Goal: Task Accomplishment & Management: Manage account settings

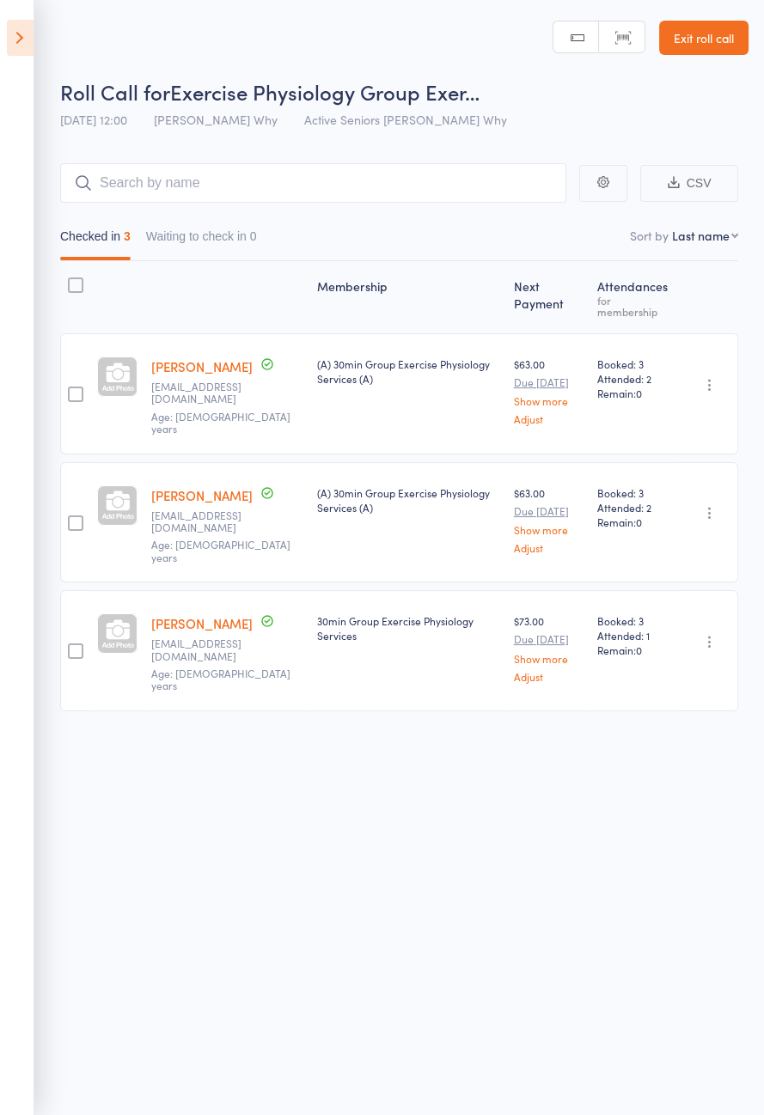
click at [12, 54] on icon at bounding box center [20, 38] width 27 height 36
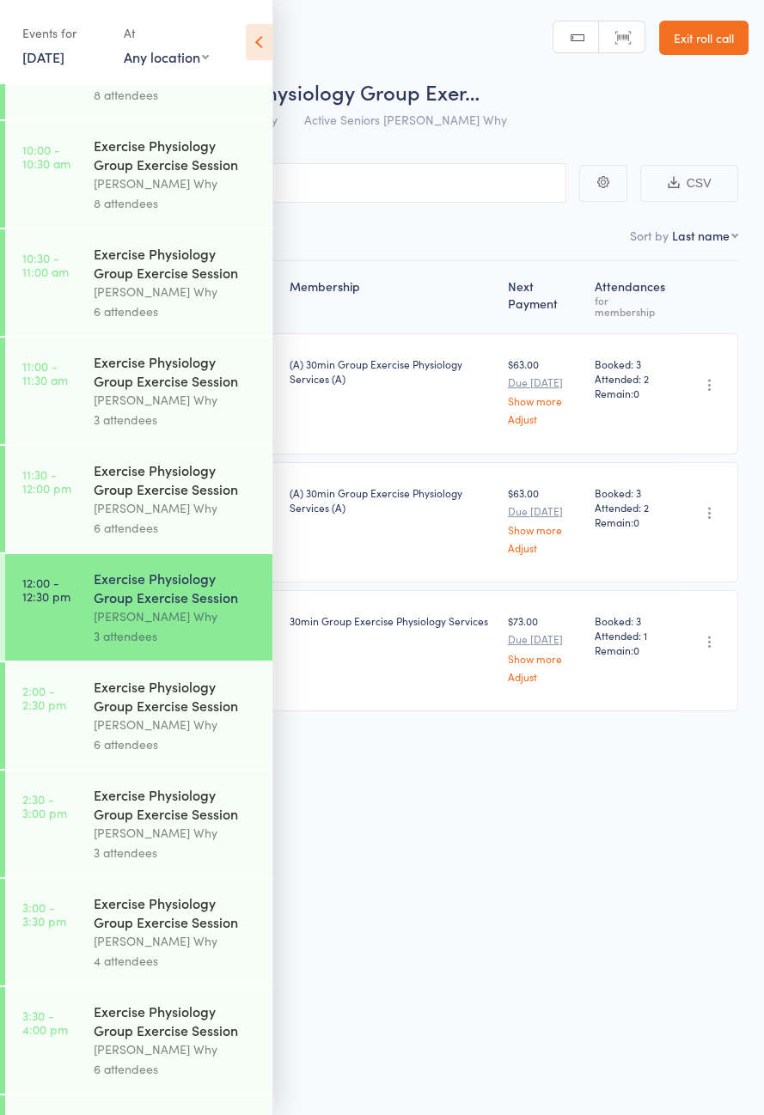
scroll to position [719, 0]
click at [155, 736] on div "Dee Why" at bounding box center [176, 726] width 164 height 20
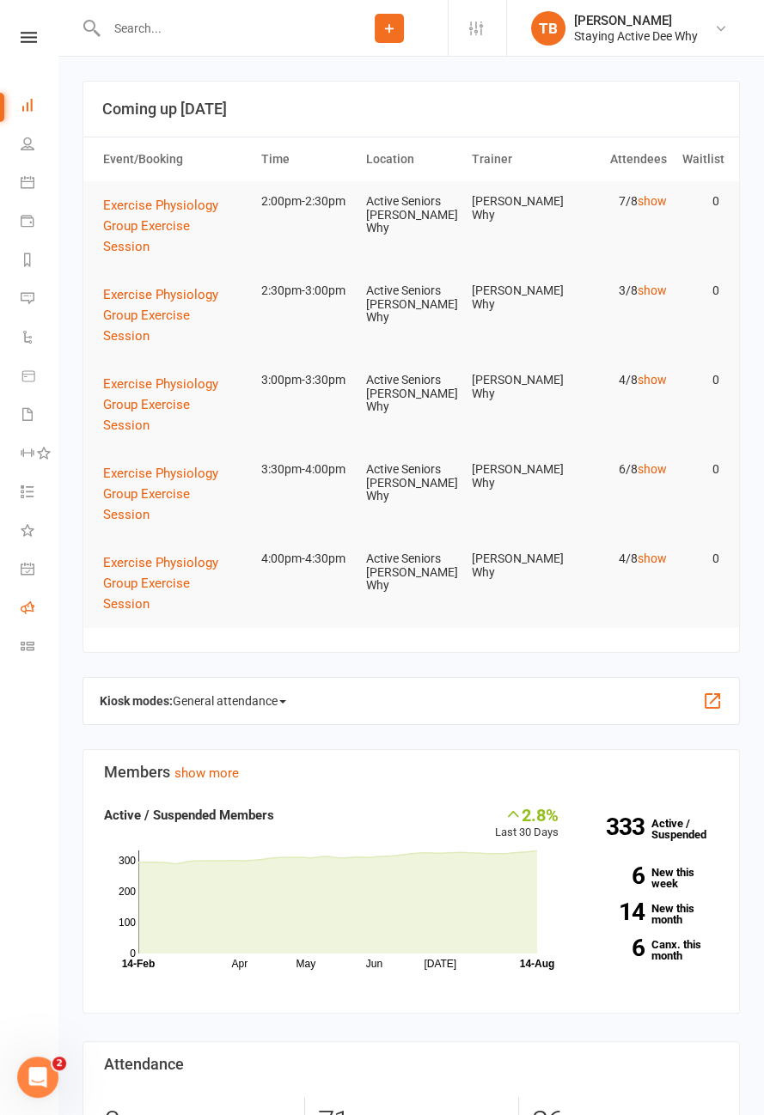
click at [27, 602] on icon at bounding box center [28, 607] width 14 height 14
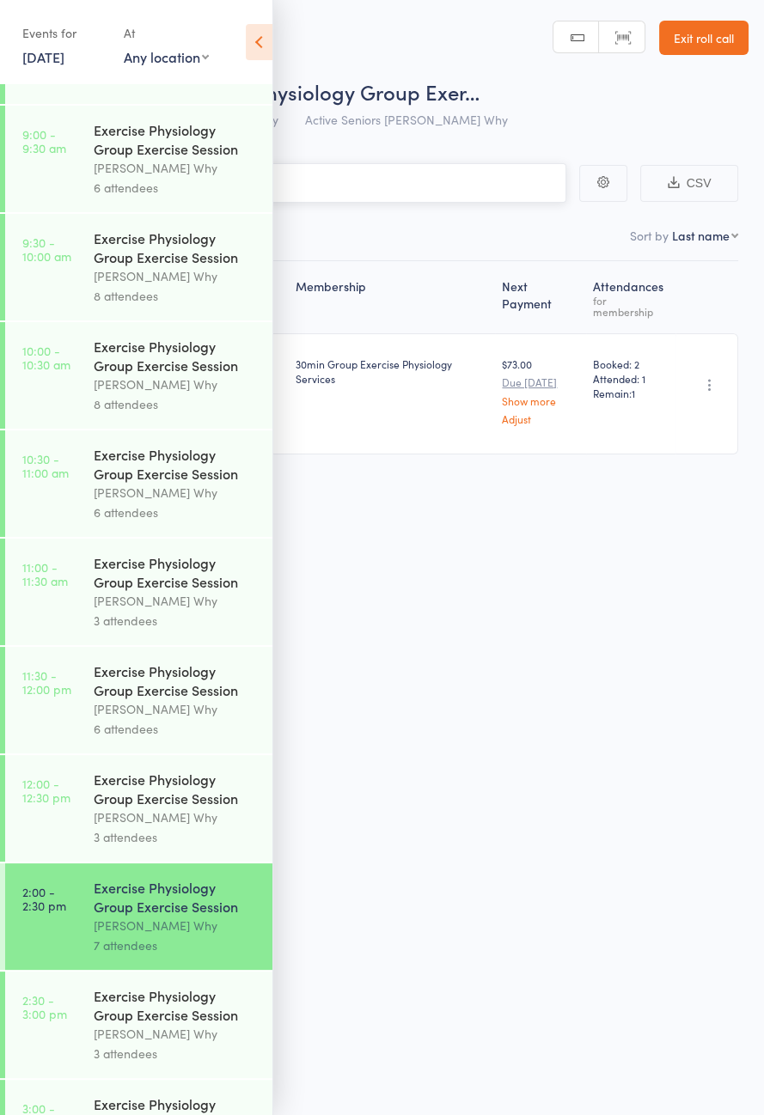
scroll to position [525, 0]
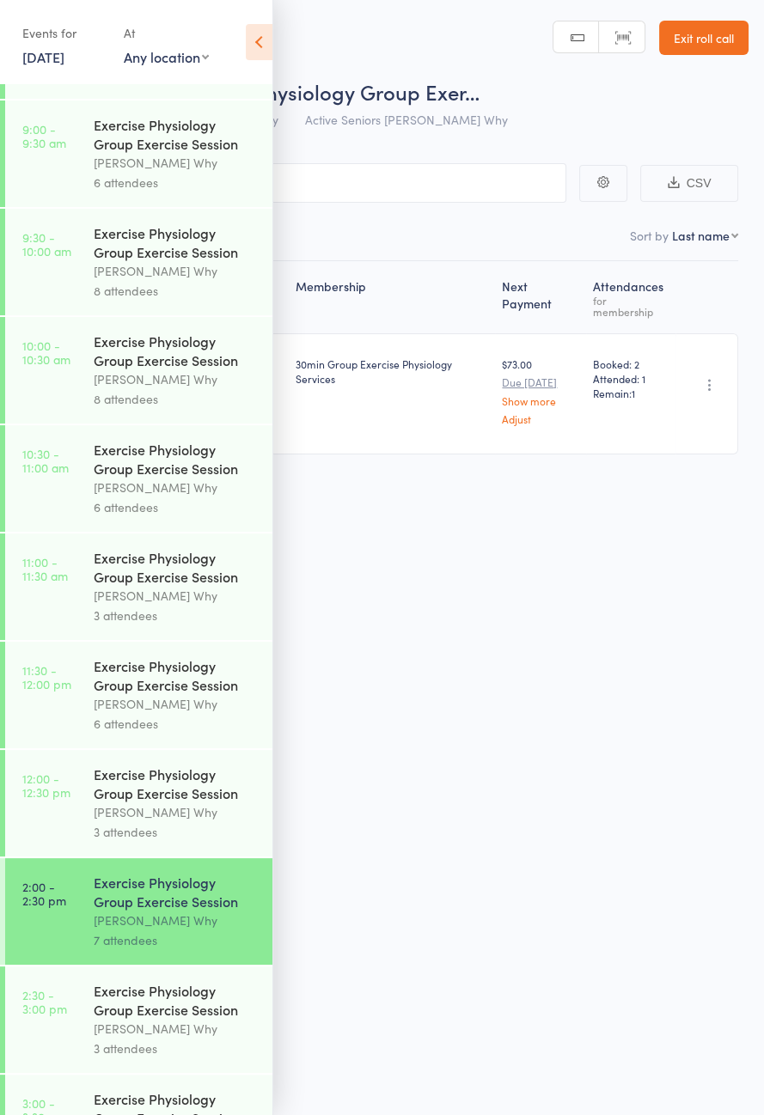
click at [230, 34] on div "Events for 14 Aug, 2025 14 Aug, 2025 August 2025 Sun Mon Tue Wed Thu Fri Sat 31…" at bounding box center [136, 43] width 272 height 87
click at [269, 48] on icon at bounding box center [259, 42] width 27 height 36
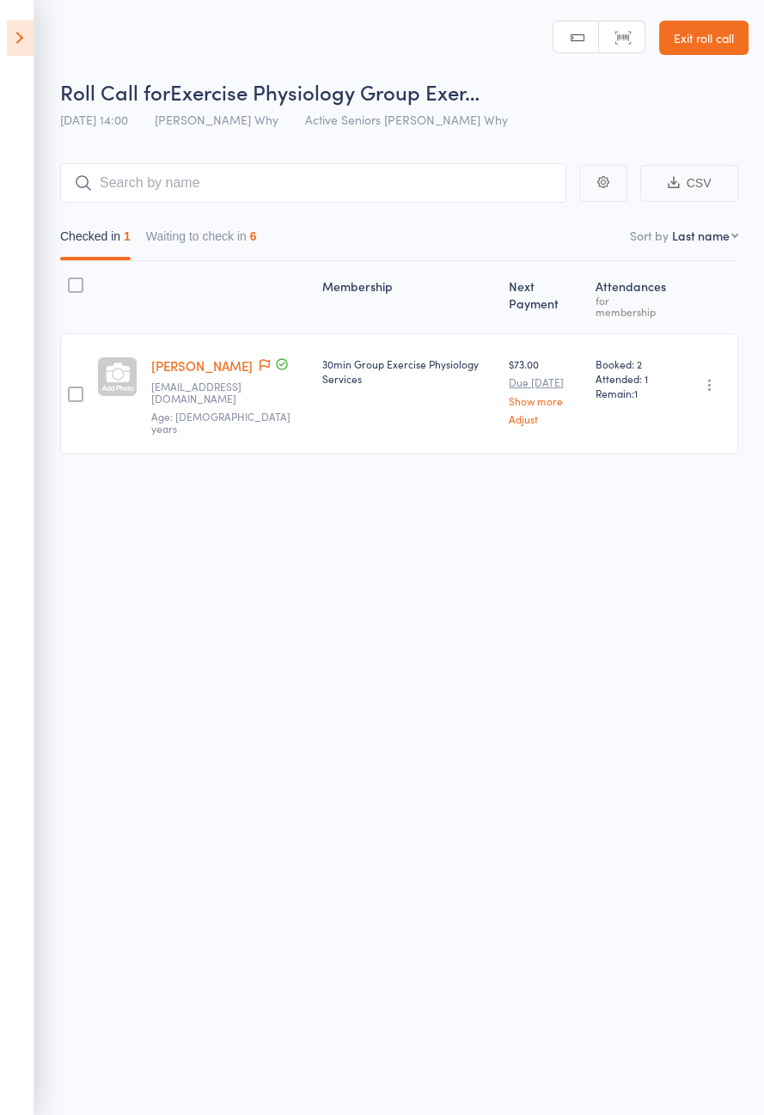
click at [218, 230] on button "Waiting to check in 6" at bounding box center [201, 241] width 111 height 40
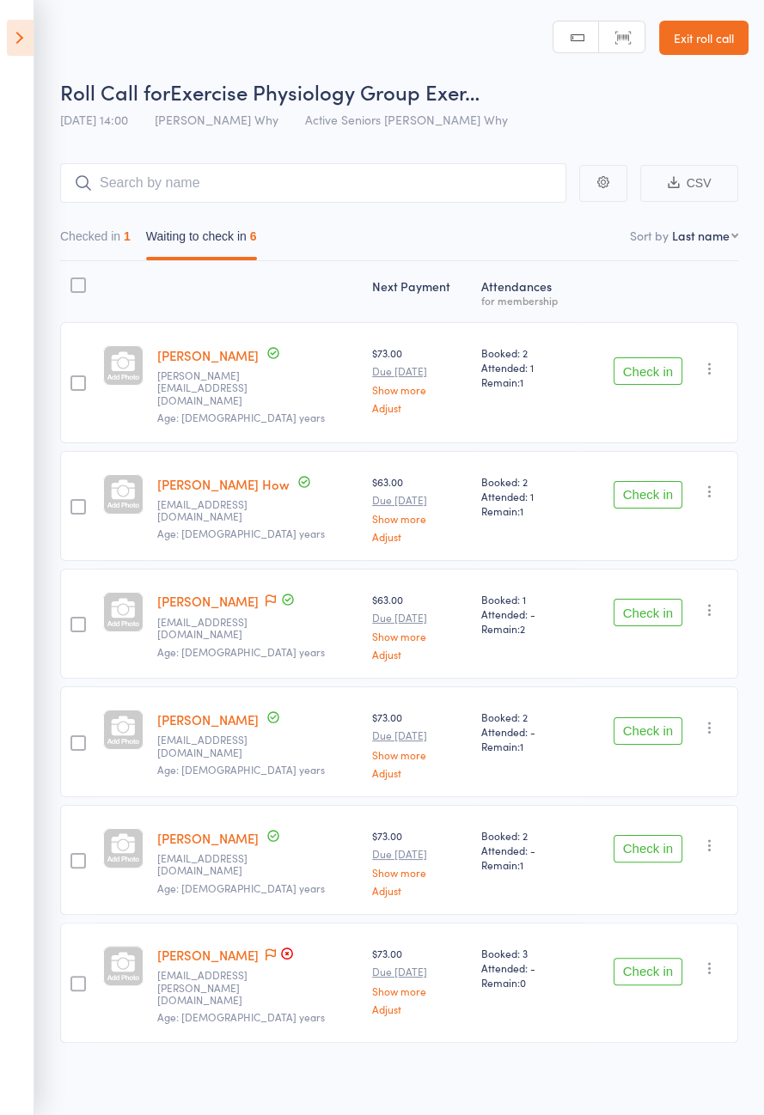
click at [665, 368] on button "Check in" at bounding box center [647, 370] width 69 height 27
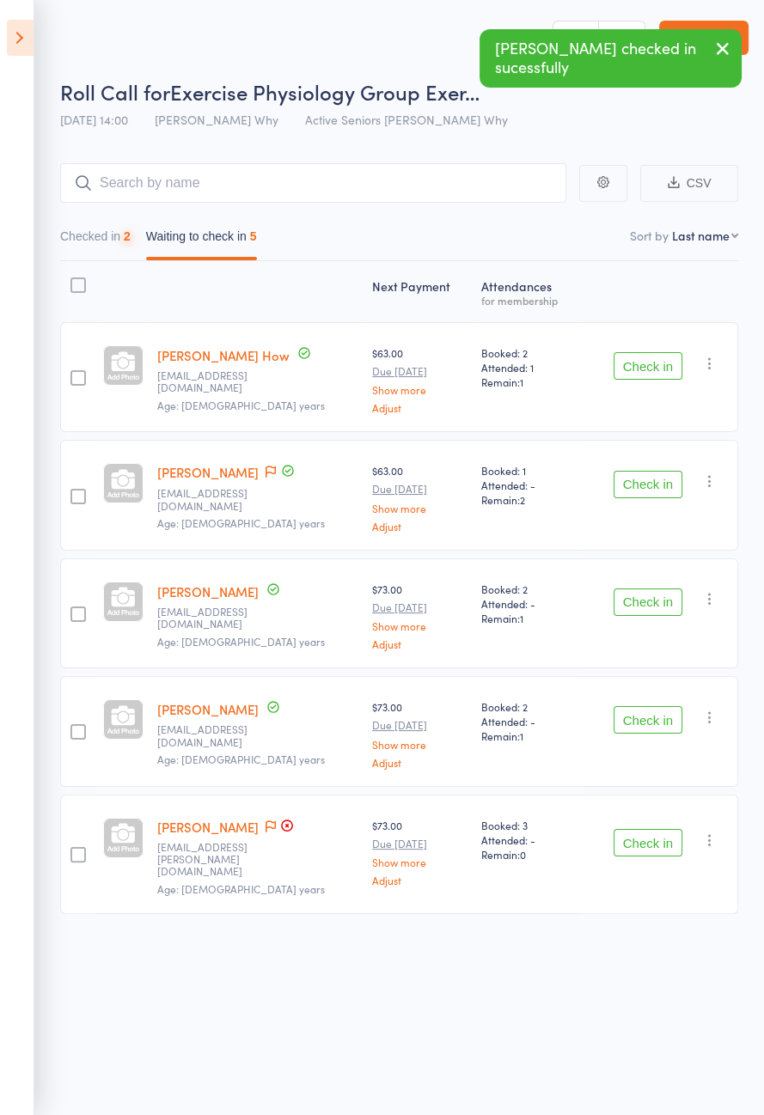
click at [670, 363] on button "Check in" at bounding box center [647, 365] width 69 height 27
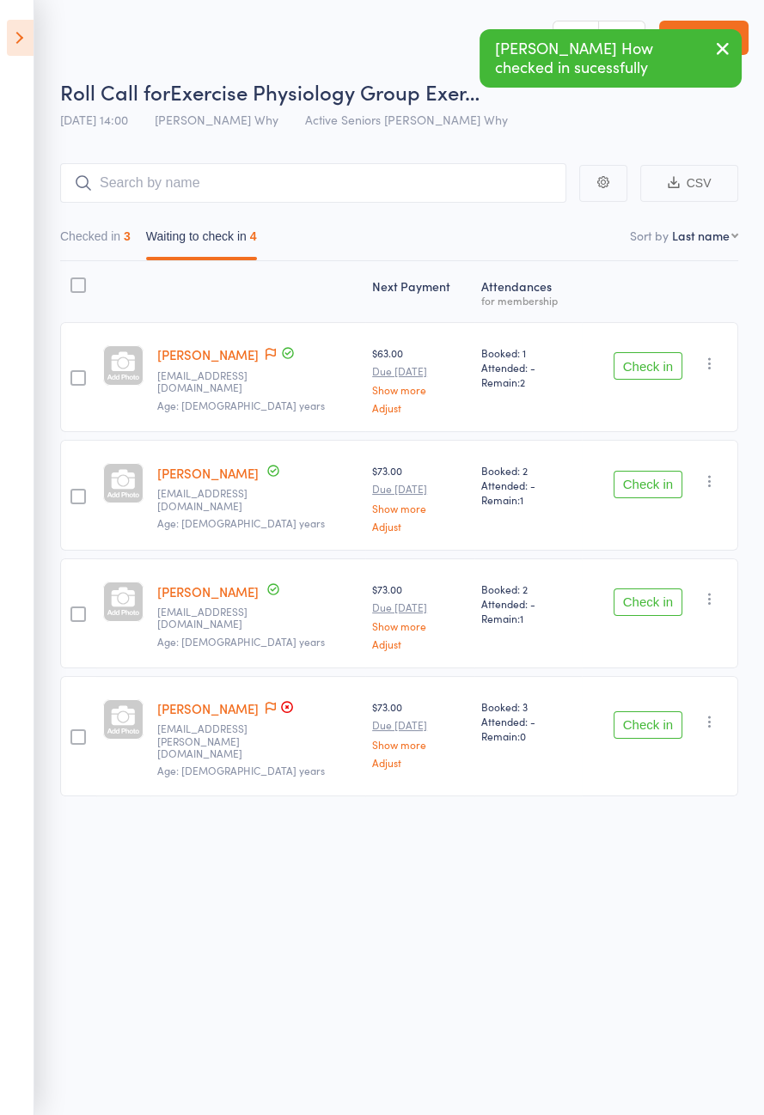
click at [658, 368] on button "Check in" at bounding box center [647, 365] width 69 height 27
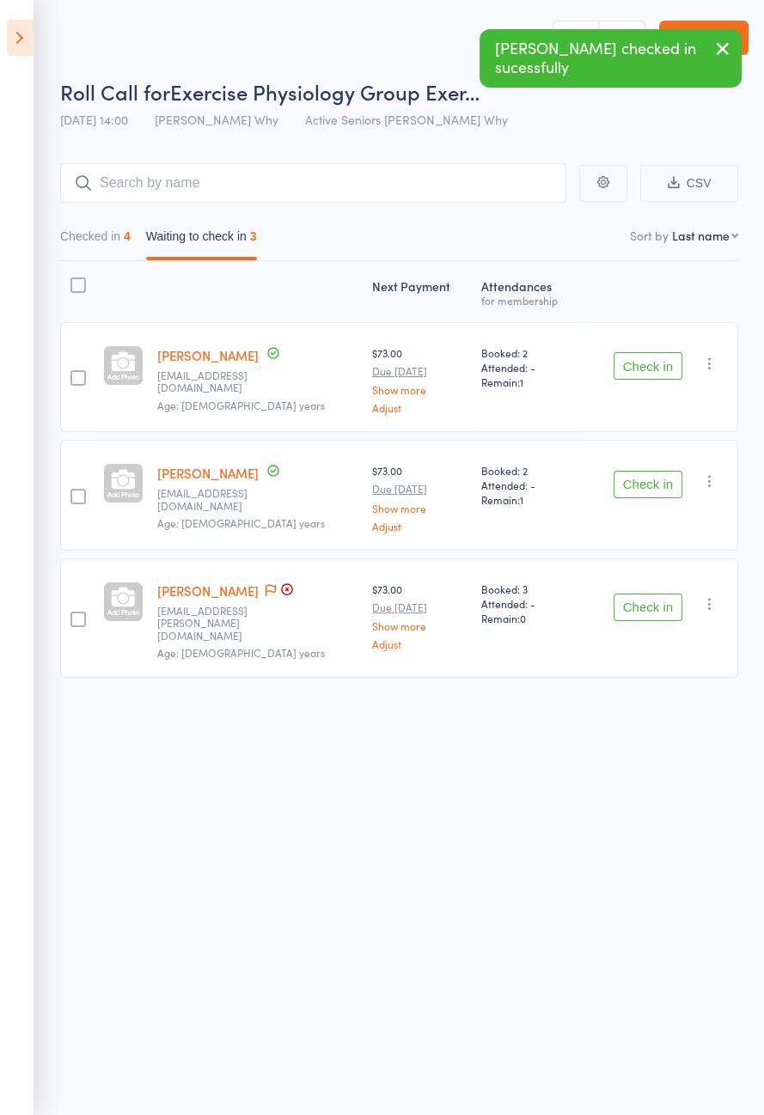
click at [654, 481] on button "Check in" at bounding box center [647, 484] width 69 height 27
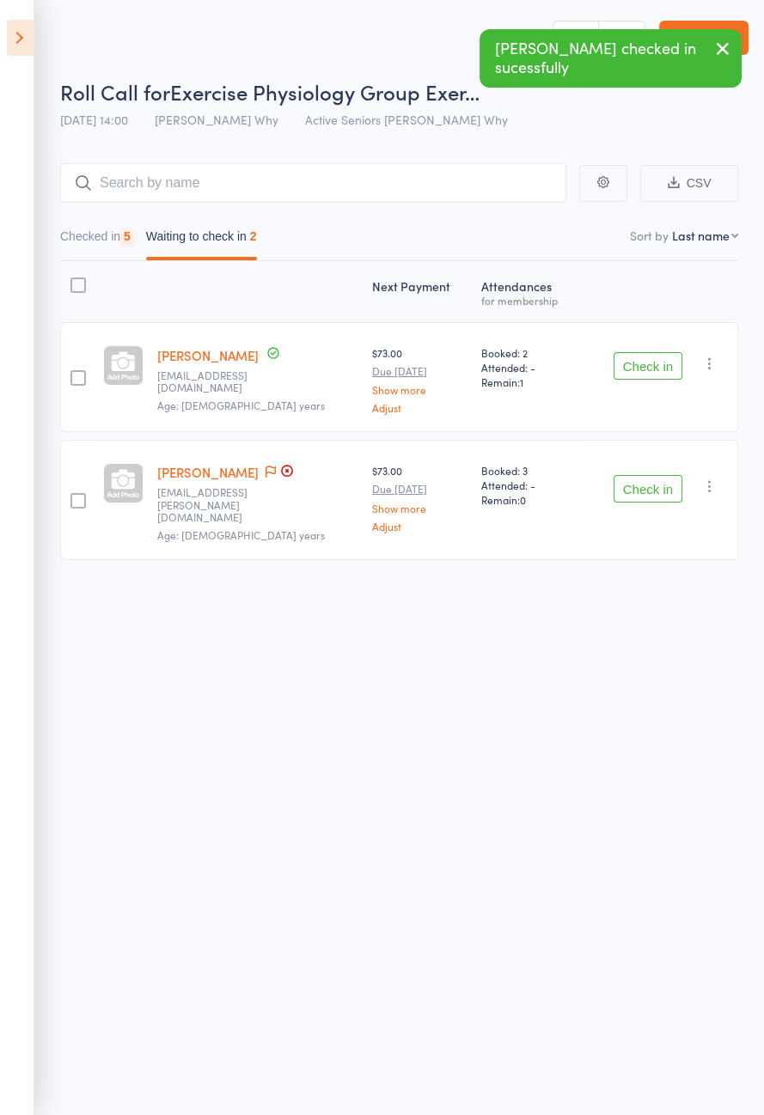
click at [656, 367] on button "Check in" at bounding box center [647, 365] width 69 height 27
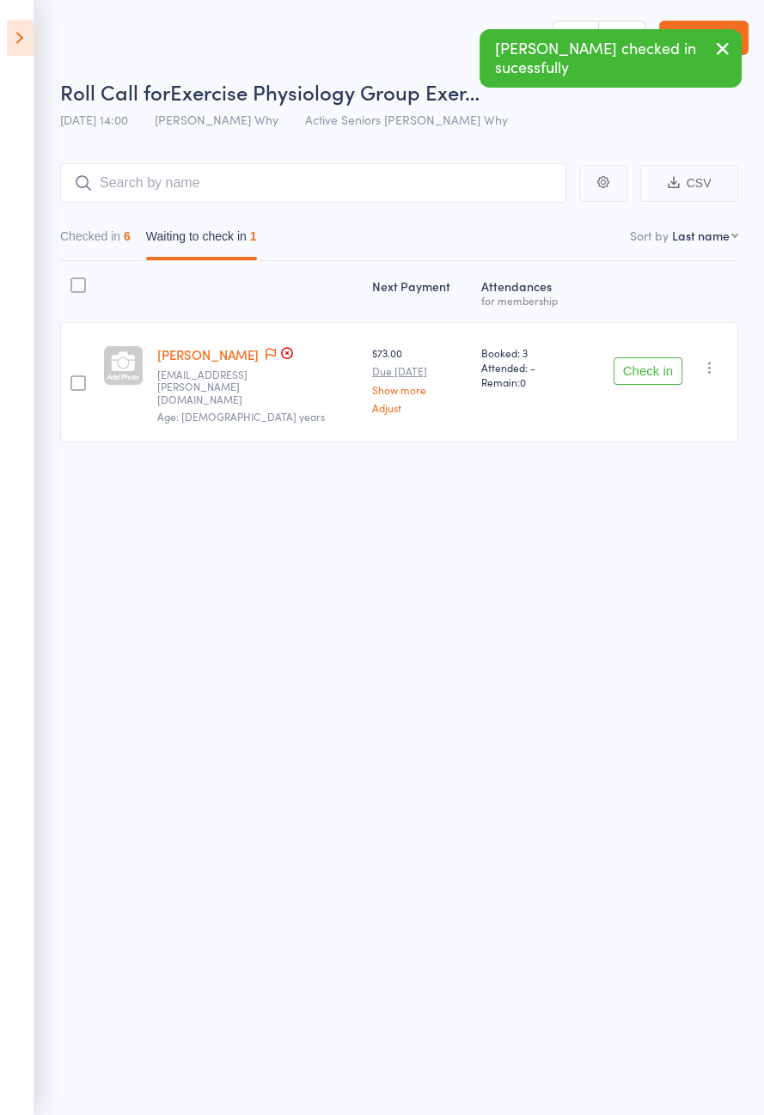
click at [641, 365] on button "Check in" at bounding box center [647, 370] width 69 height 27
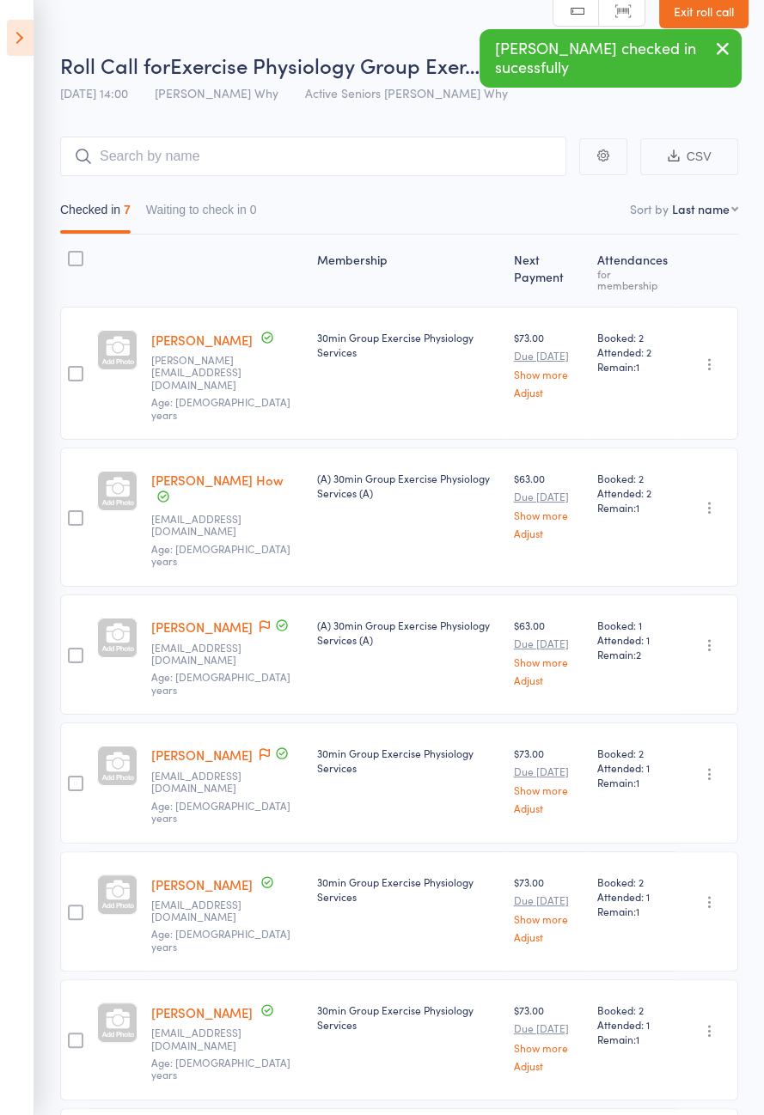
scroll to position [26, 0]
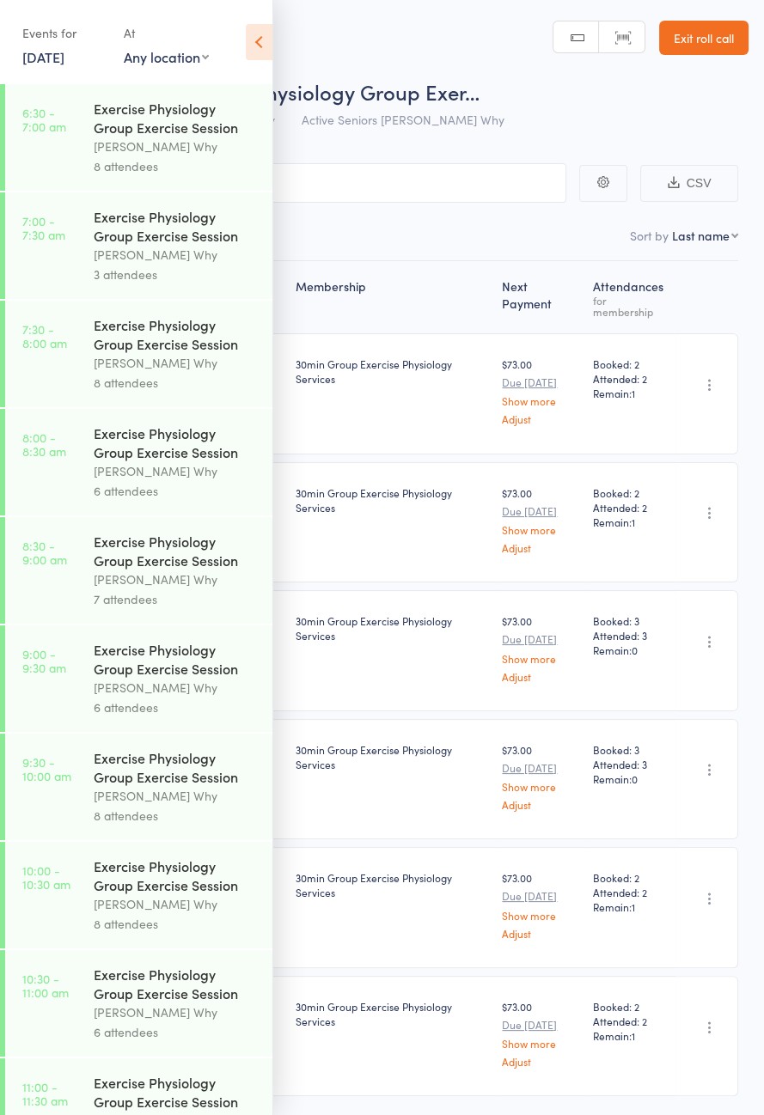
click at [261, 44] on icon at bounding box center [259, 42] width 27 height 36
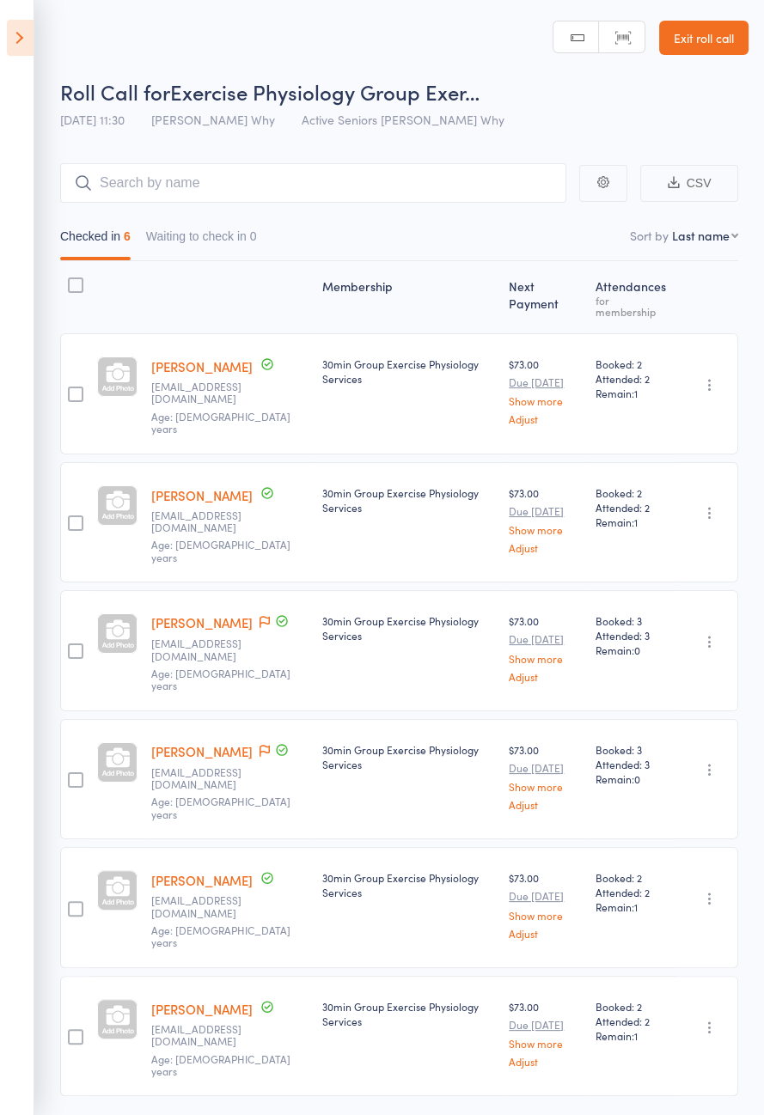
click at [21, 36] on icon at bounding box center [20, 38] width 27 height 36
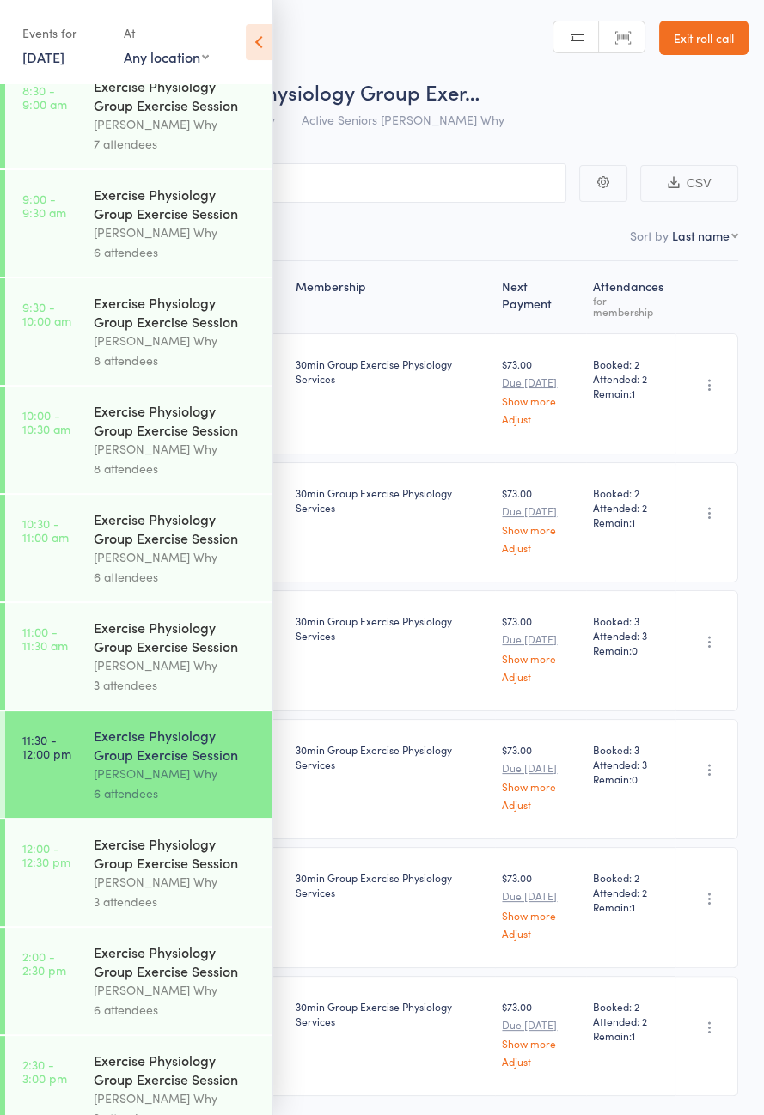
scroll to position [875, 0]
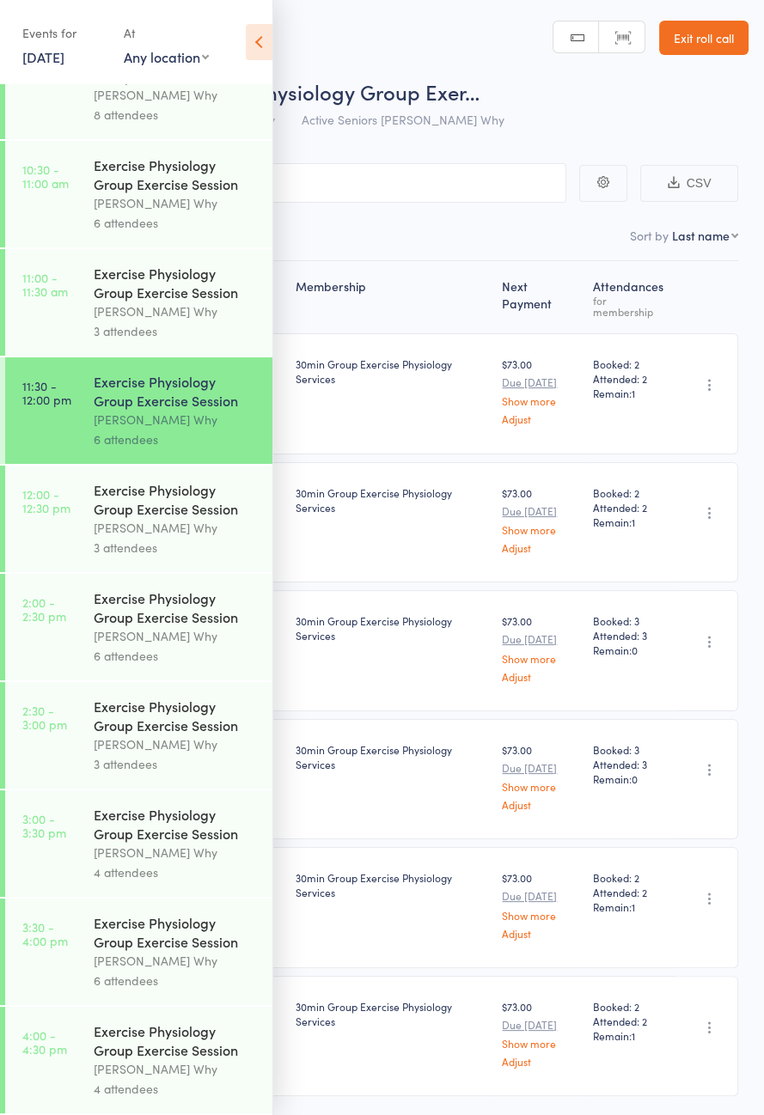
click at [123, 605] on div "Exercise Physiology Group Exercise Session" at bounding box center [176, 607] width 164 height 38
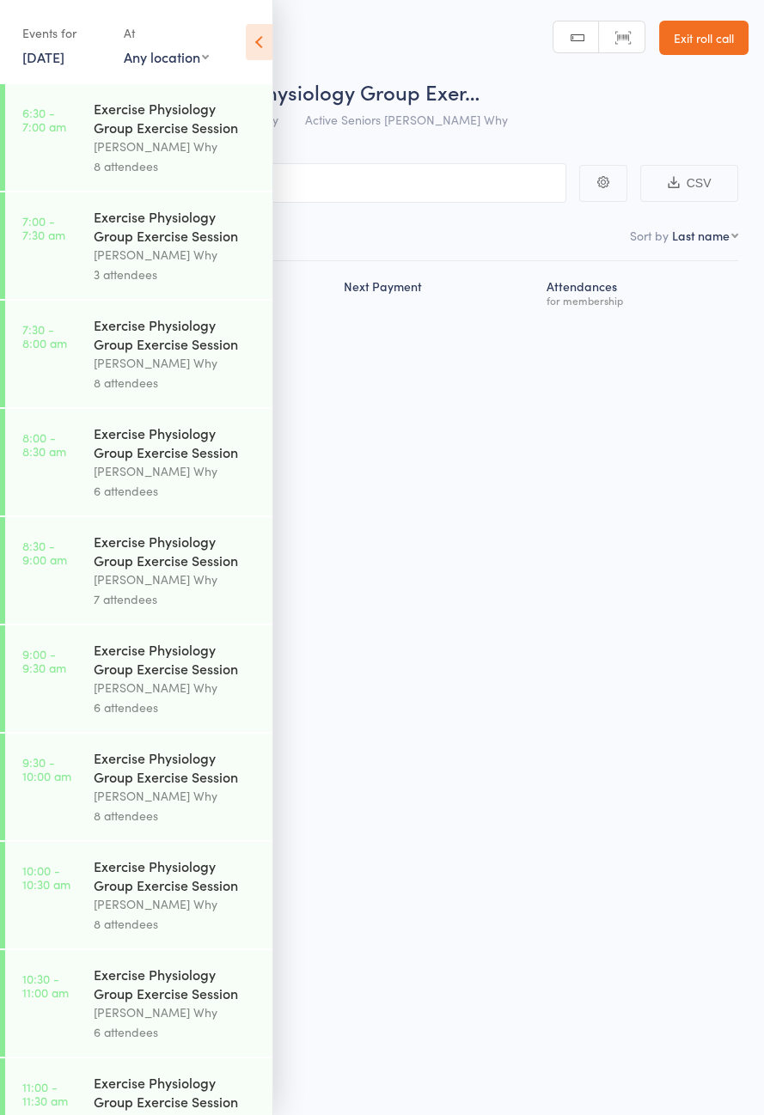
click at [259, 52] on icon at bounding box center [259, 42] width 27 height 36
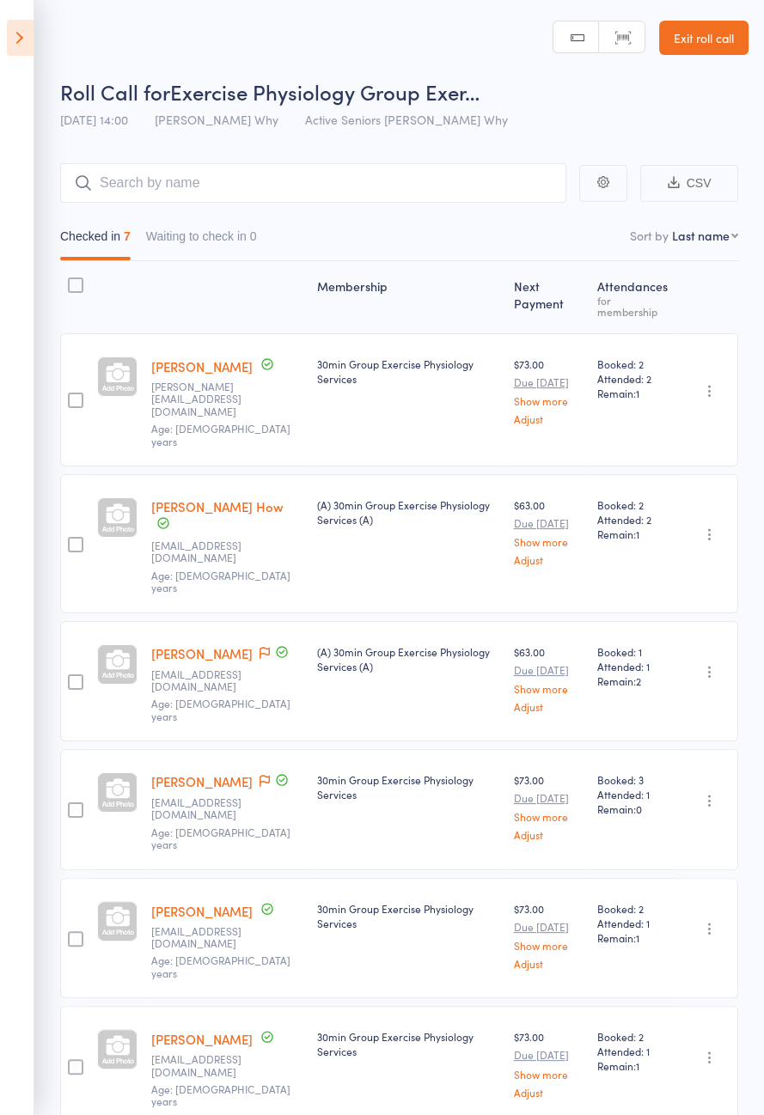
click at [210, 371] on link "John Favaloro" at bounding box center [201, 366] width 101 height 18
click at [209, 374] on link "John Favaloro" at bounding box center [201, 366] width 101 height 18
click at [18, 46] on icon at bounding box center [20, 38] width 27 height 36
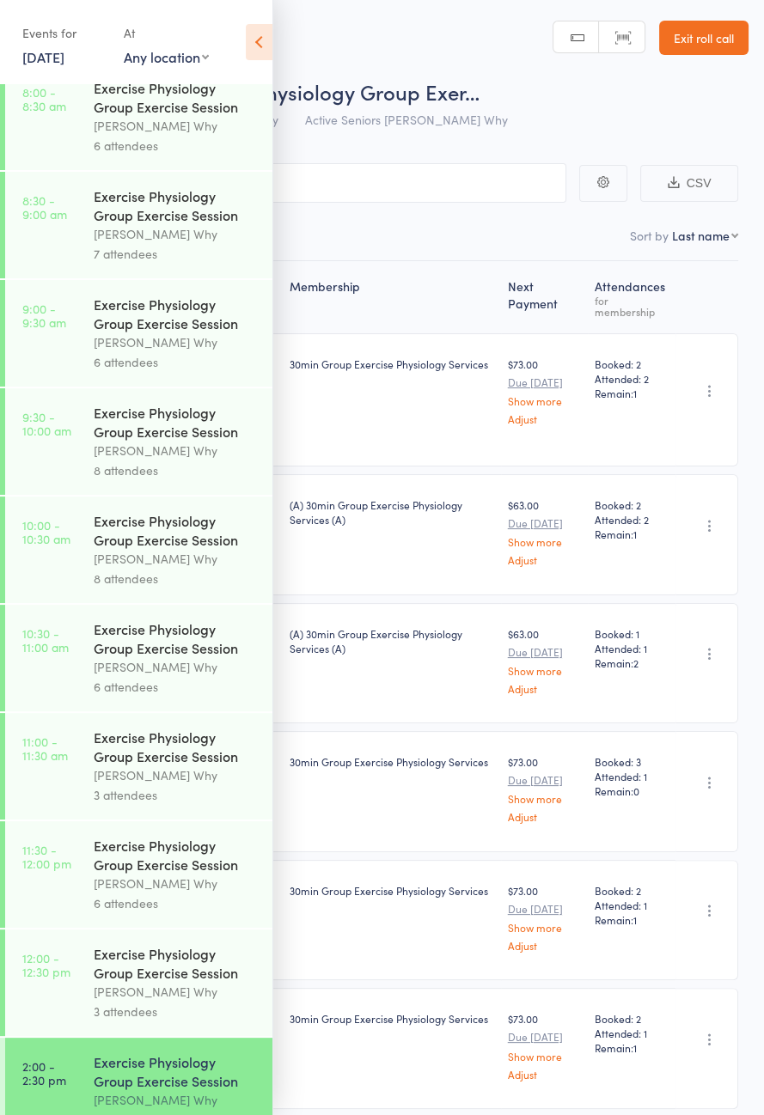
scroll to position [875, 0]
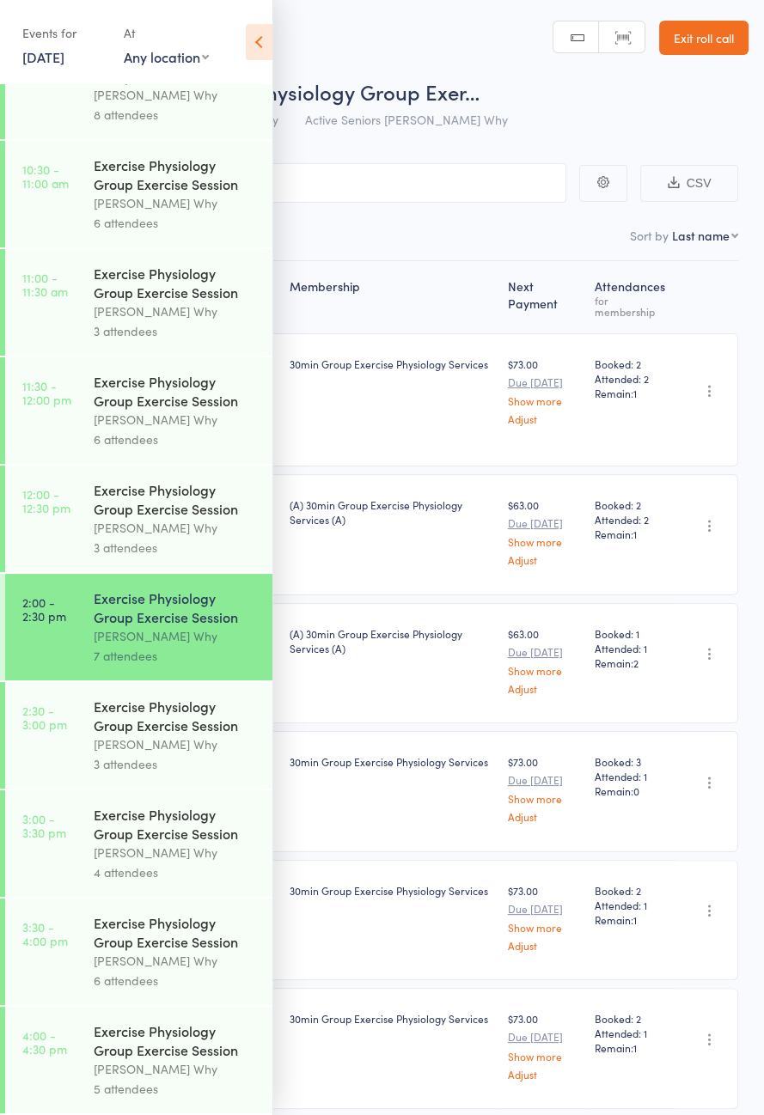
click at [49, 739] on link "2:30 - 3:00 pm Exercise Physiology Group Exercise Session Dee Why 3 attendees" at bounding box center [138, 735] width 267 height 107
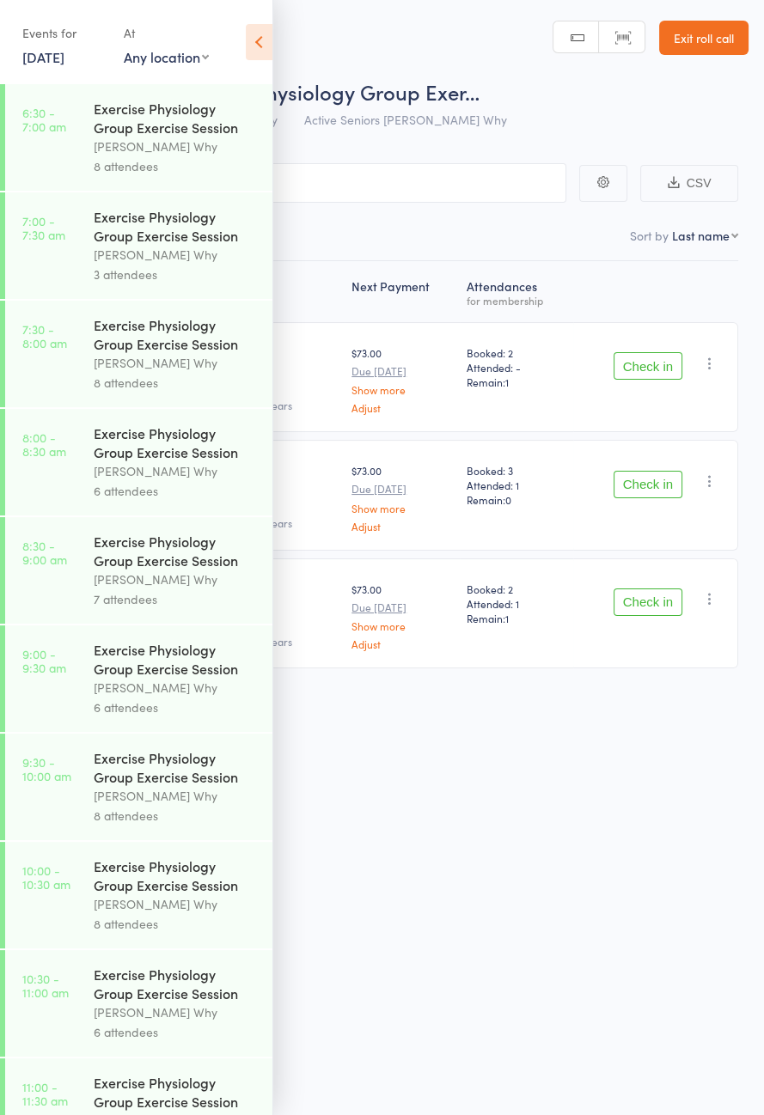
click at [259, 52] on icon at bounding box center [259, 42] width 27 height 36
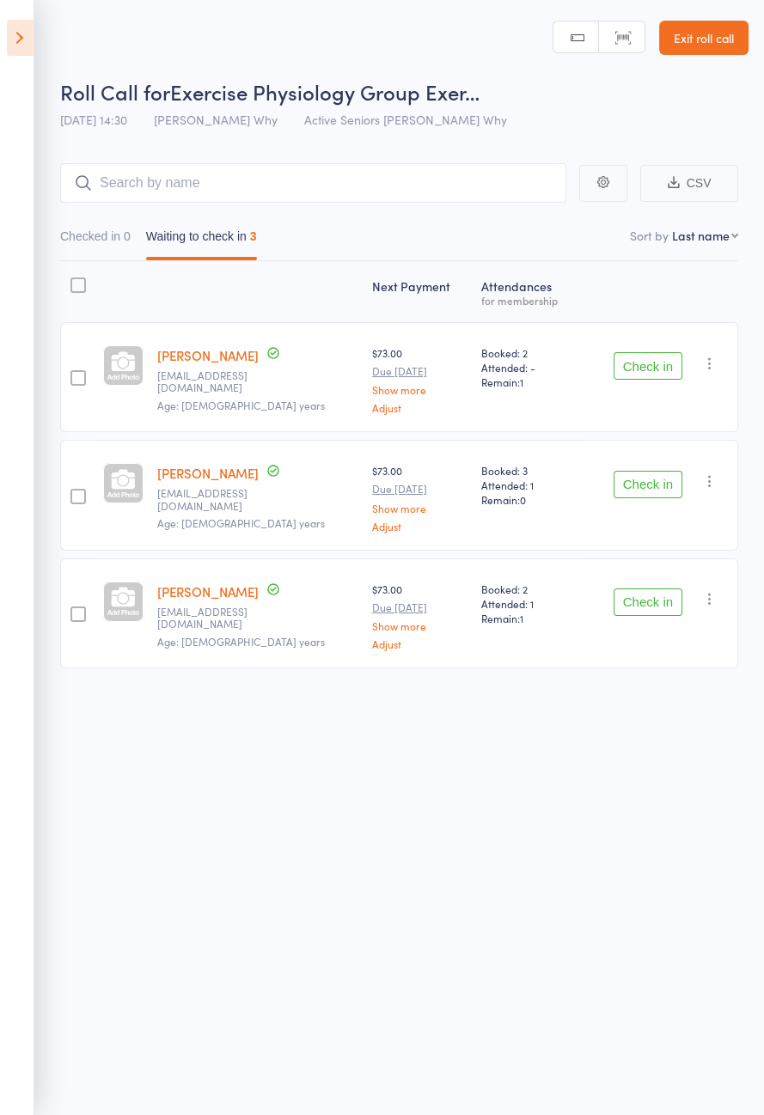
click at [653, 363] on button "Check in" at bounding box center [647, 365] width 69 height 27
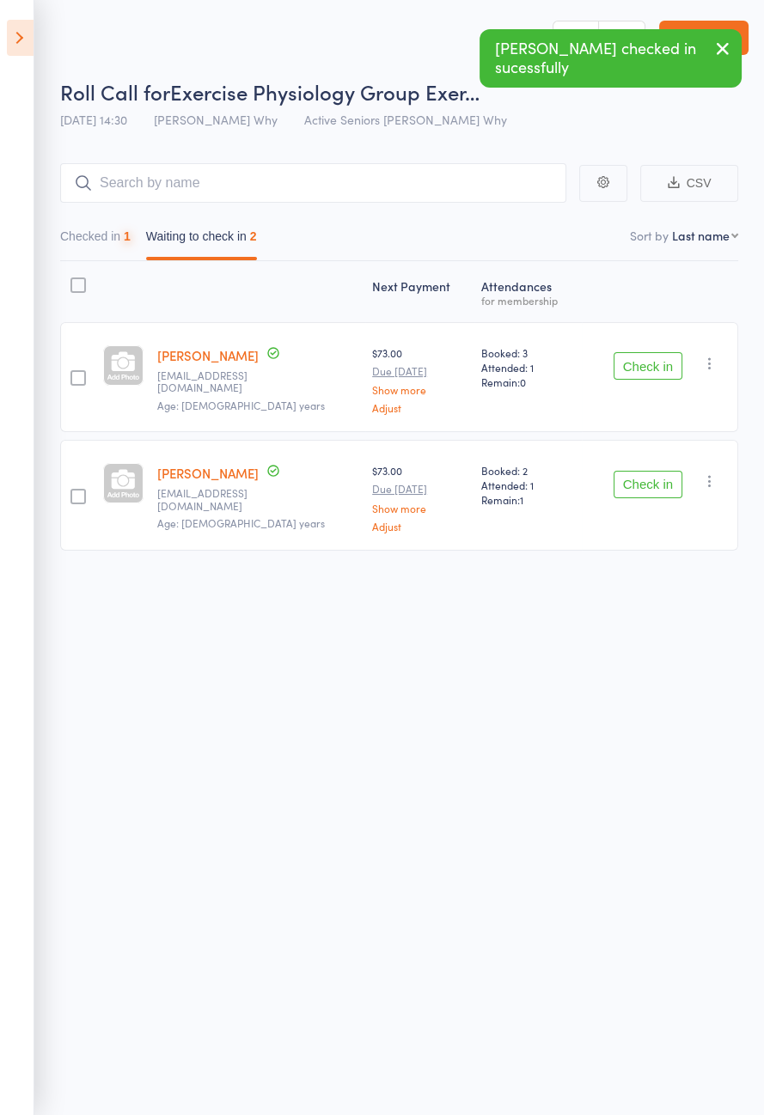
click at [653, 365] on button "Check in" at bounding box center [647, 365] width 69 height 27
click at [657, 471] on button "Check in" at bounding box center [647, 484] width 69 height 27
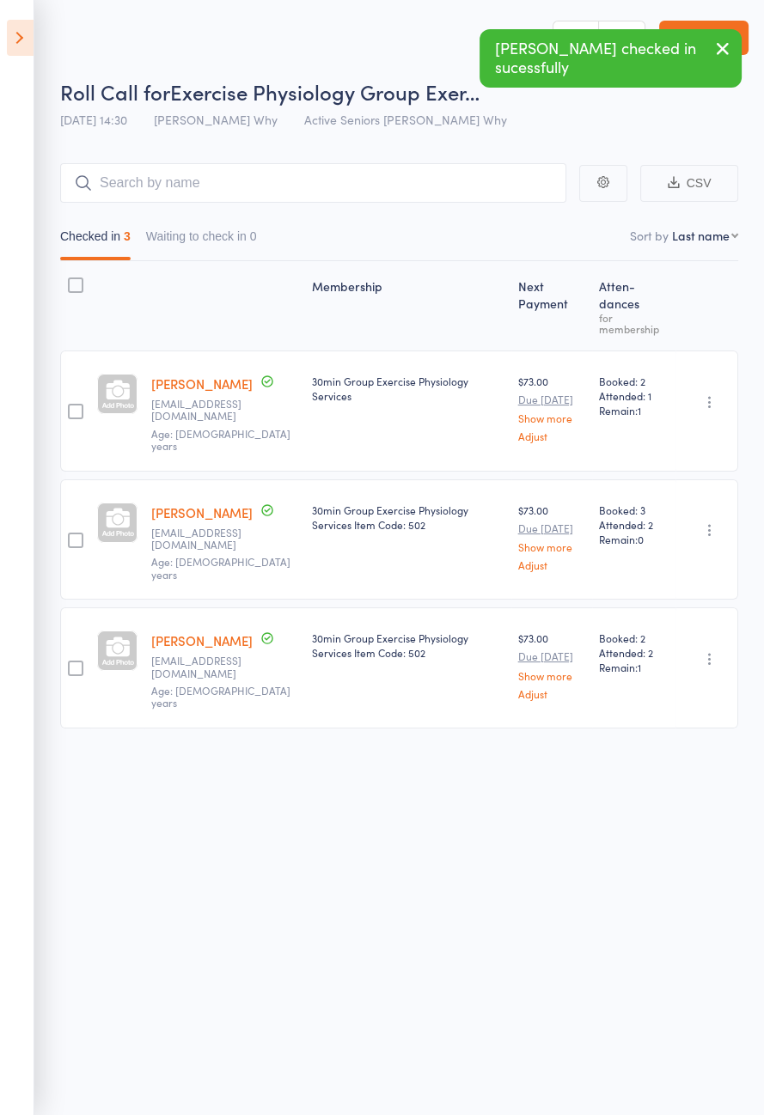
click at [24, 29] on icon at bounding box center [20, 38] width 27 height 36
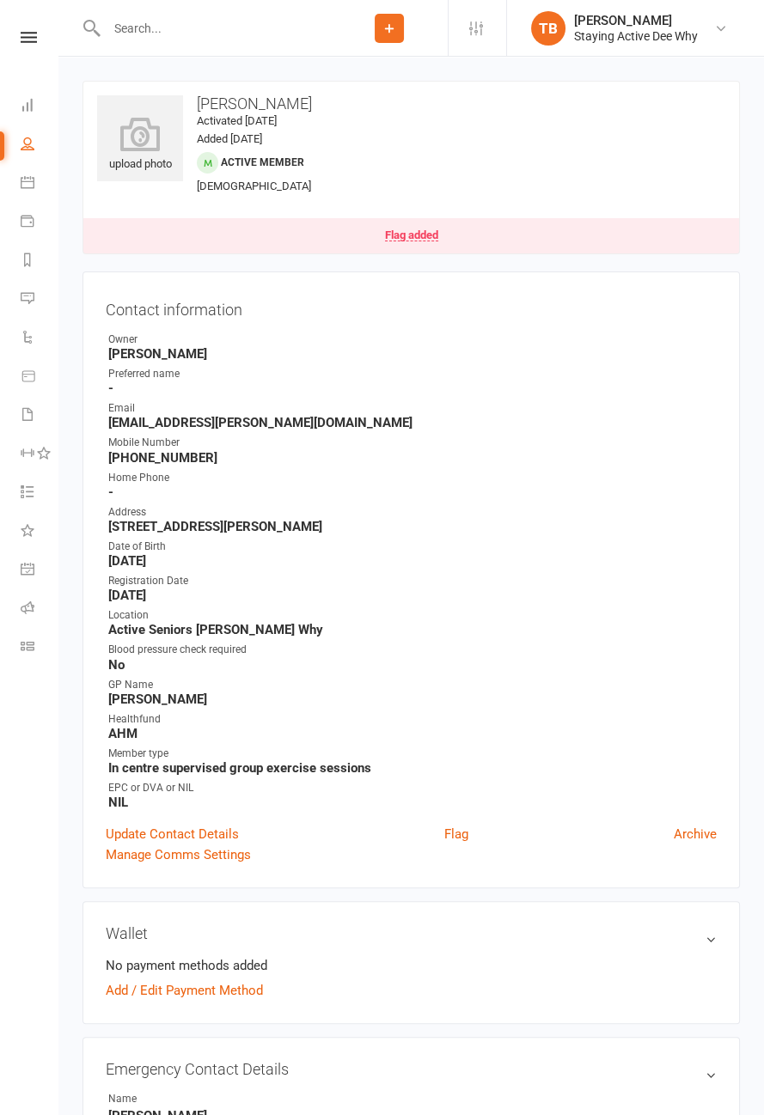
click at [413, 242] on link "Flag added" at bounding box center [410, 235] width 655 height 35
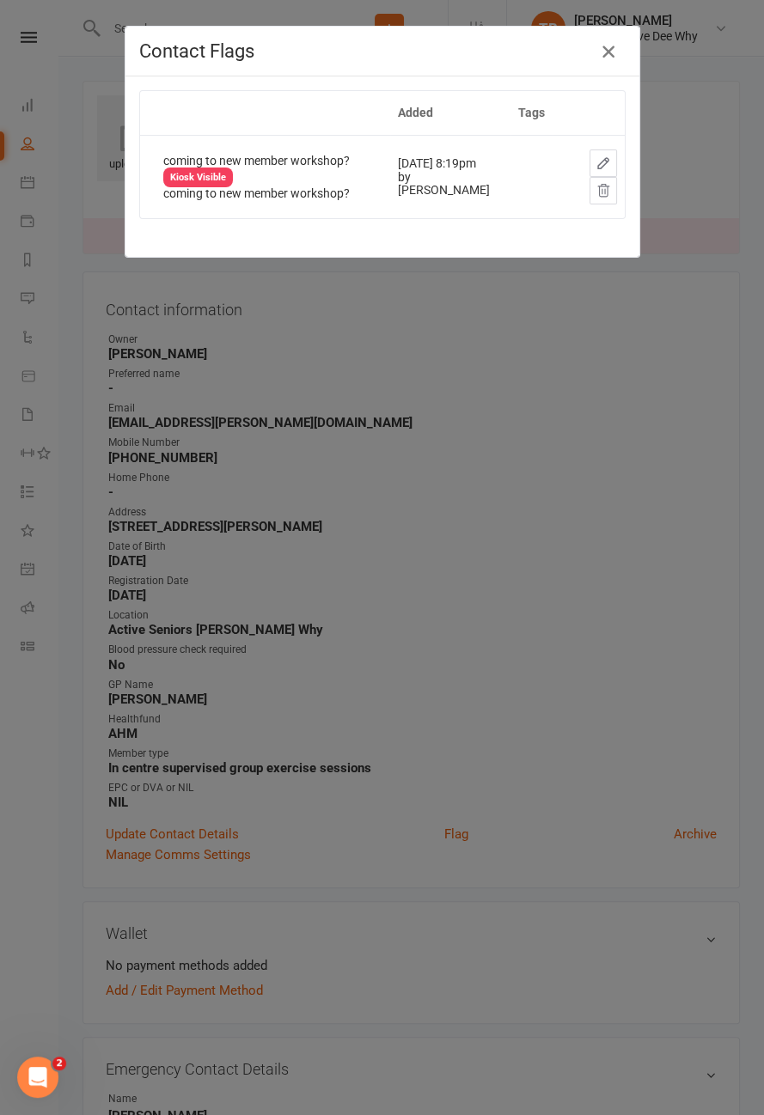
click at [602, 64] on button "button" at bounding box center [607, 51] width 27 height 27
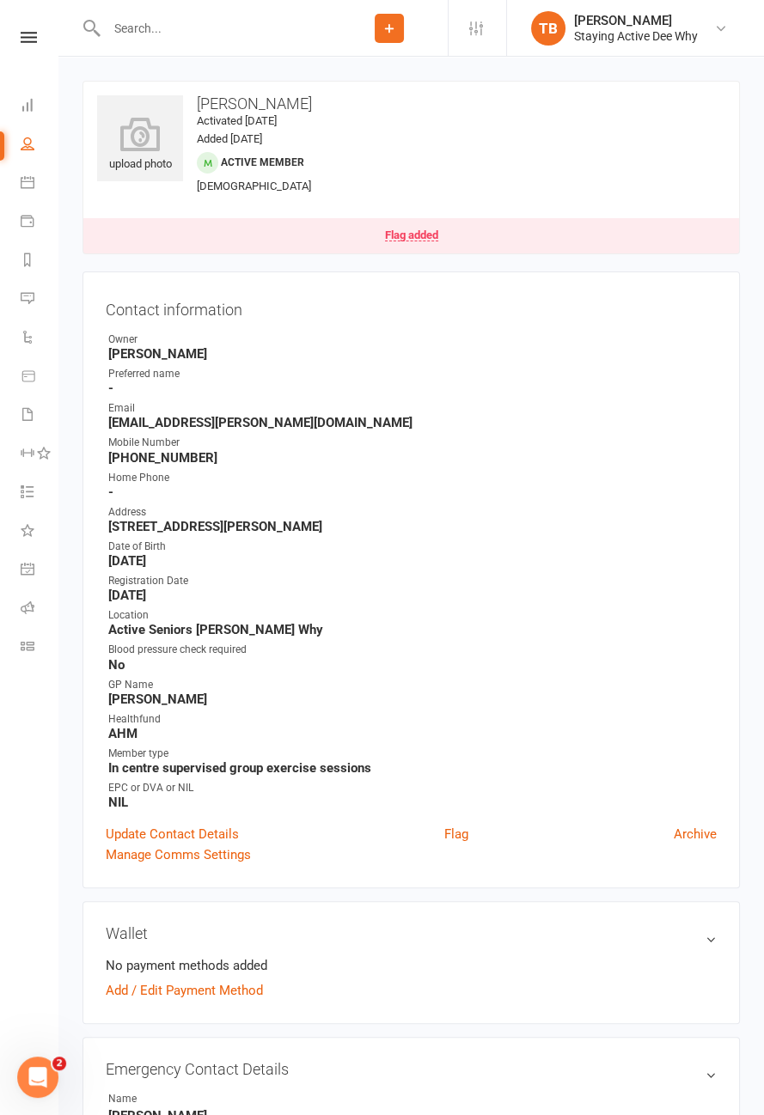
scroll to position [9, 0]
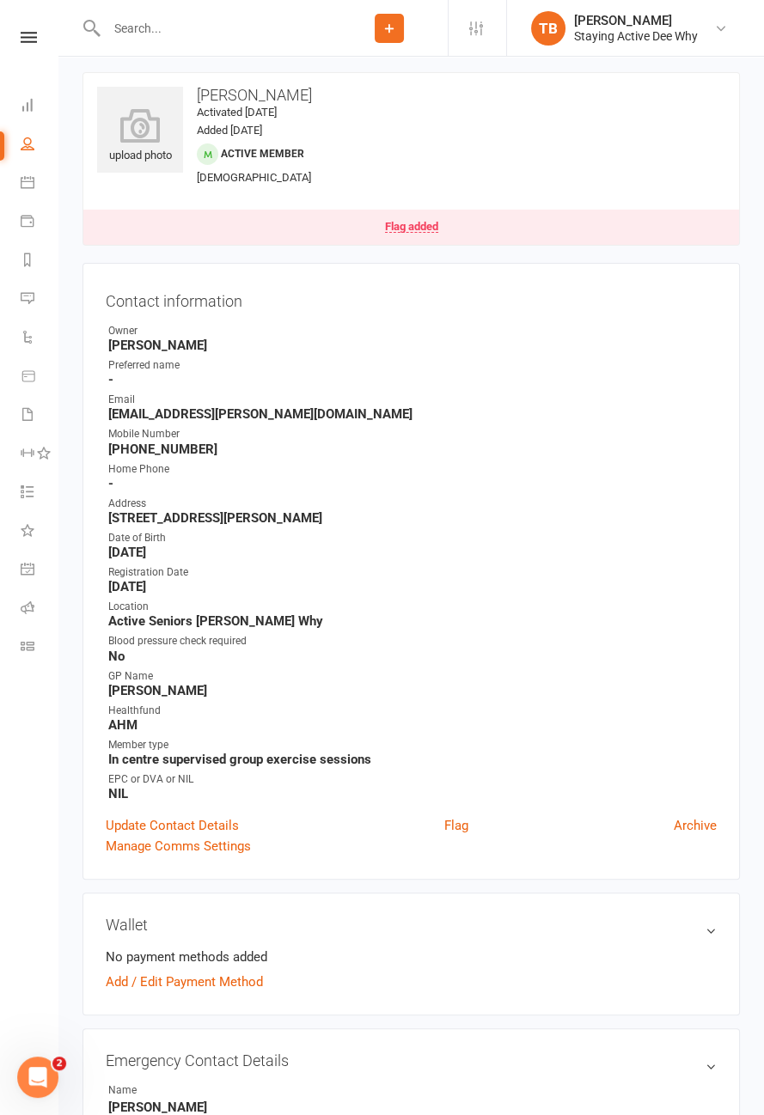
click at [244, 34] on input "text" at bounding box center [215, 28] width 229 height 24
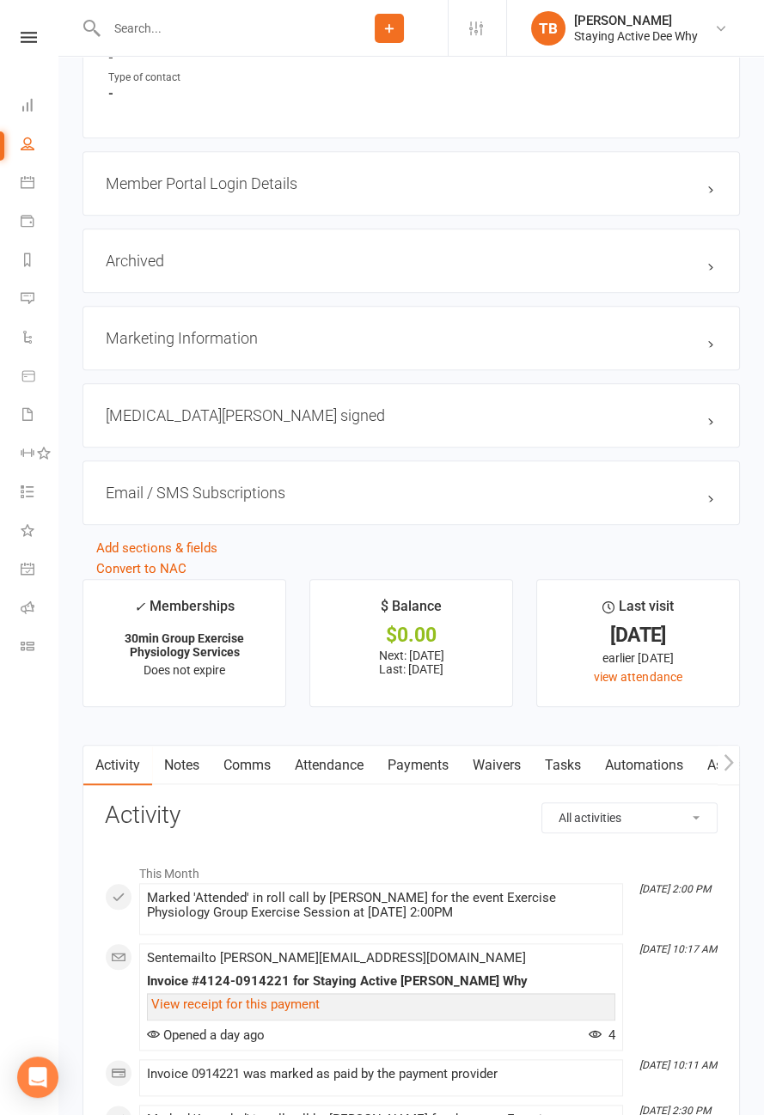
click at [336, 765] on link "Attendance" at bounding box center [329, 766] width 93 height 40
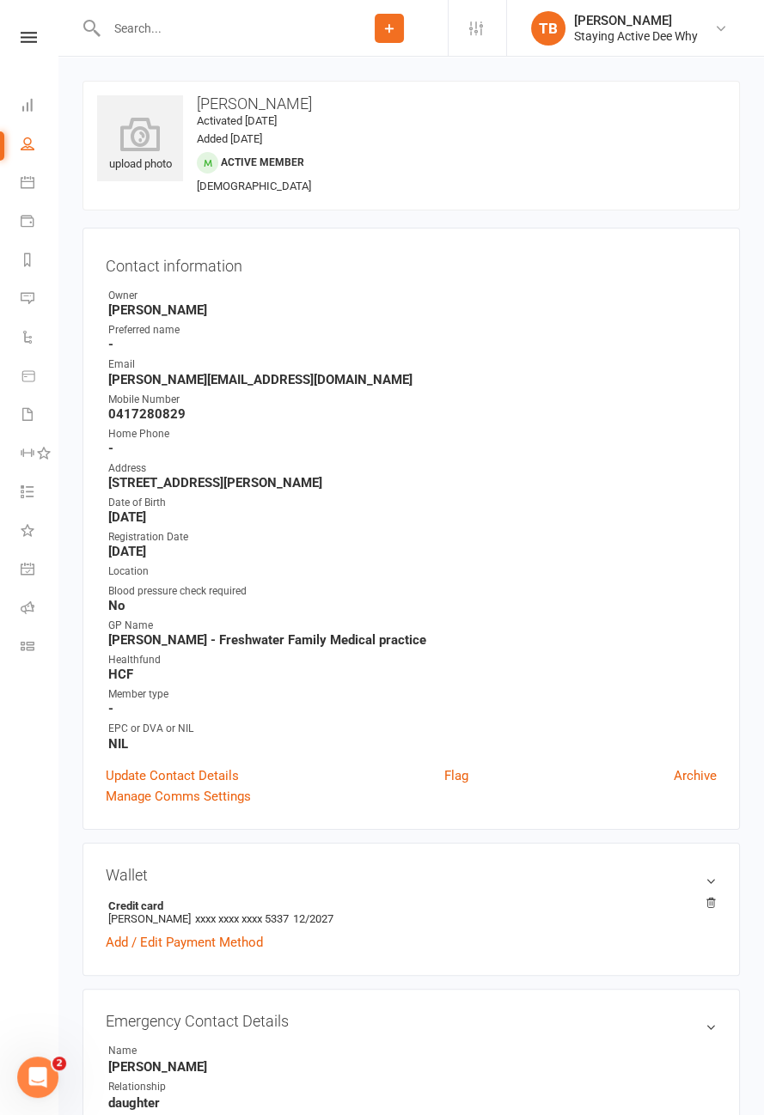
click at [32, 34] on icon at bounding box center [29, 37] width 16 height 11
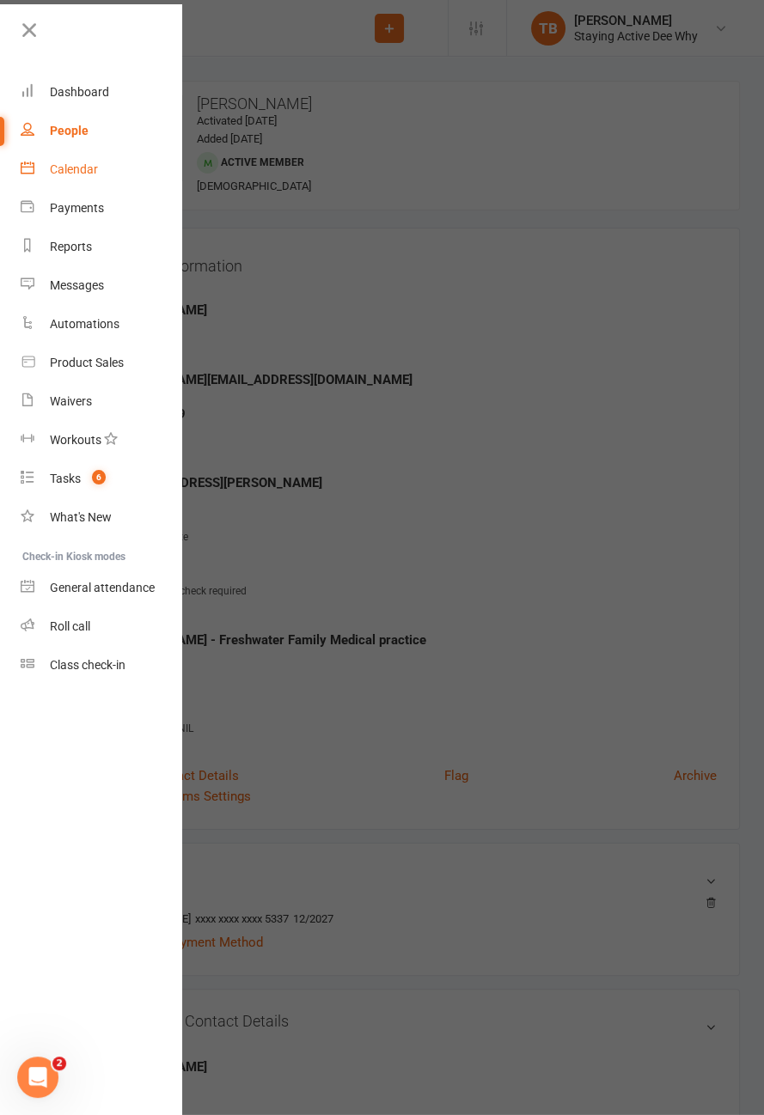
click at [88, 173] on div "Calendar" at bounding box center [74, 169] width 48 height 14
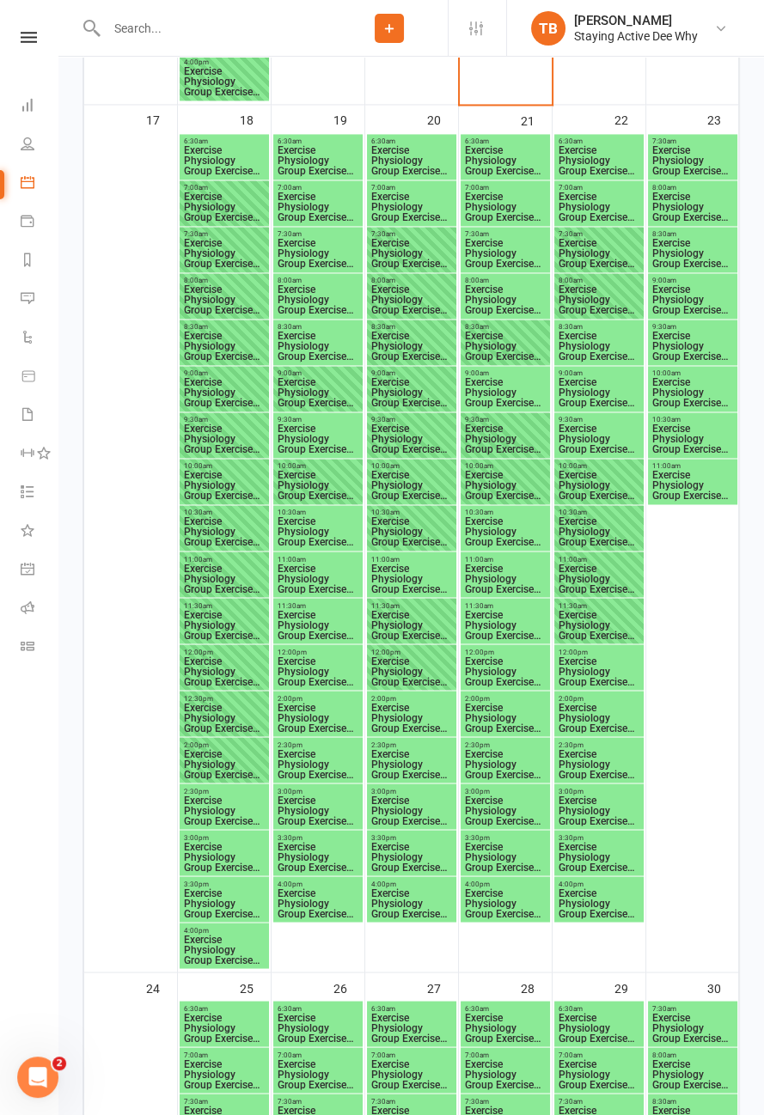
scroll to position [2886, 0]
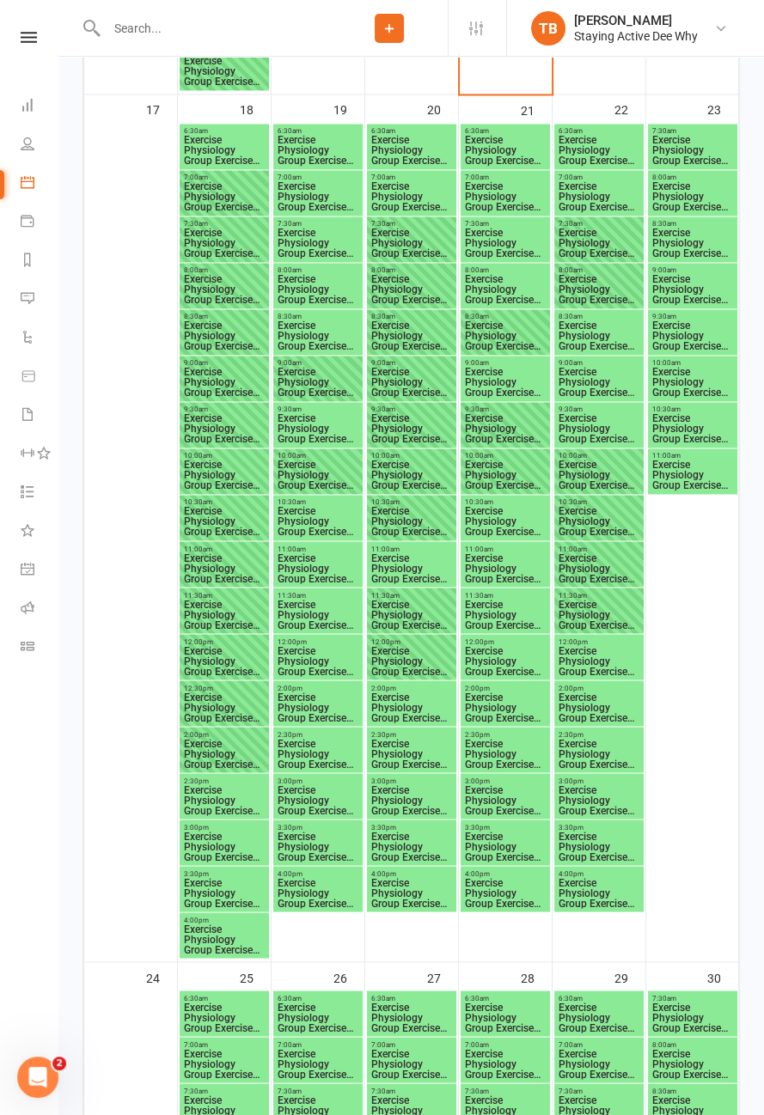
click at [309, 646] on span "Exercise Physiology Group Exercise Session" at bounding box center [318, 660] width 82 height 31
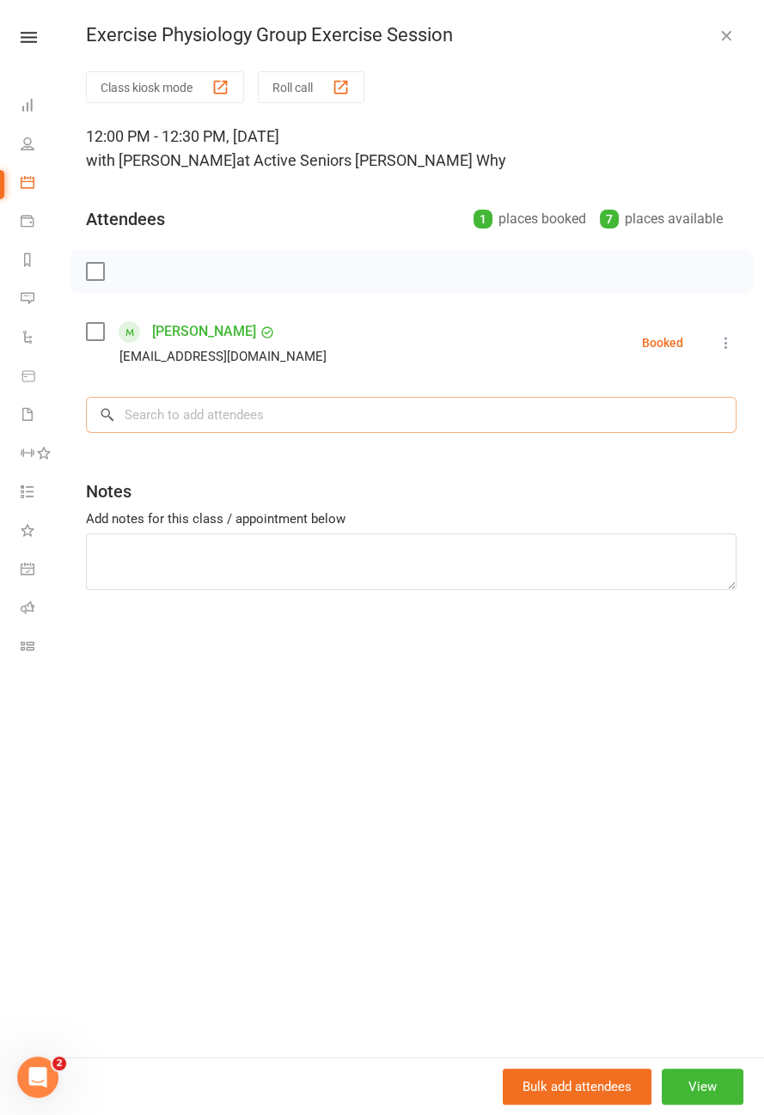
click at [297, 421] on input "search" at bounding box center [411, 415] width 650 height 36
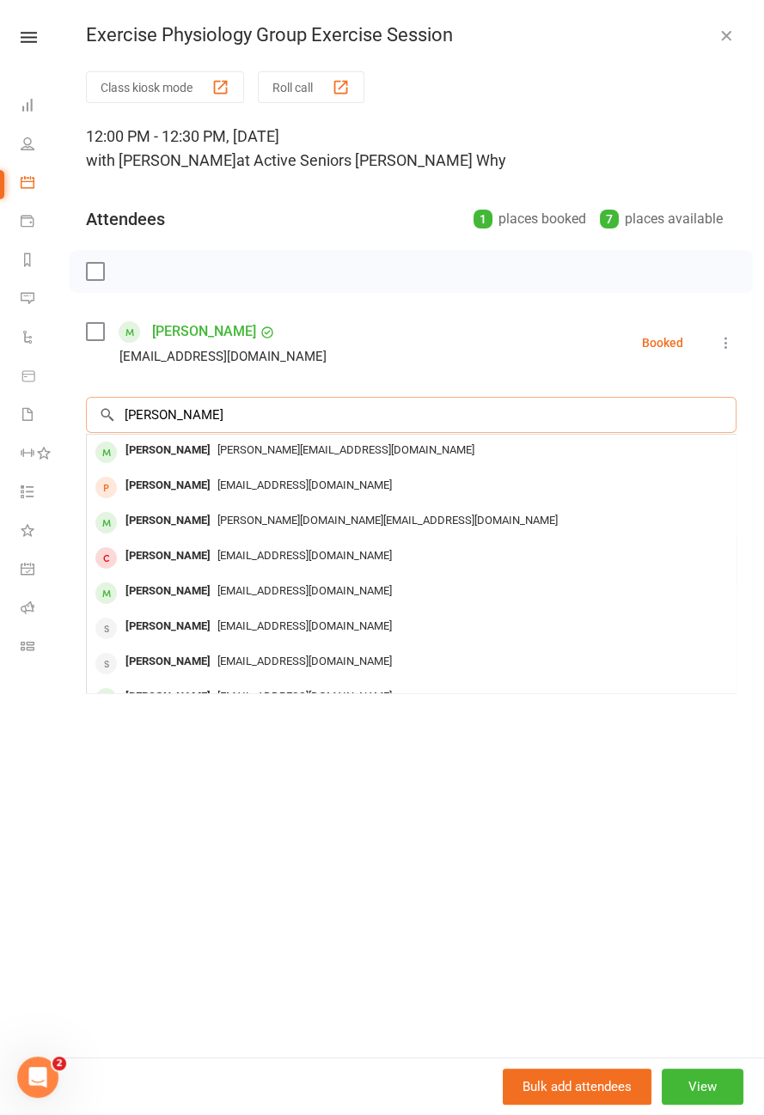
type input "John falvoro"
click at [345, 454] on div "John@johnfavaloro.com" at bounding box center [411, 450] width 635 height 25
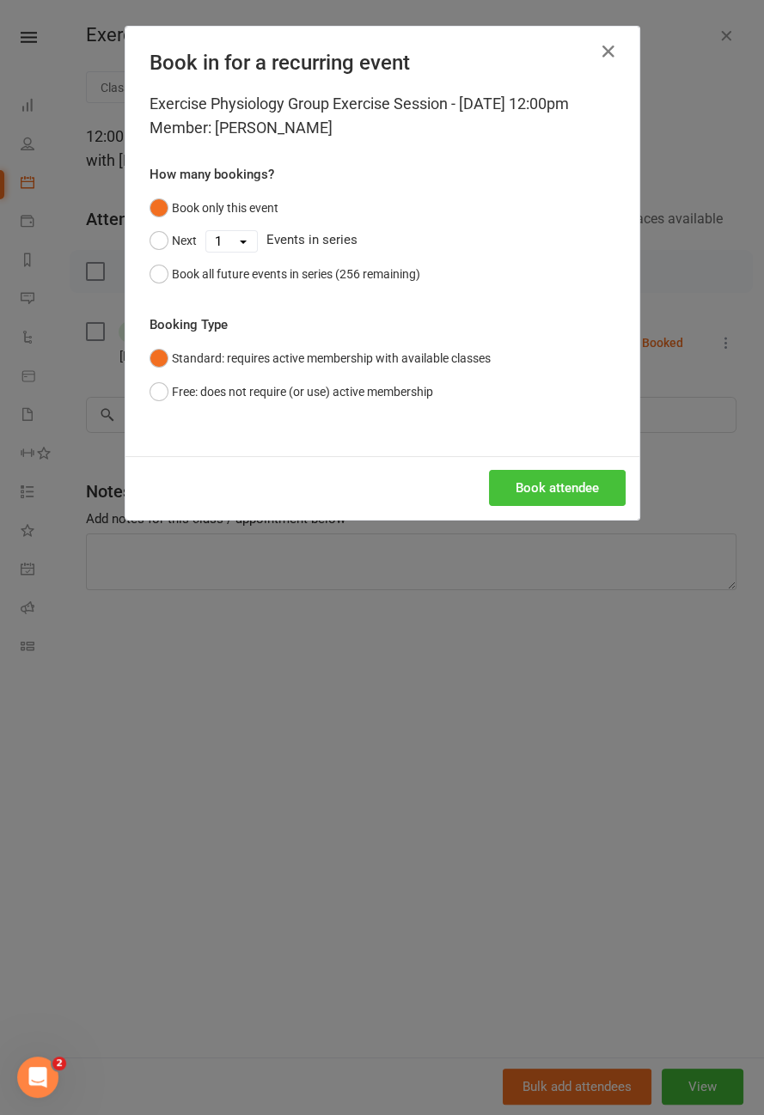
click at [551, 506] on button "Book attendee" at bounding box center [557, 488] width 137 height 36
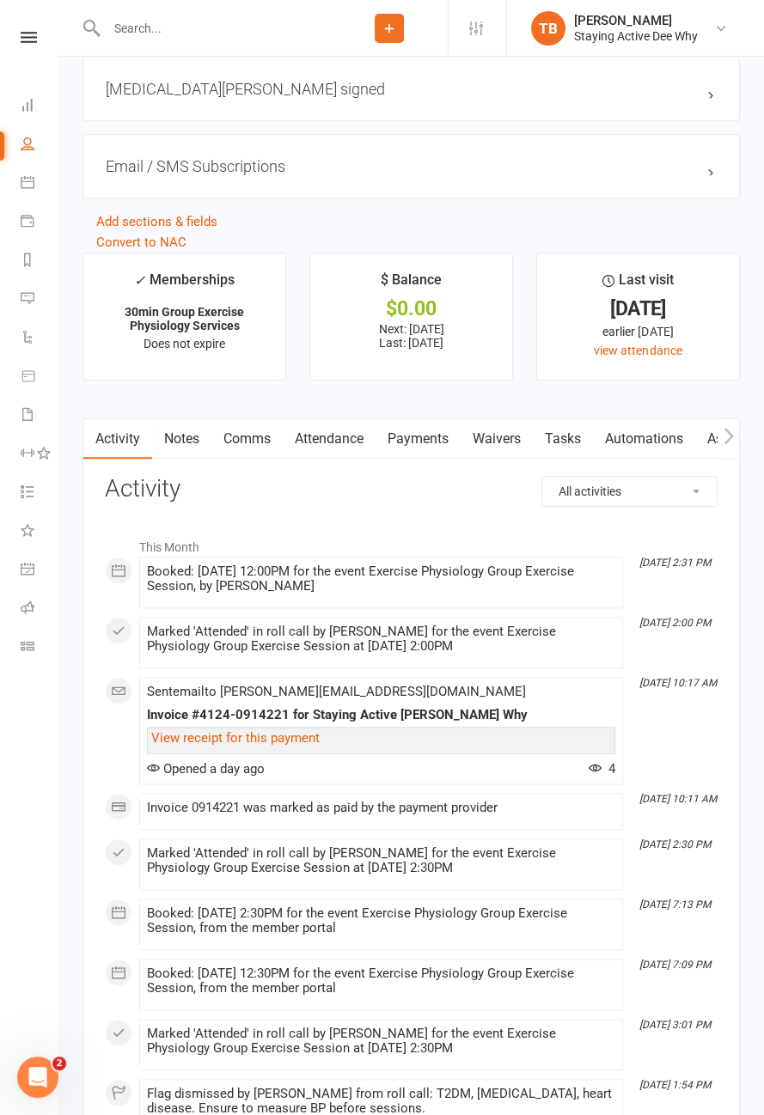
scroll to position [1921, 0]
click at [337, 433] on link "Attendance" at bounding box center [329, 438] width 93 height 40
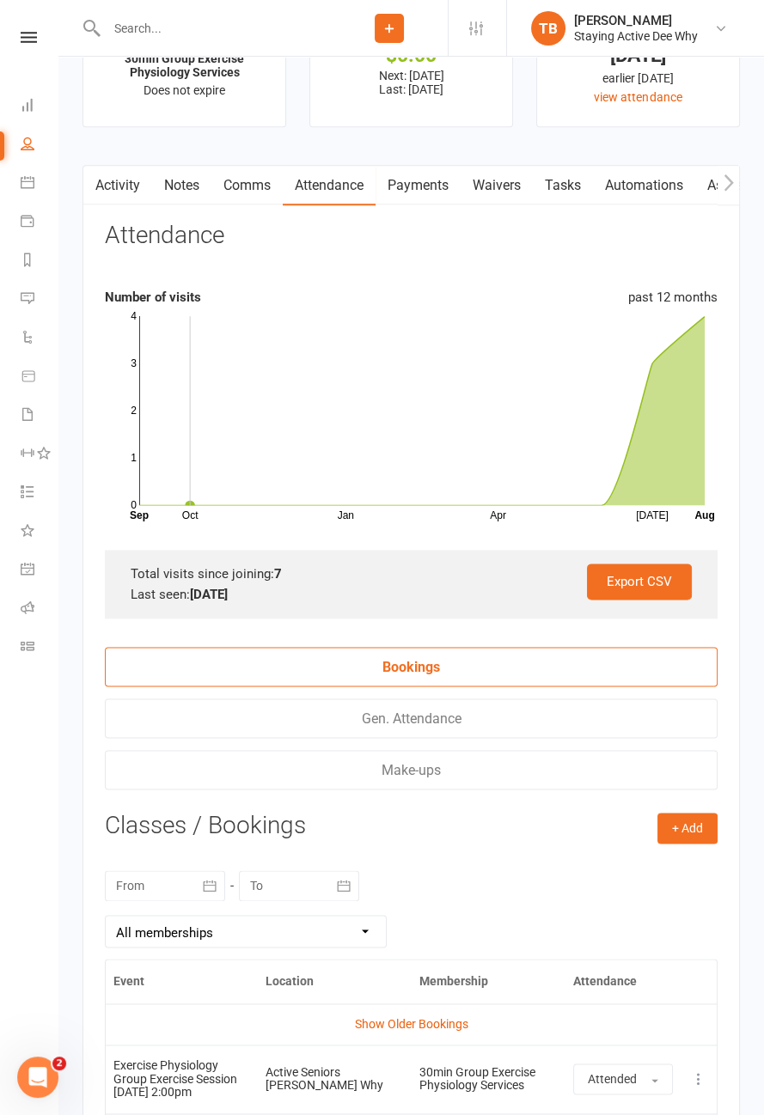
scroll to position [2506, 0]
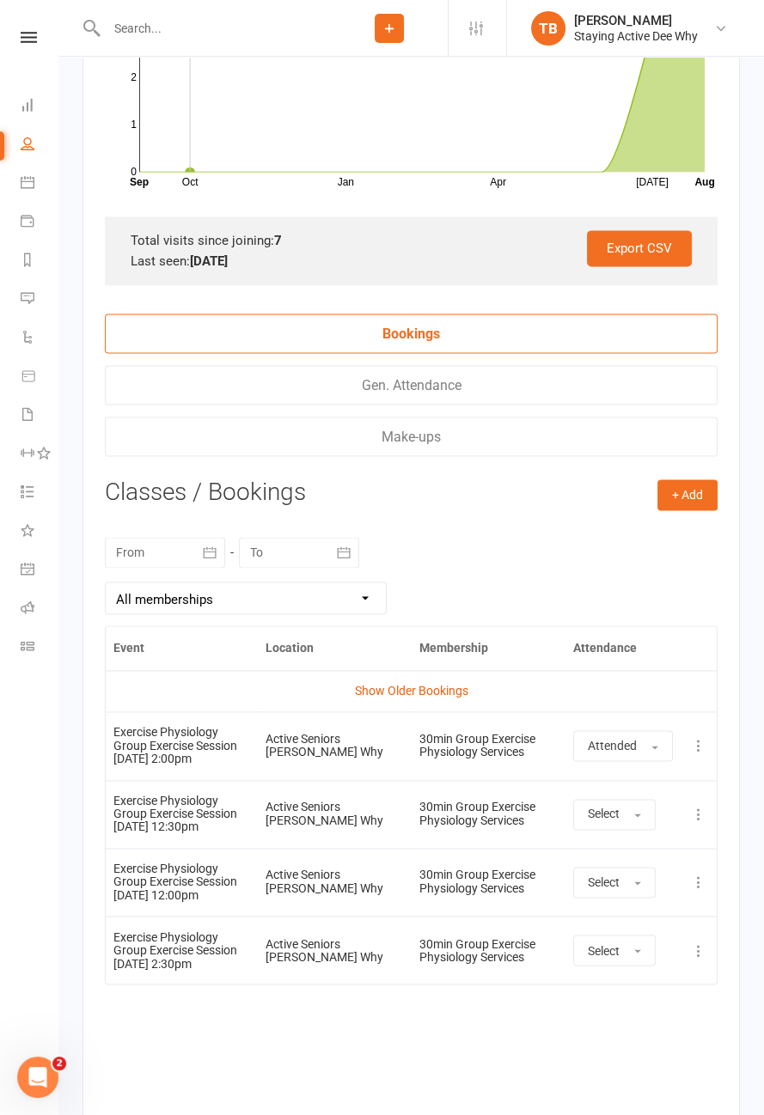
click at [699, 809] on icon at bounding box center [698, 814] width 17 height 17
click at [662, 910] on link "Remove booking" at bounding box center [623, 916] width 170 height 34
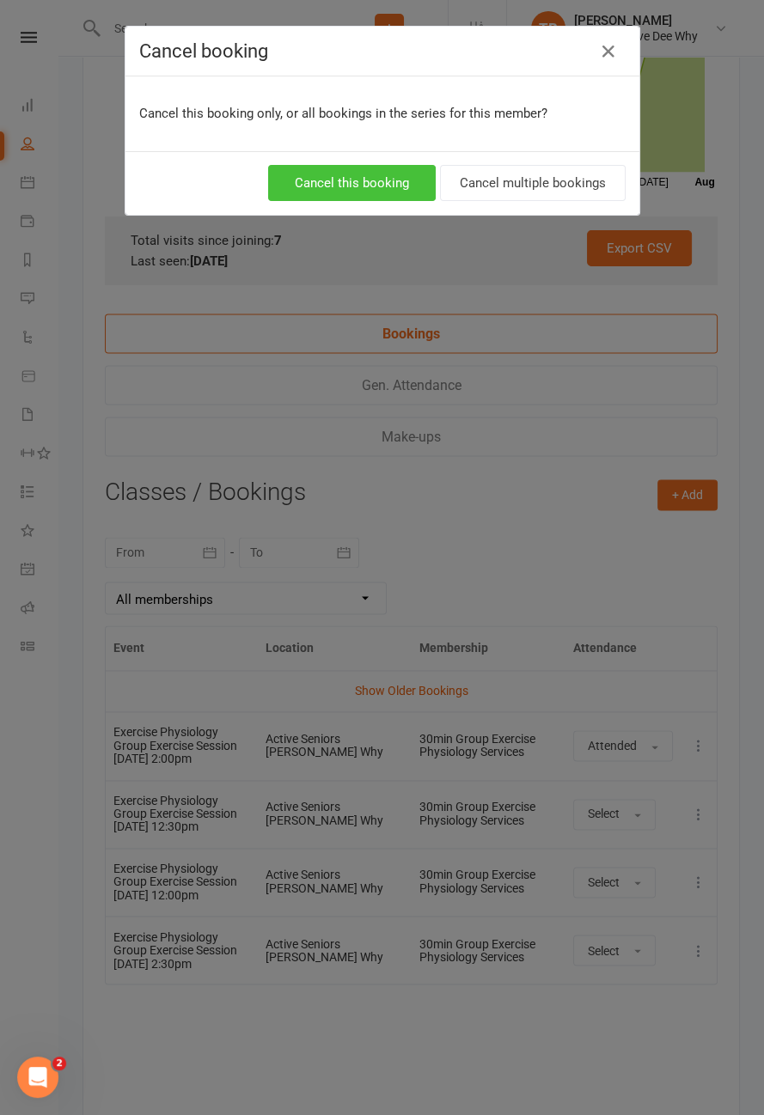
click at [378, 177] on button "Cancel this booking" at bounding box center [352, 183] width 168 height 36
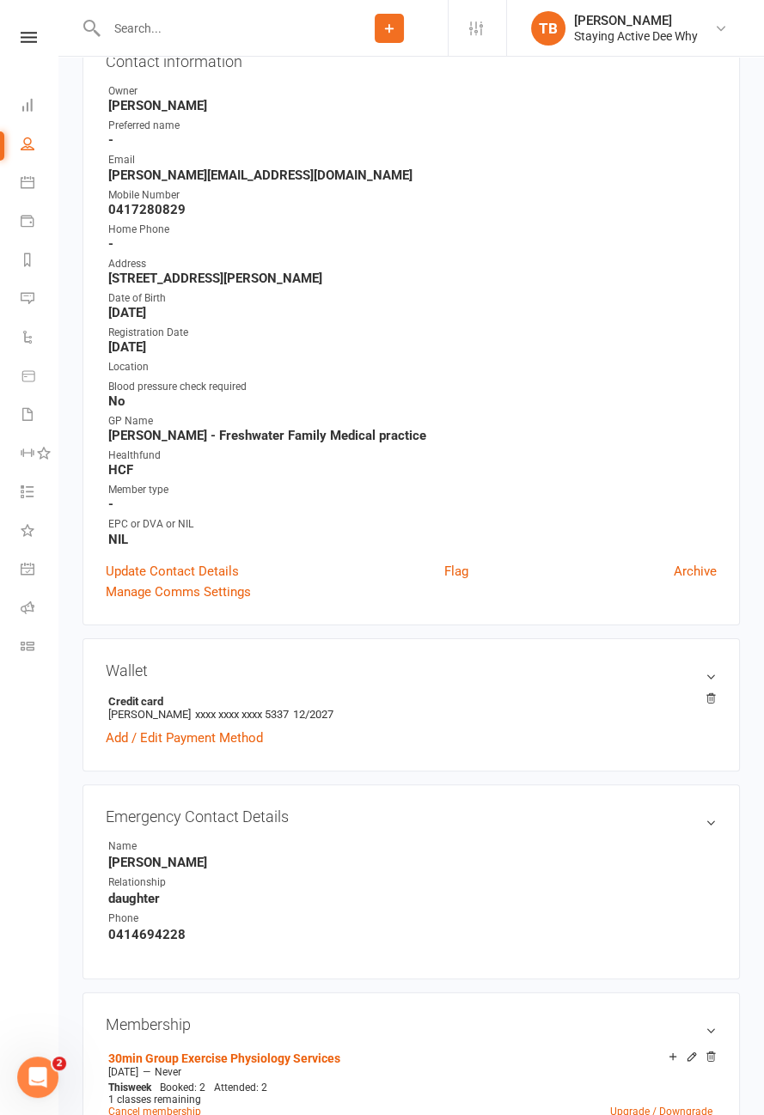
scroll to position [0, 0]
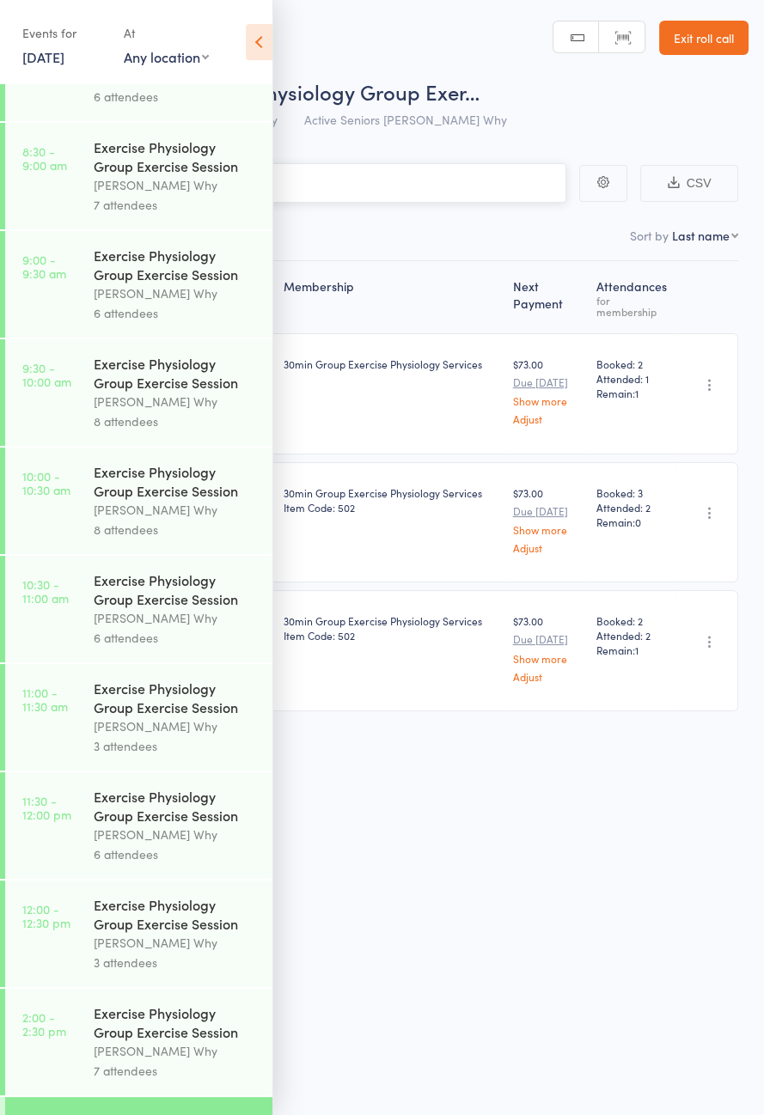
scroll to position [397, 0]
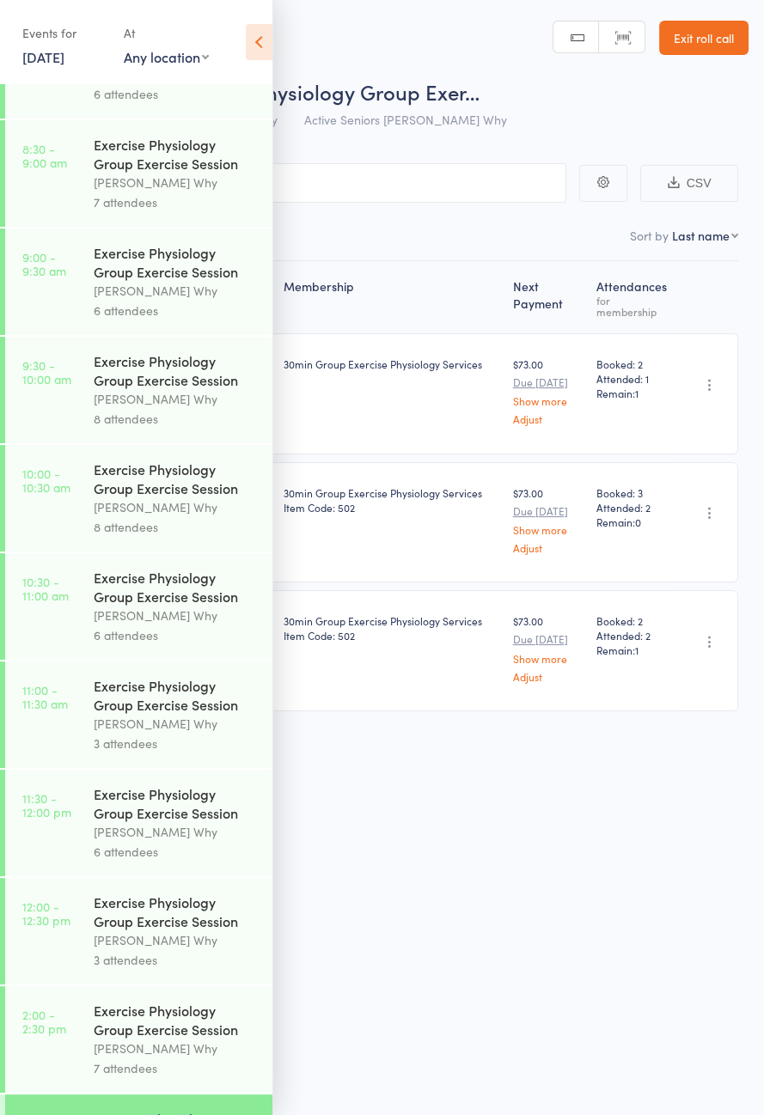
click at [270, 38] on icon at bounding box center [259, 42] width 27 height 36
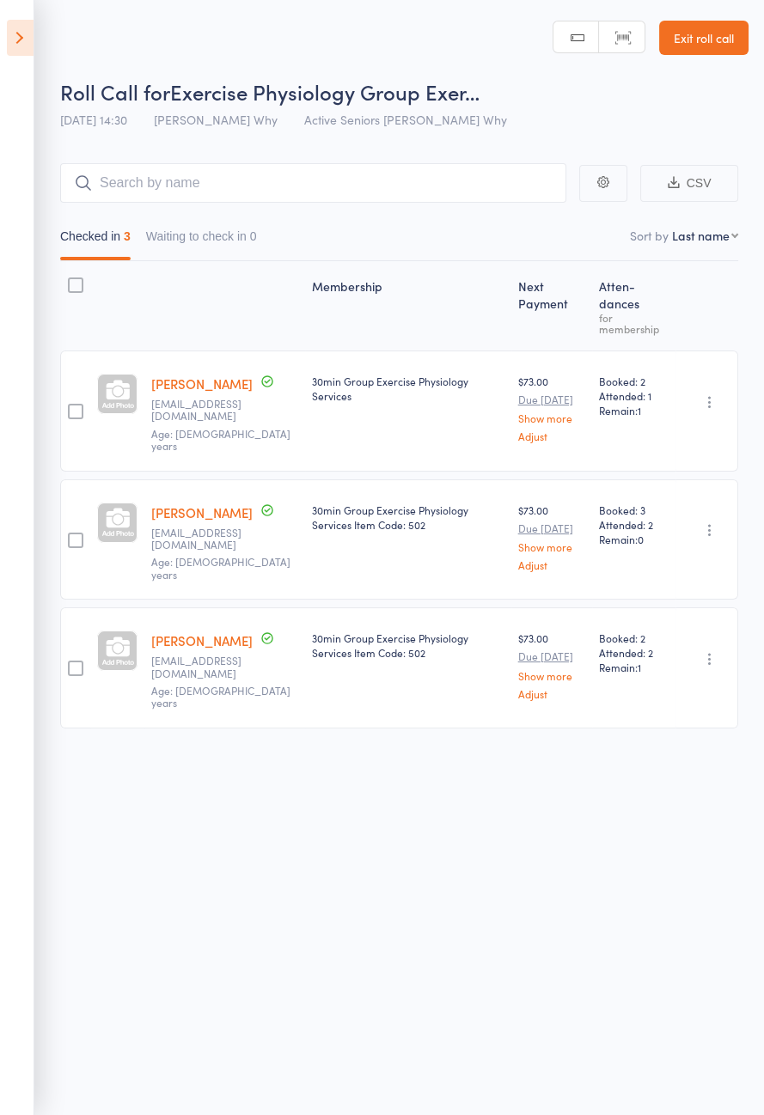
click at [8, 36] on icon at bounding box center [20, 38] width 27 height 36
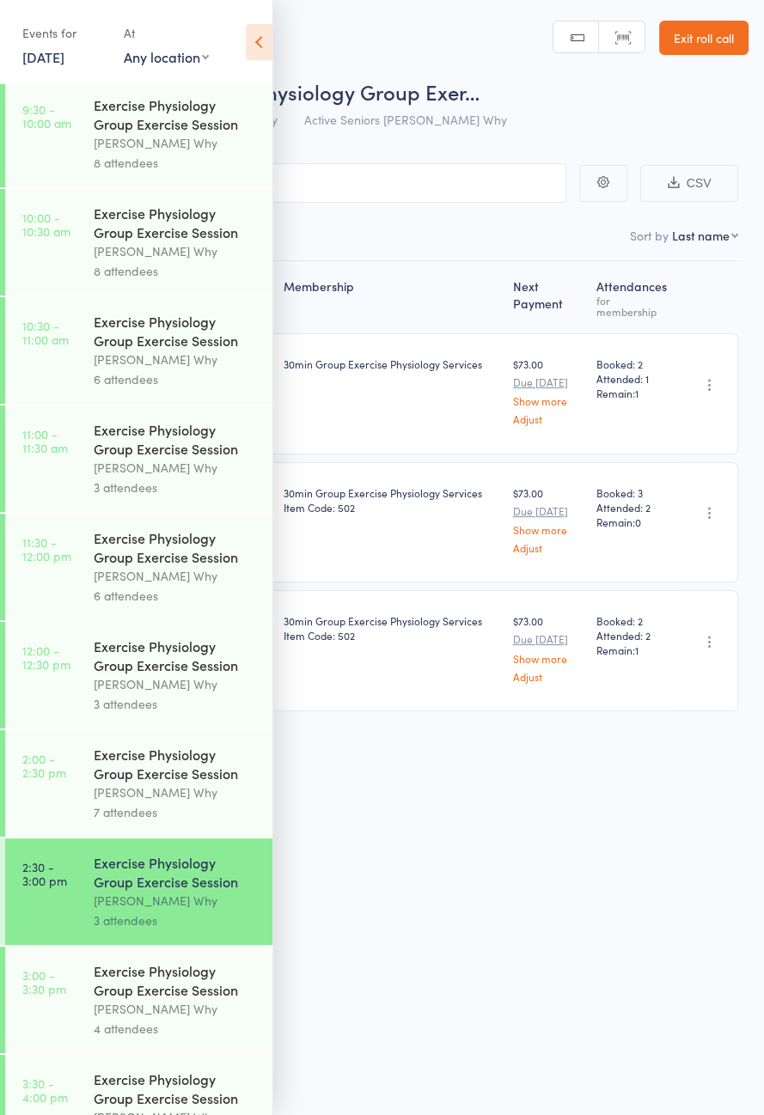
scroll to position [875, 0]
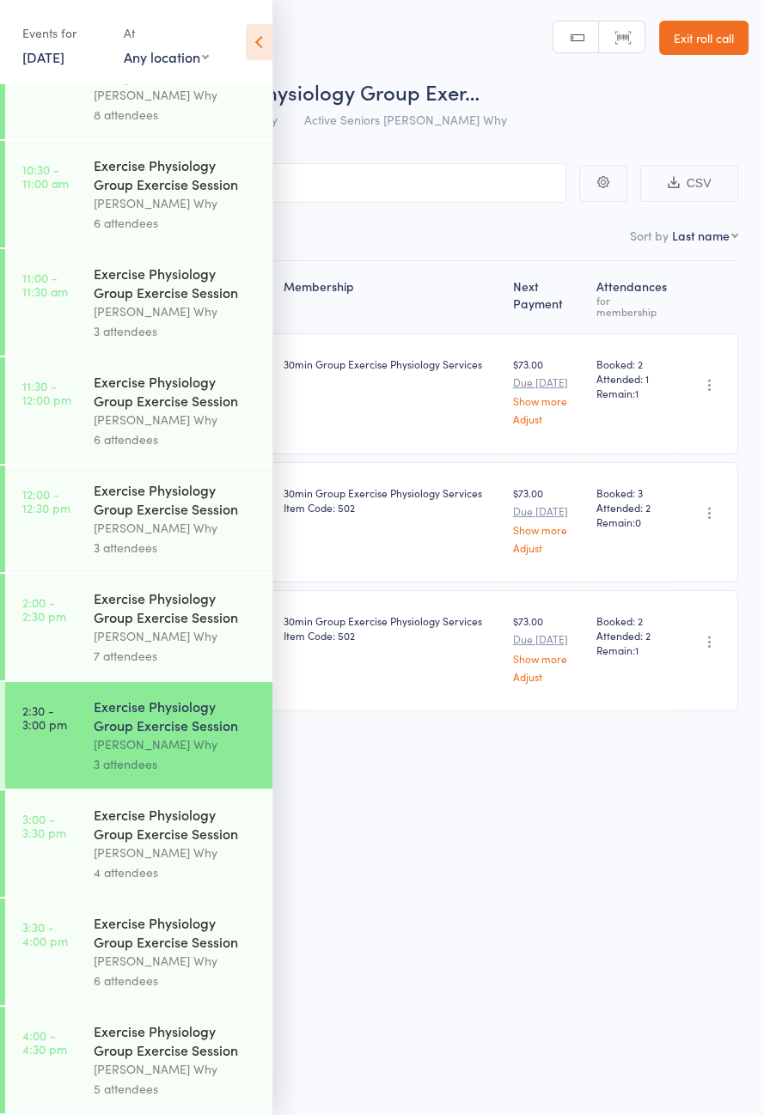
click at [80, 837] on link "3:00 - 3:30 pm Exercise Physiology Group Exercise Session Dee Why 4 attendees" at bounding box center [138, 843] width 267 height 107
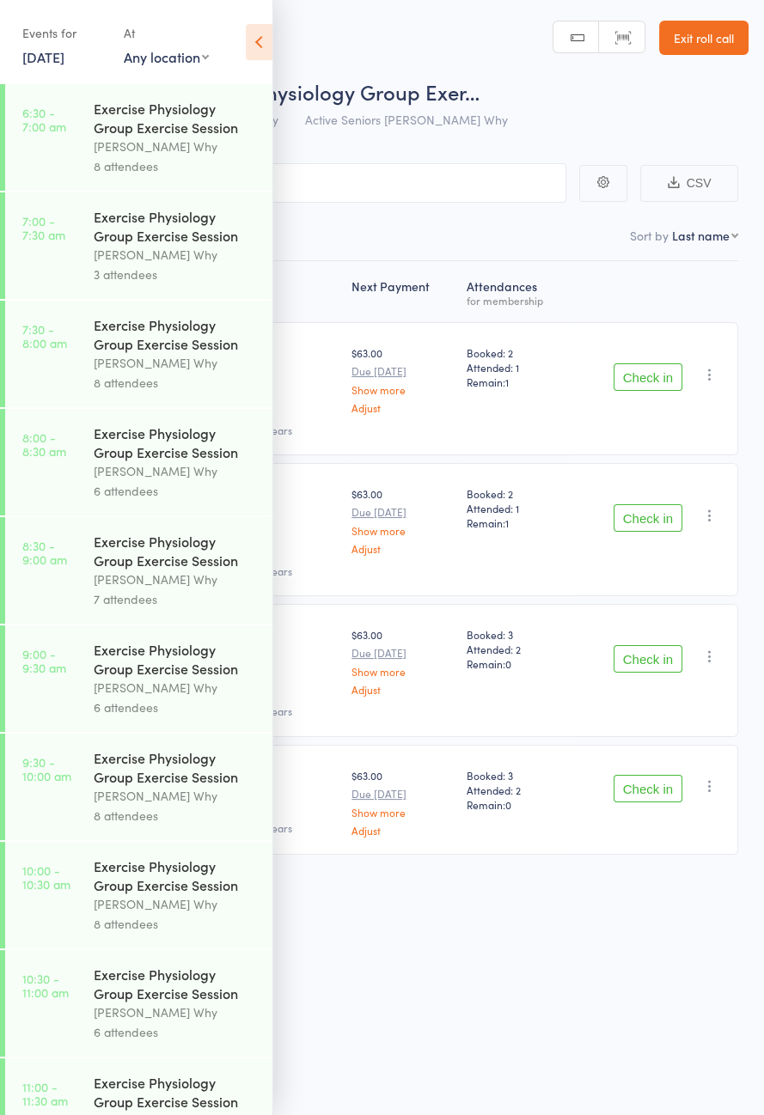
click at [265, 50] on icon at bounding box center [259, 42] width 27 height 36
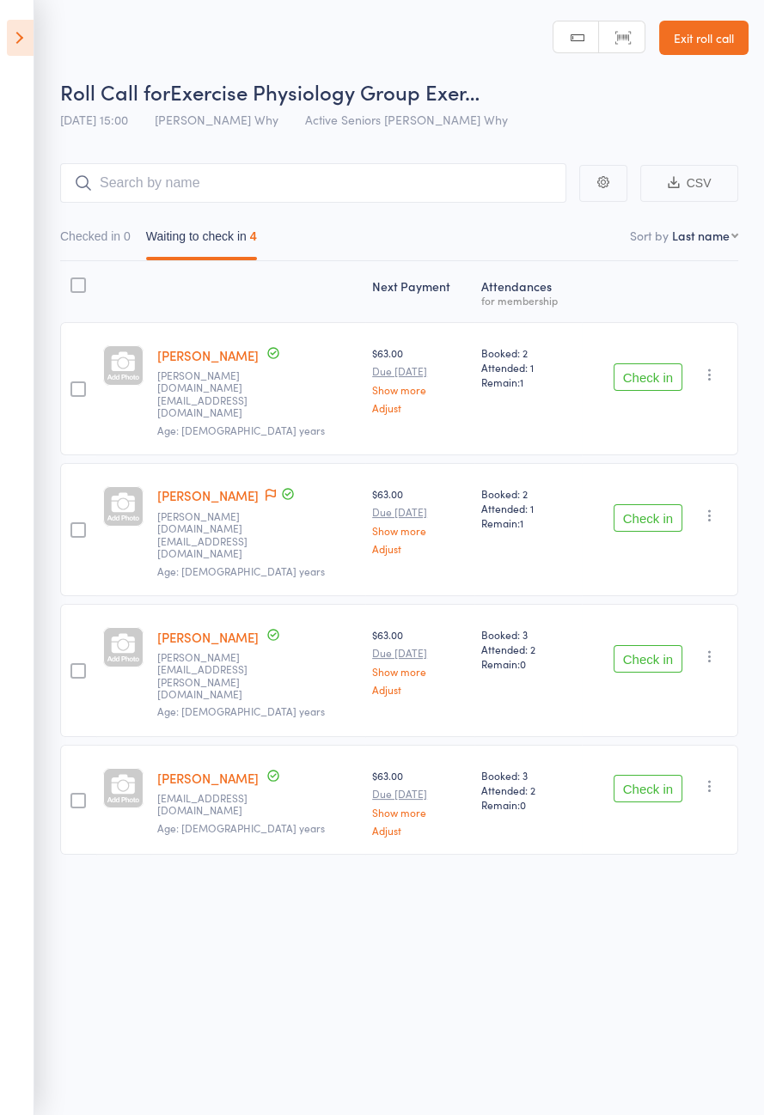
click at [265, 487] on span at bounding box center [270, 495] width 10 height 17
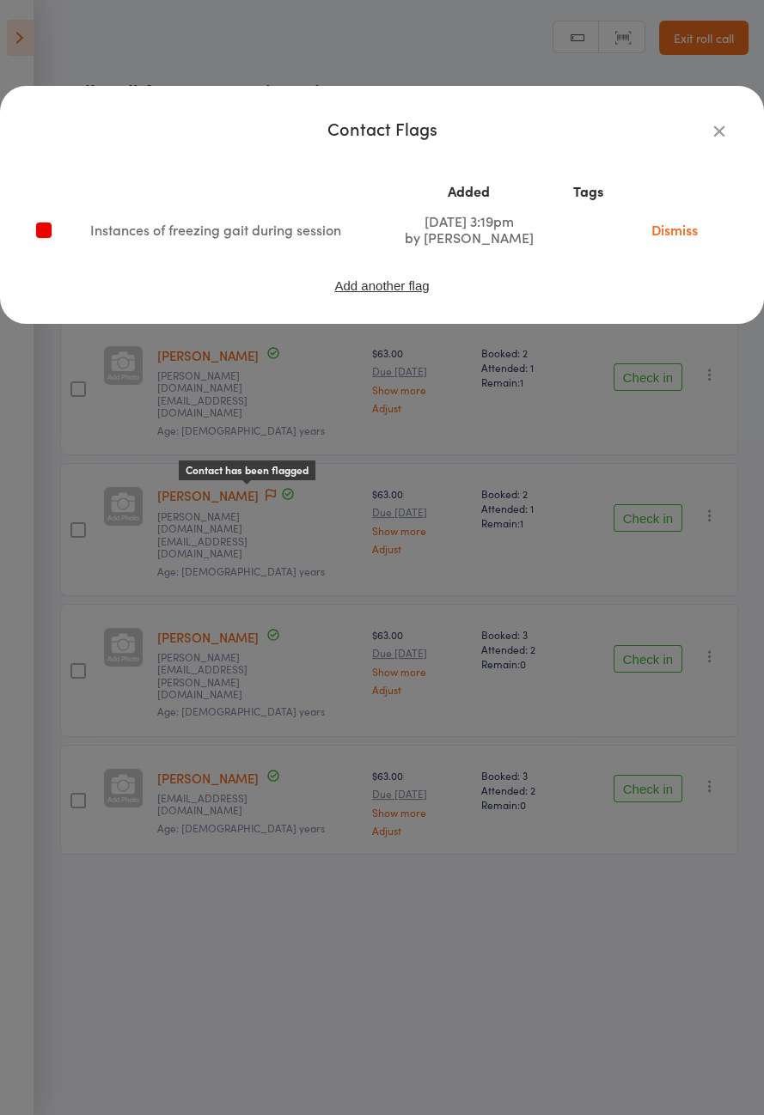
click at [714, 137] on icon "button" at bounding box center [719, 130] width 19 height 19
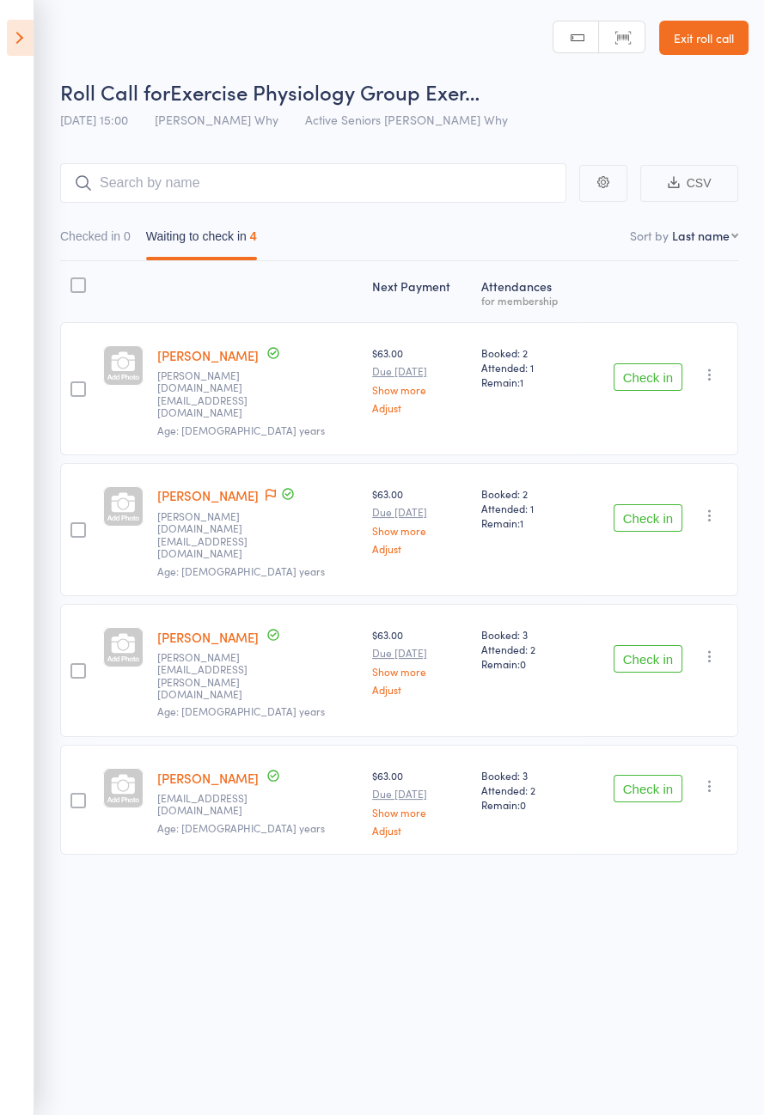
click at [25, 36] on icon at bounding box center [20, 38] width 27 height 36
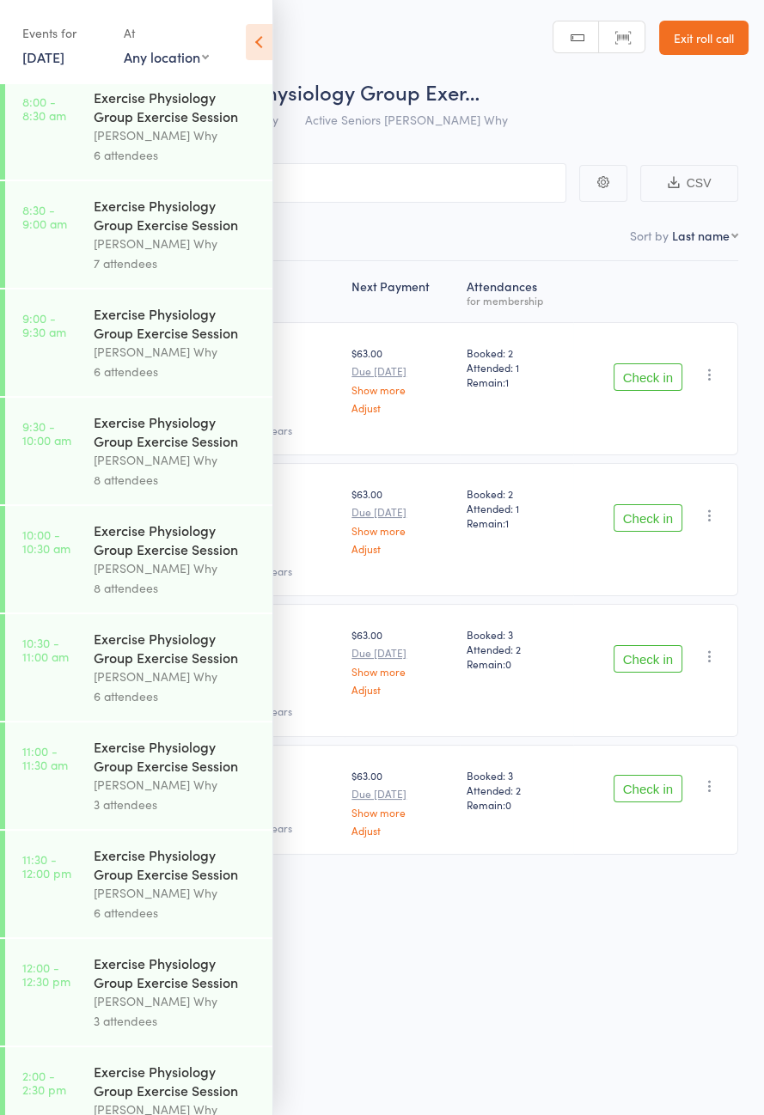
scroll to position [875, 0]
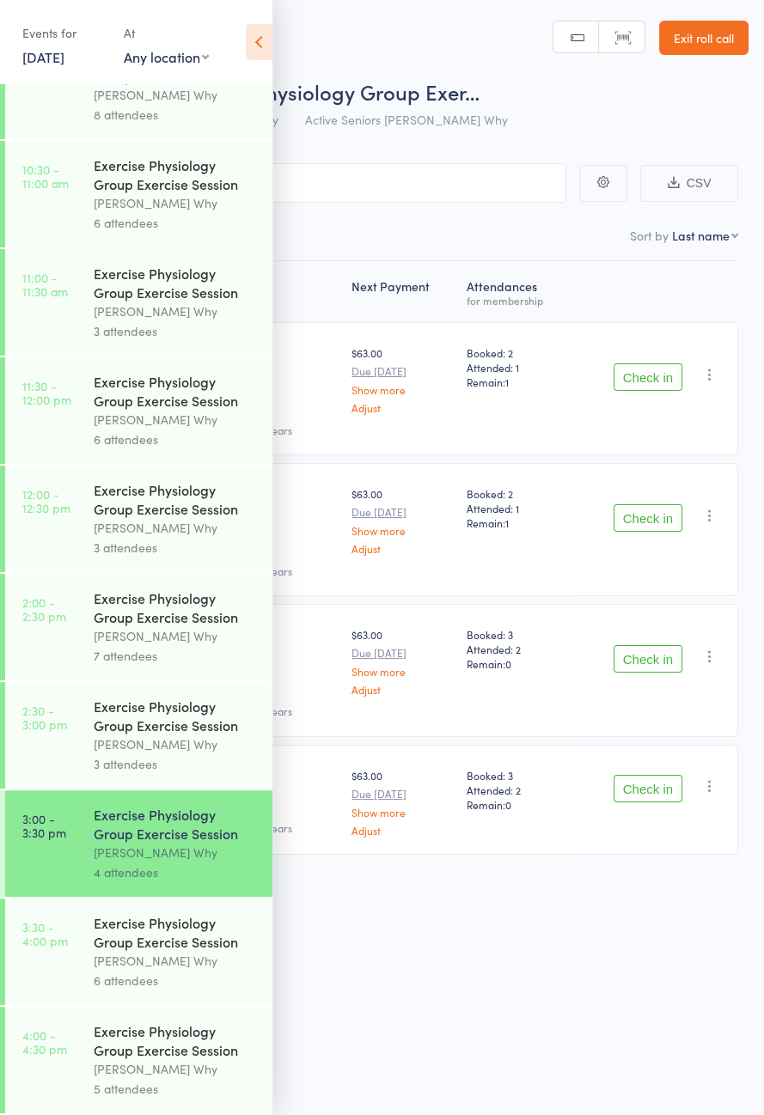
click at [158, 735] on div "Dee Why" at bounding box center [176, 745] width 164 height 20
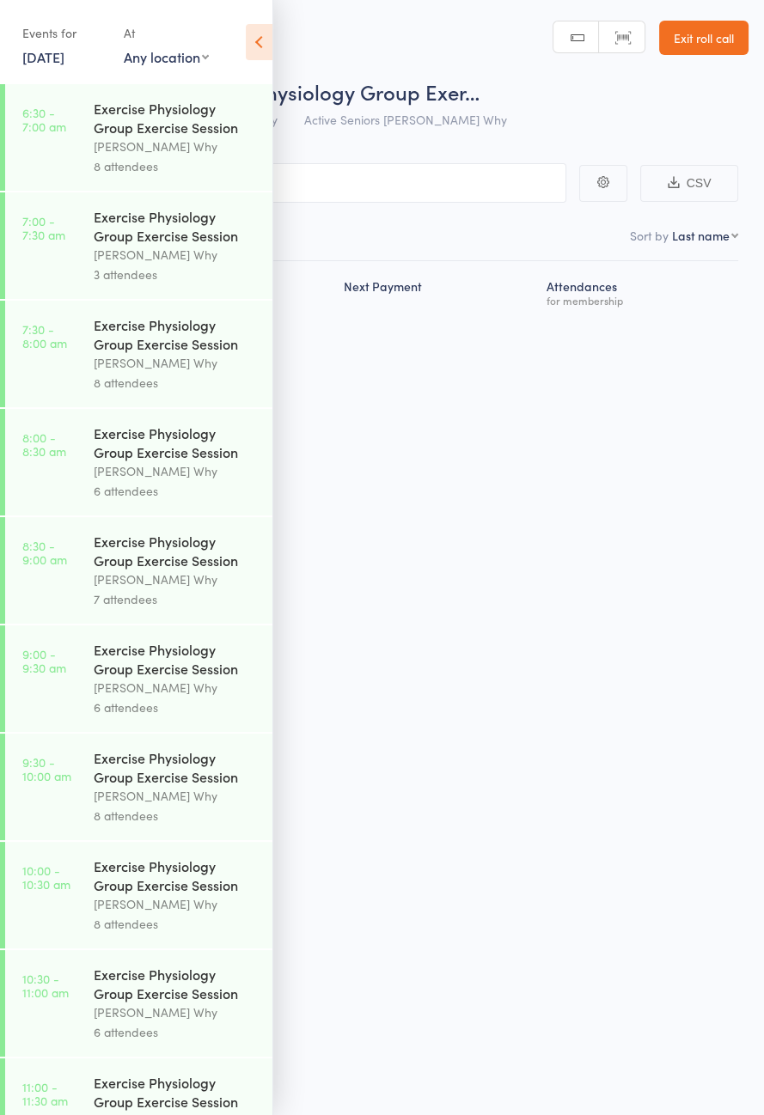
click at [264, 45] on icon at bounding box center [259, 42] width 27 height 36
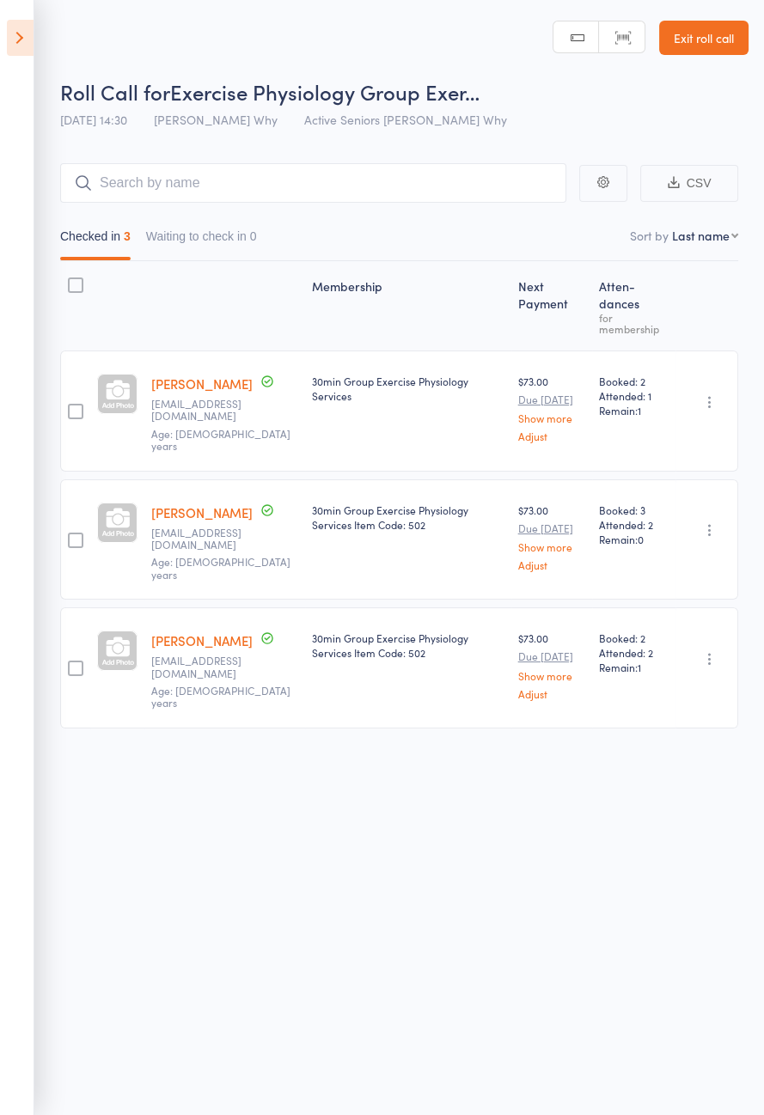
click at [213, 503] on link "[PERSON_NAME]" at bounding box center [201, 512] width 101 height 18
click at [24, 40] on icon at bounding box center [20, 38] width 27 height 36
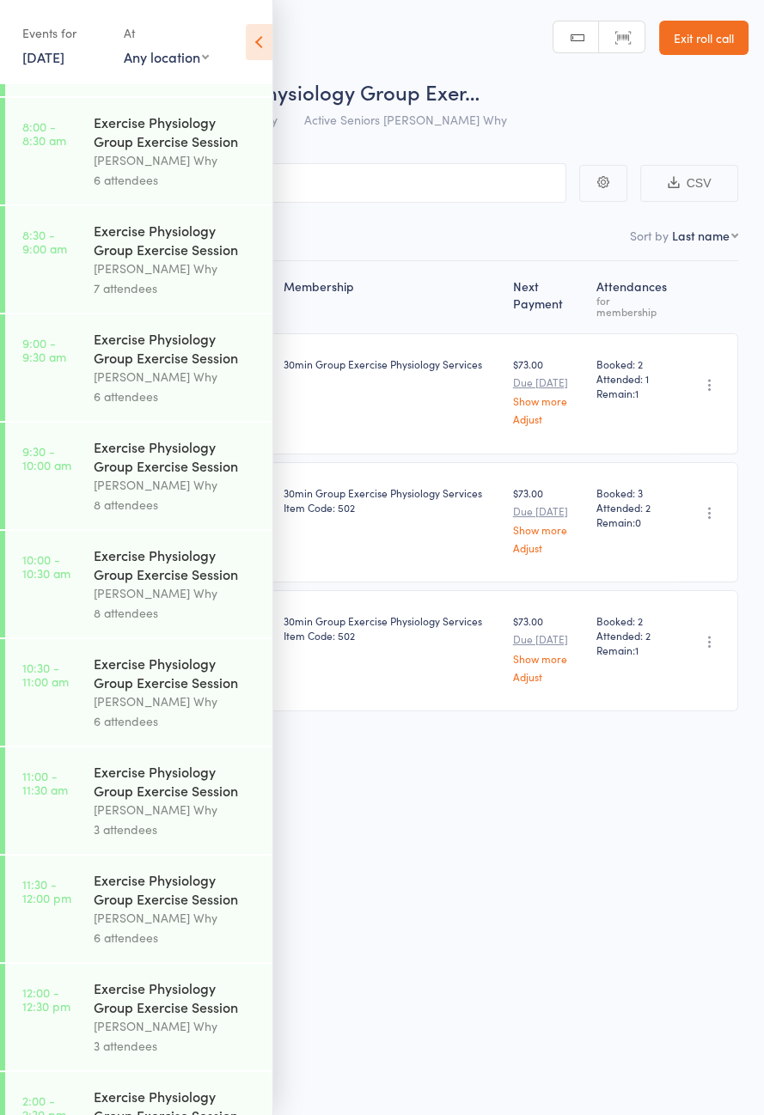
scroll to position [875, 0]
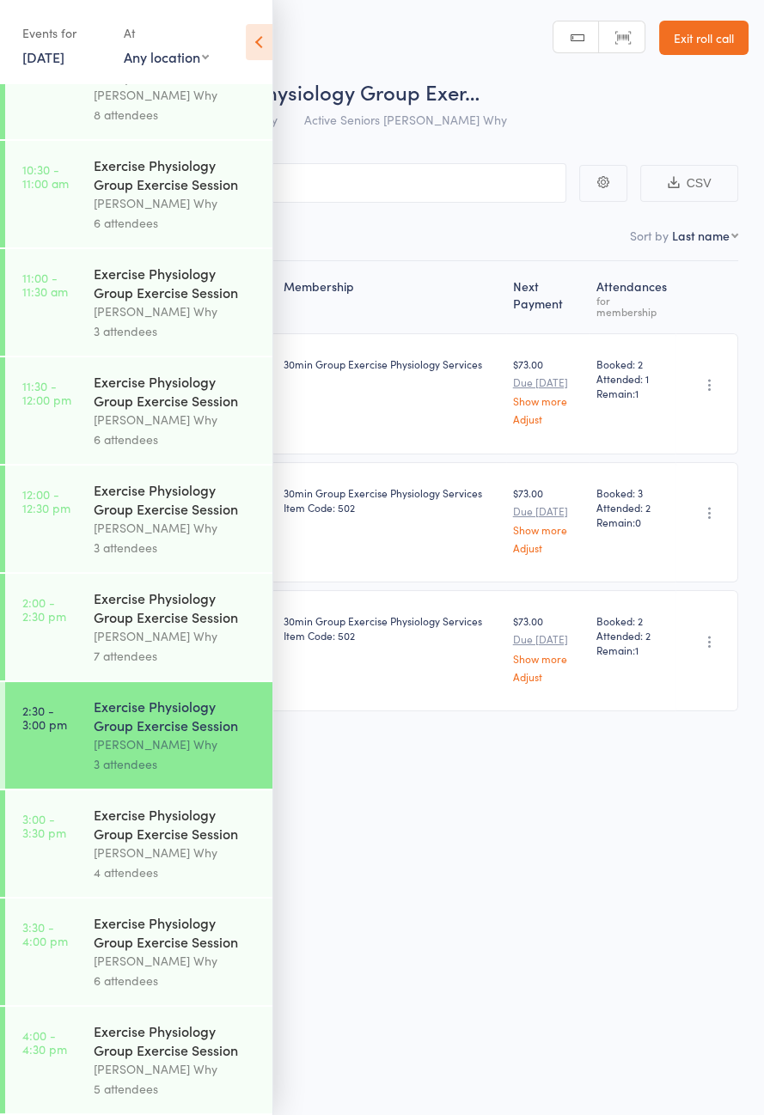
click at [181, 843] on div "Dee Why" at bounding box center [176, 853] width 164 height 20
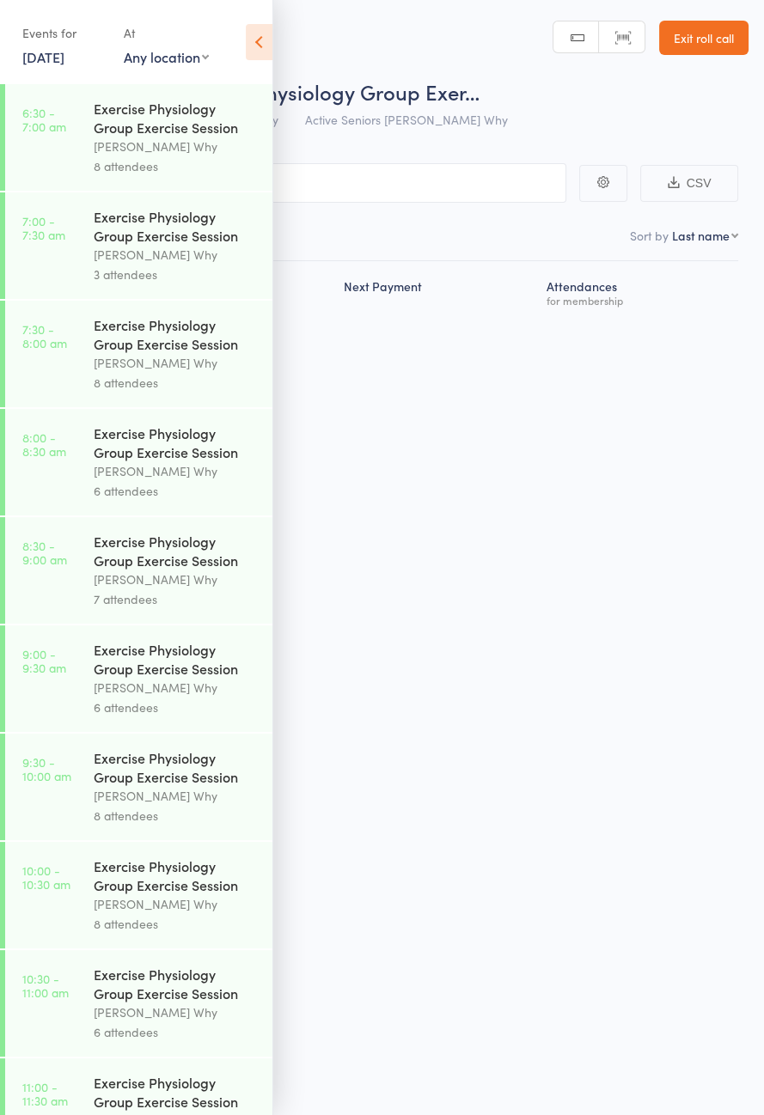
click at [263, 49] on icon at bounding box center [259, 42] width 27 height 36
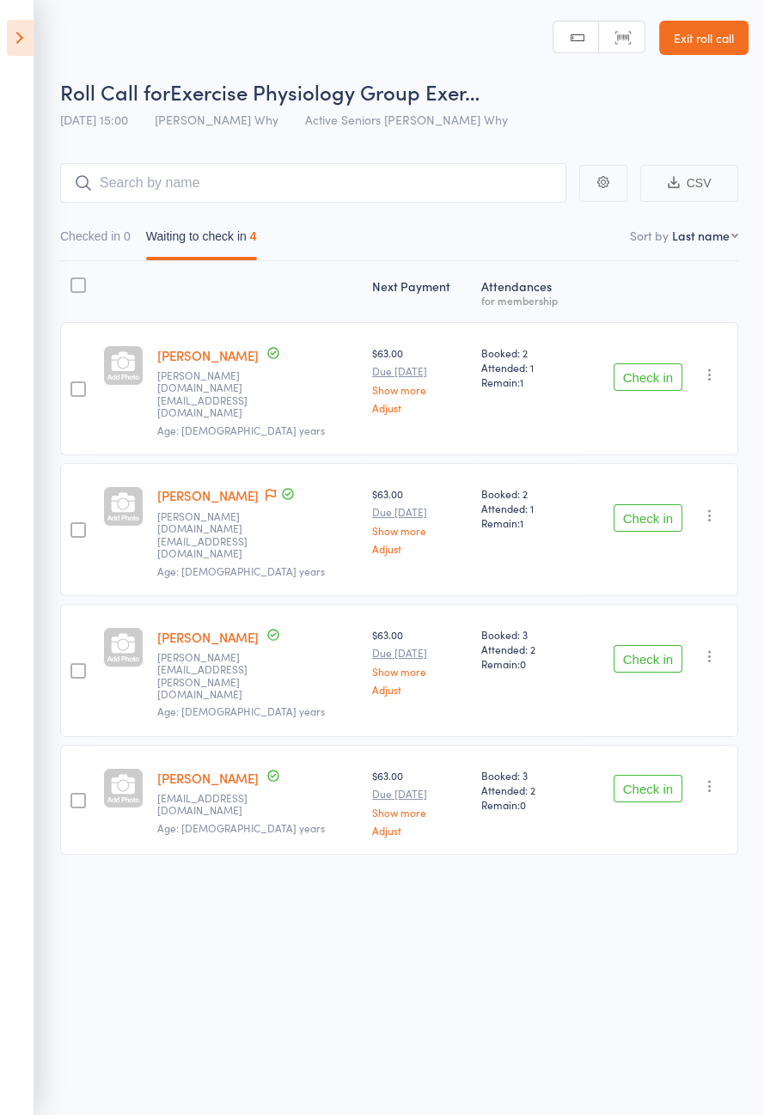
click at [637, 775] on button "Check in" at bounding box center [647, 788] width 69 height 27
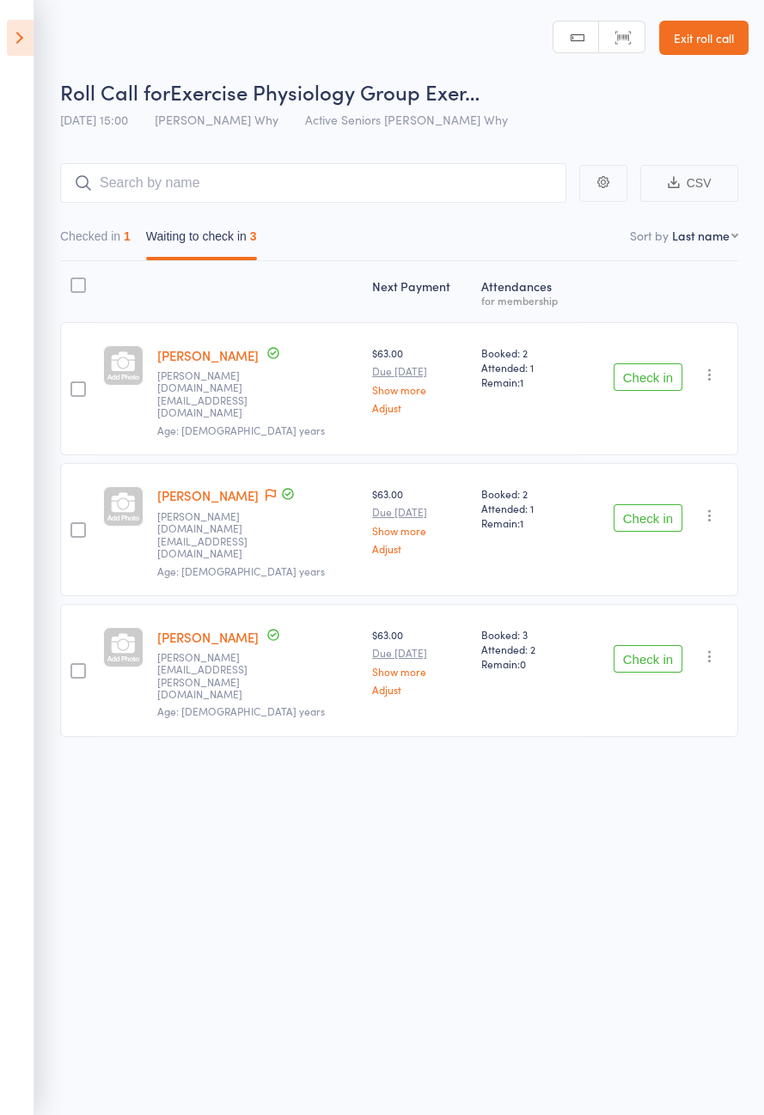
click at [651, 645] on button "Check in" at bounding box center [647, 658] width 69 height 27
click at [640, 504] on button "Check in" at bounding box center [647, 517] width 69 height 27
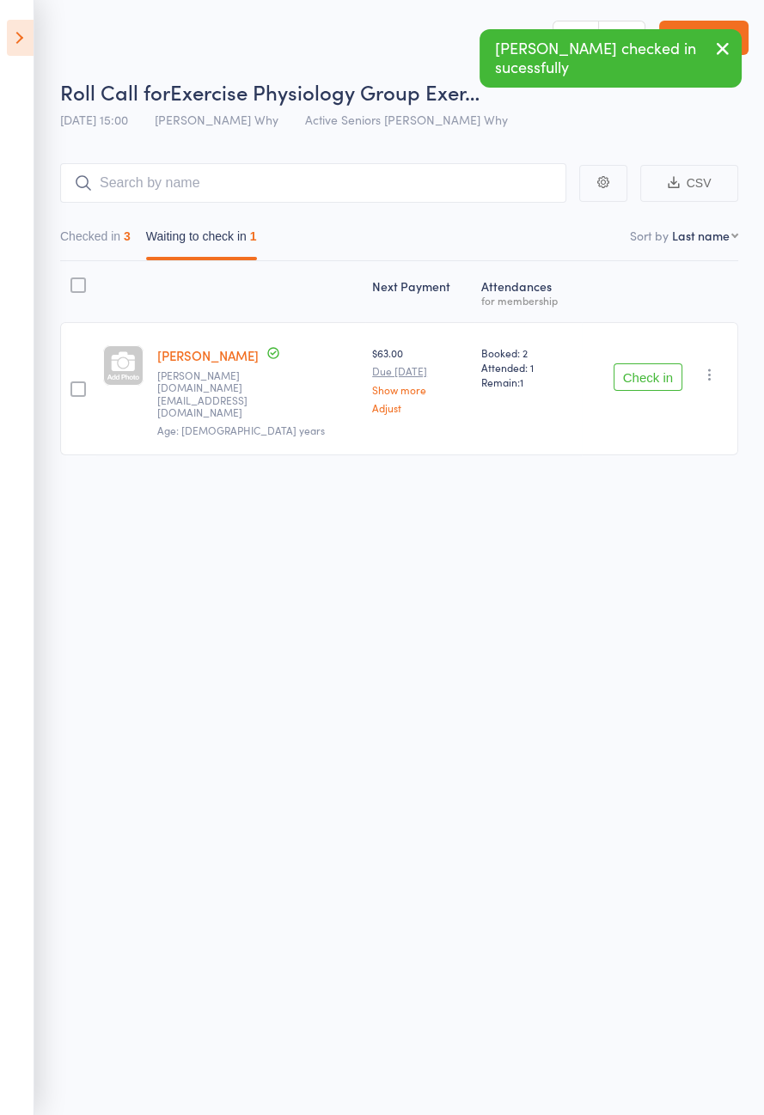
click at [660, 368] on button "Check in" at bounding box center [647, 376] width 69 height 27
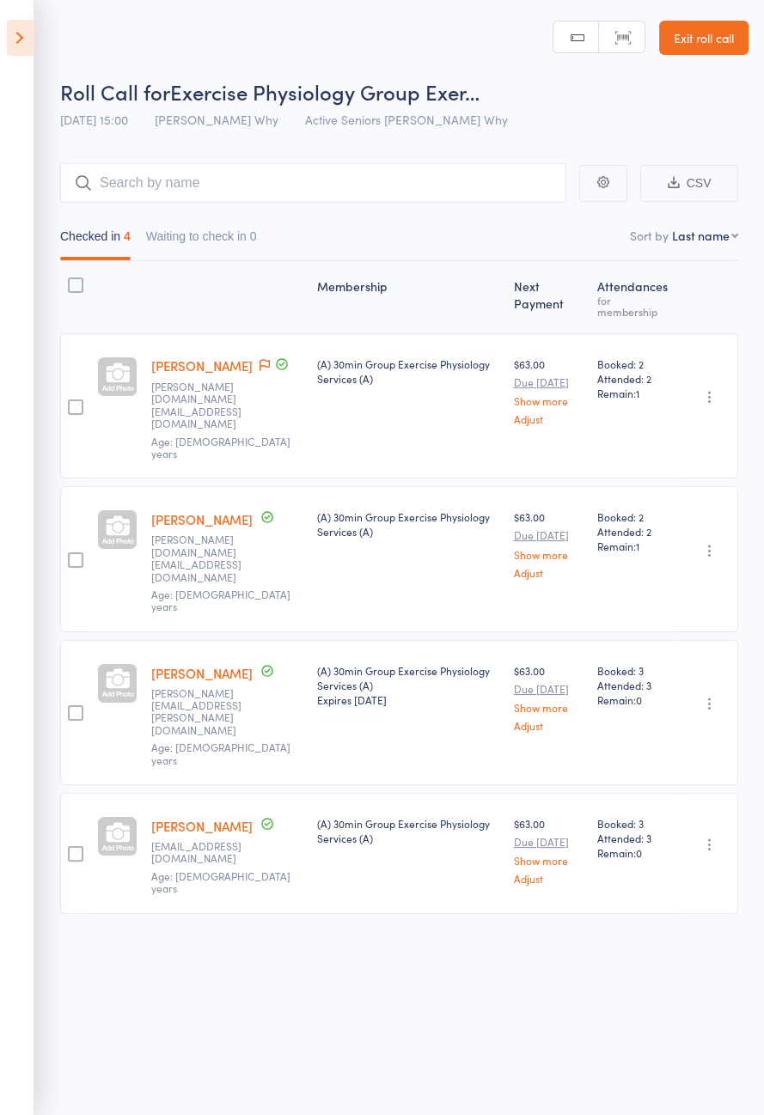
click at [15, 48] on icon at bounding box center [20, 38] width 27 height 36
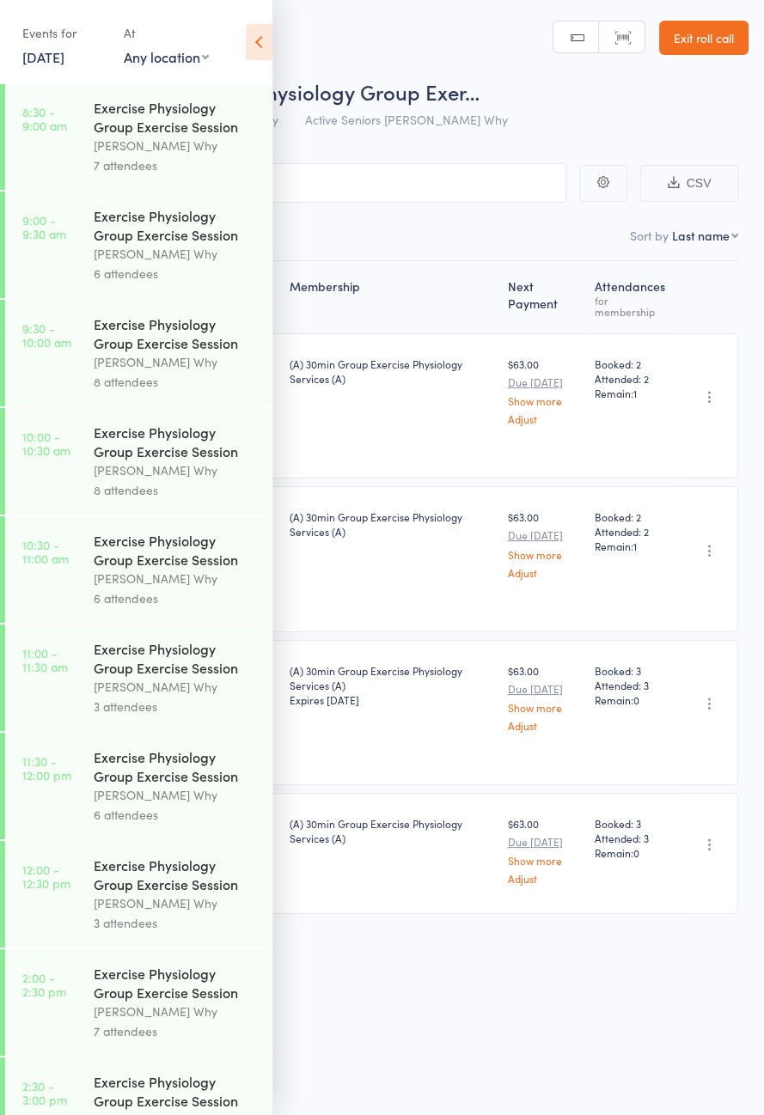
scroll to position [875, 0]
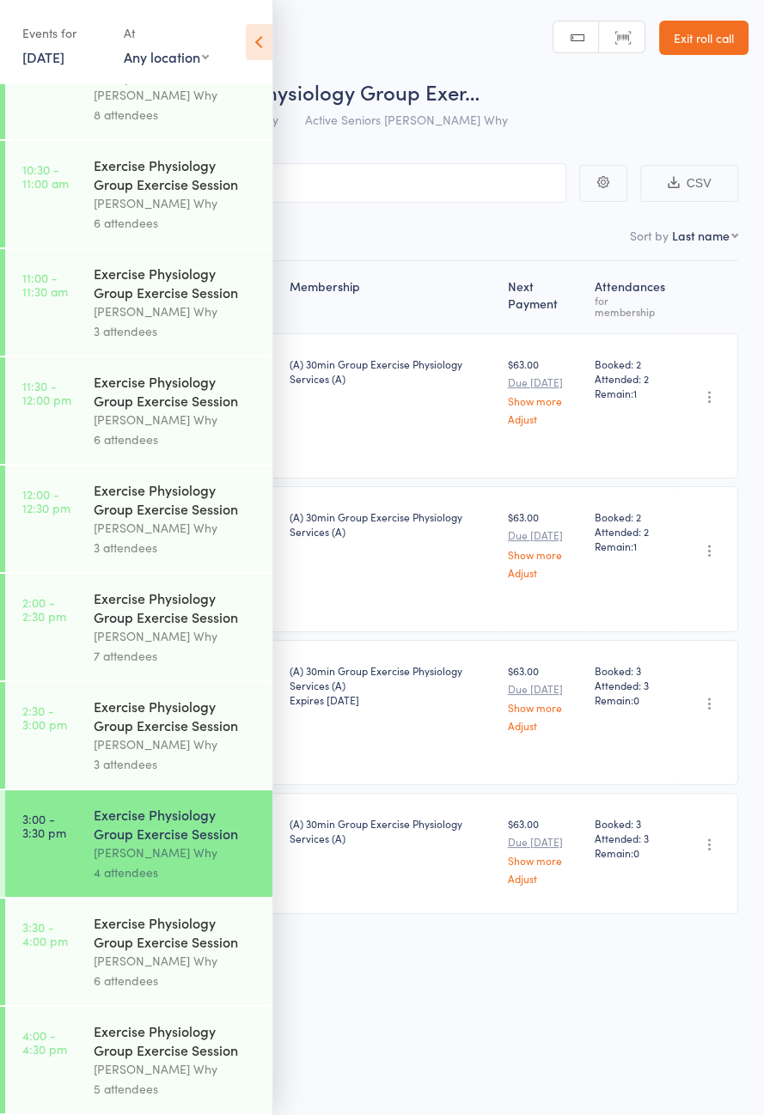
click at [205, 920] on div "Exercise Physiology Group Exercise Session" at bounding box center [176, 932] width 164 height 38
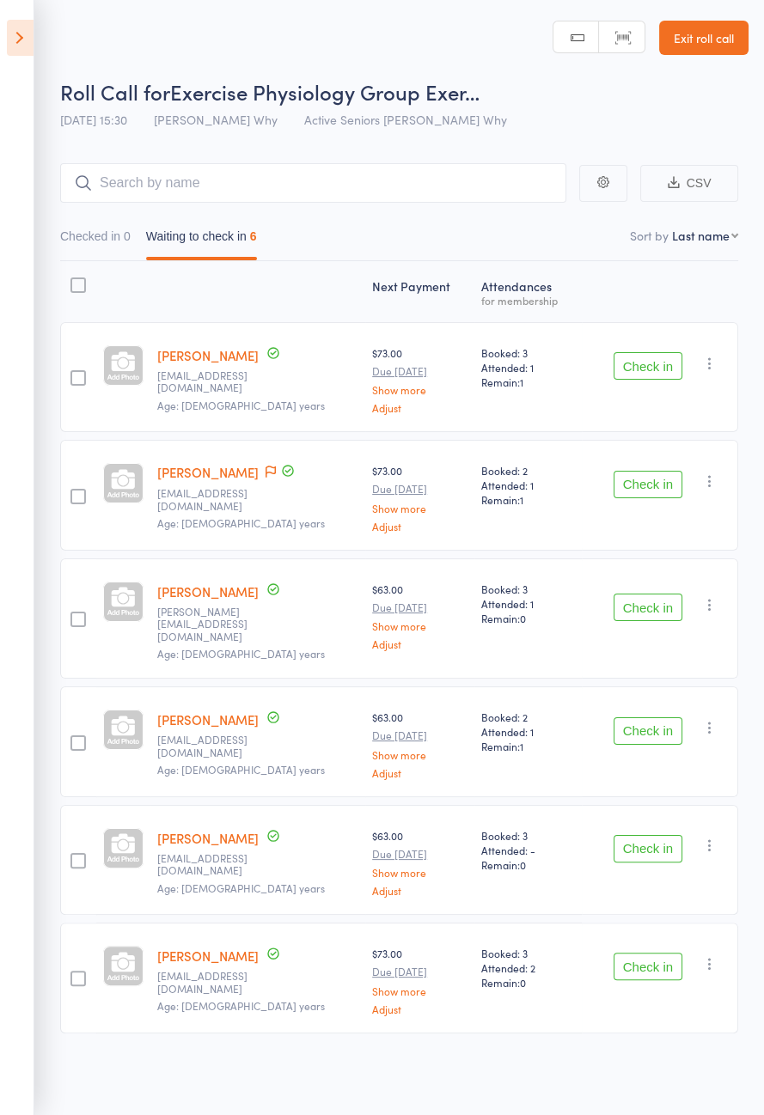
click at [643, 606] on button "Check in" at bounding box center [647, 607] width 69 height 27
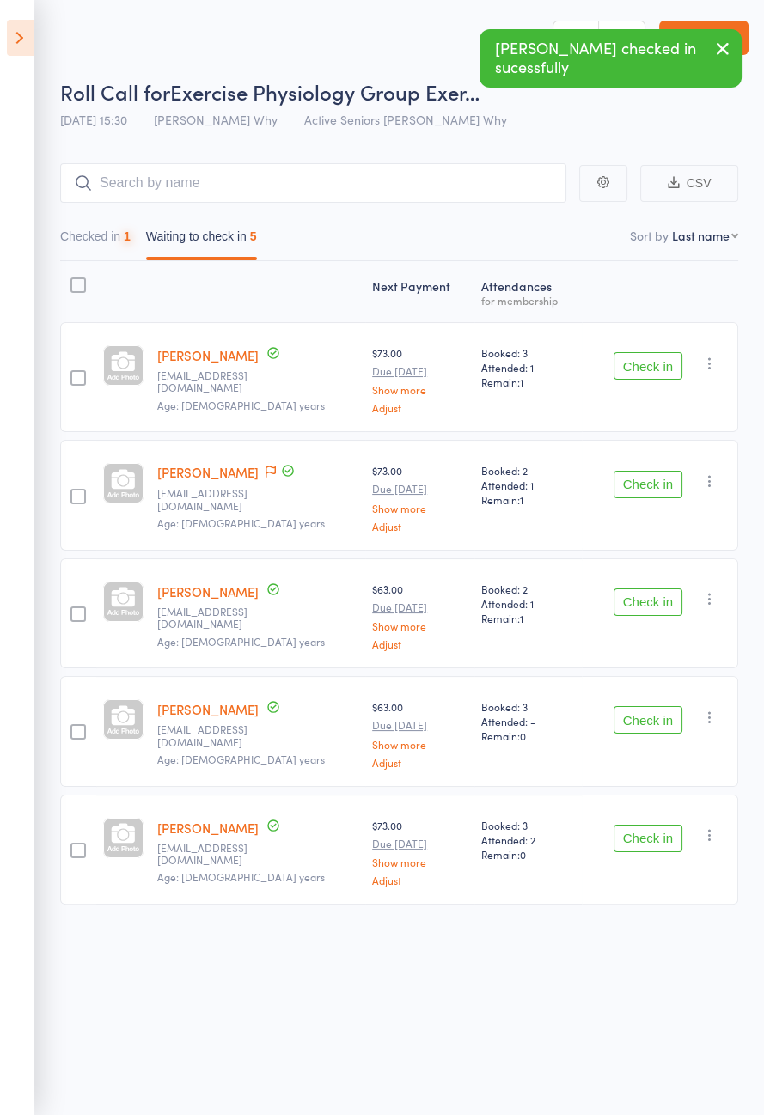
click at [265, 469] on icon at bounding box center [270, 472] width 10 height 12
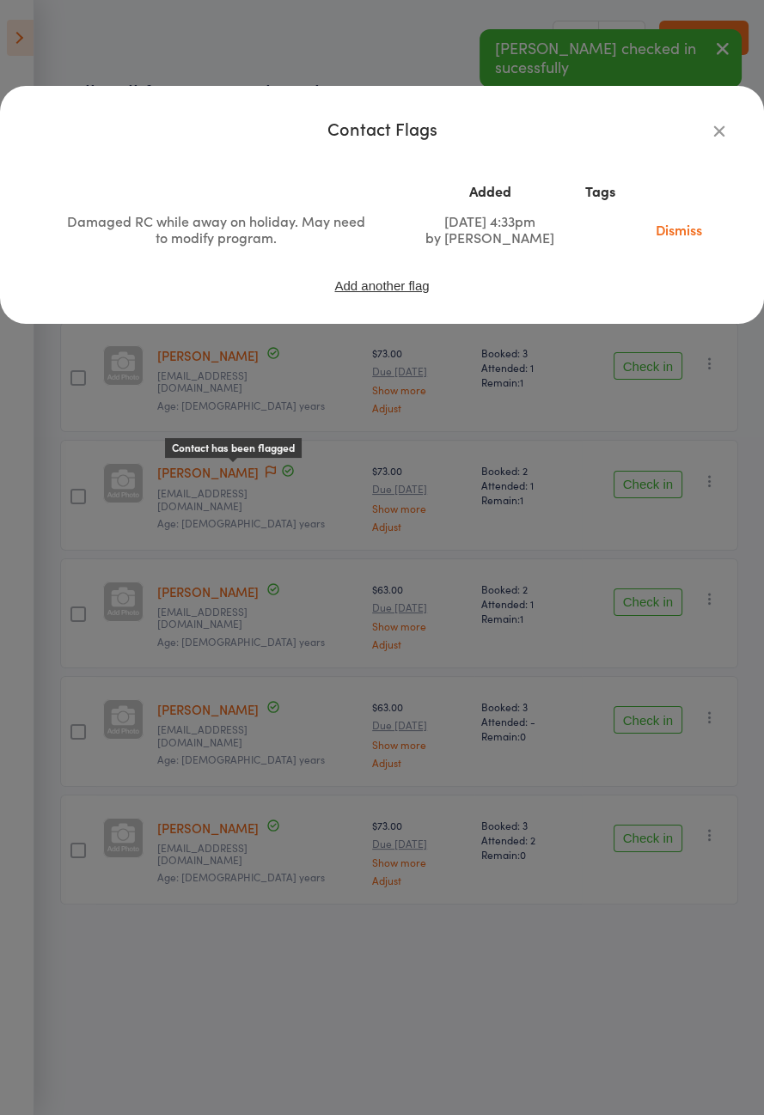
click at [720, 137] on icon "button" at bounding box center [719, 130] width 19 height 19
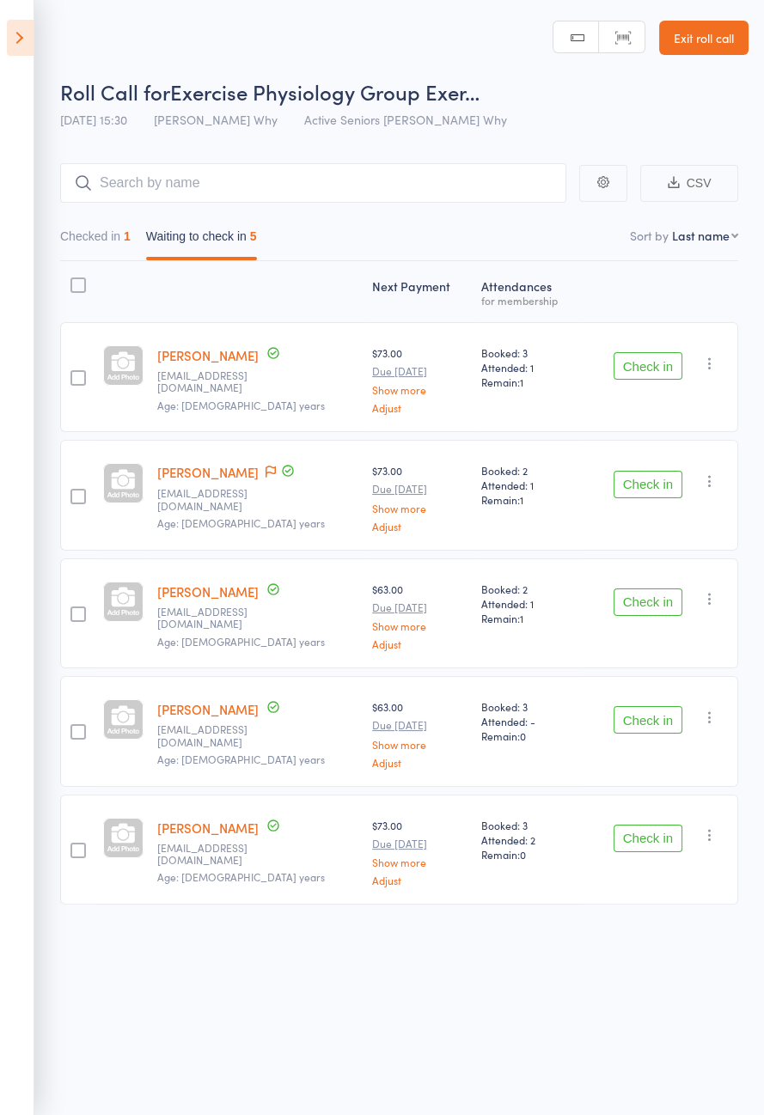
click at [648, 836] on button "Check in" at bounding box center [647, 838] width 69 height 27
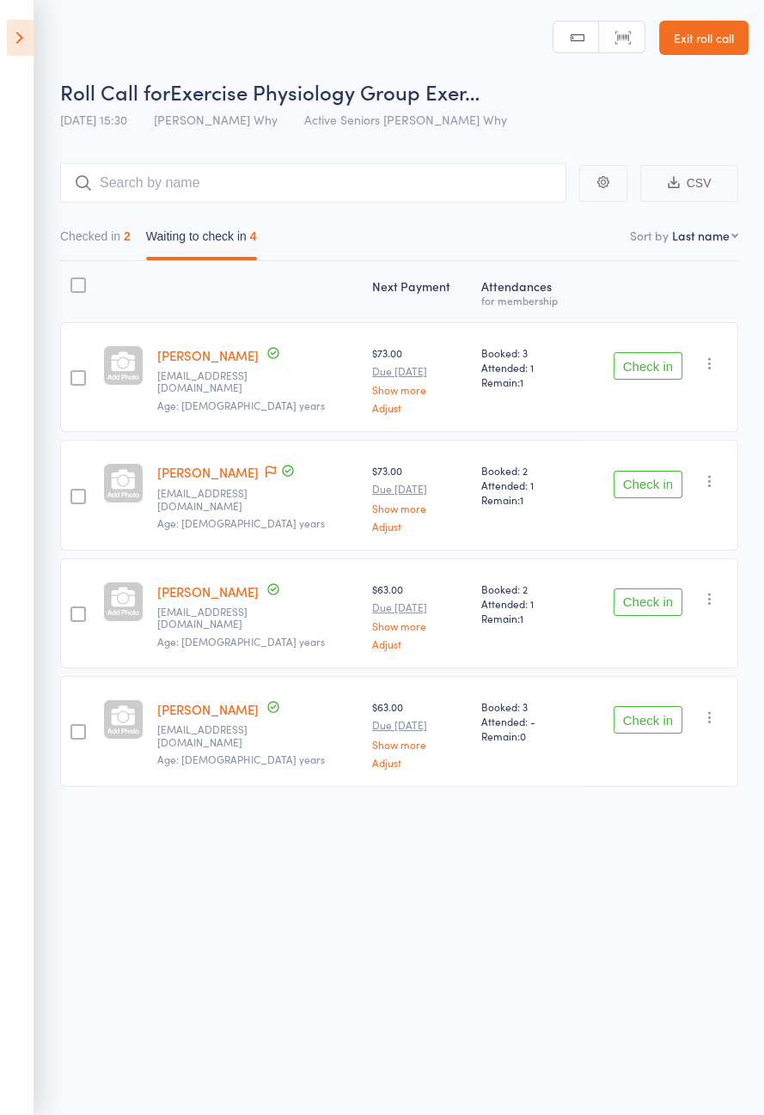
click at [652, 366] on button "Check in" at bounding box center [647, 365] width 69 height 27
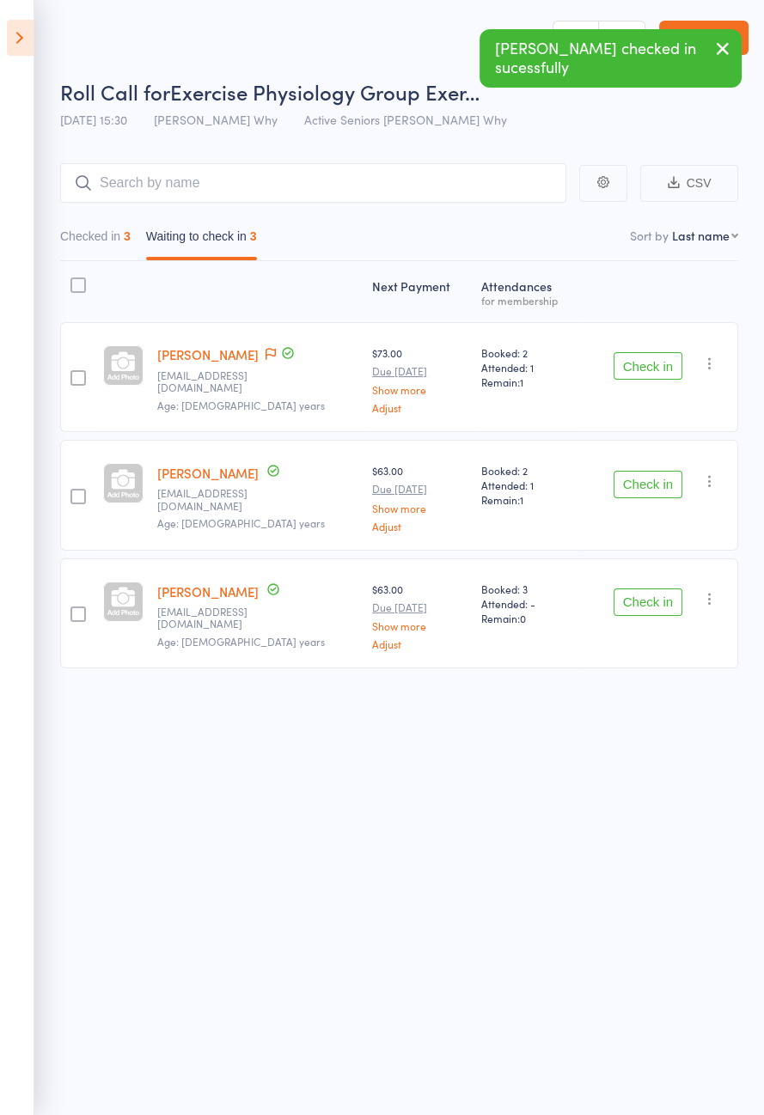
click at [643, 601] on button "Check in" at bounding box center [647, 601] width 69 height 27
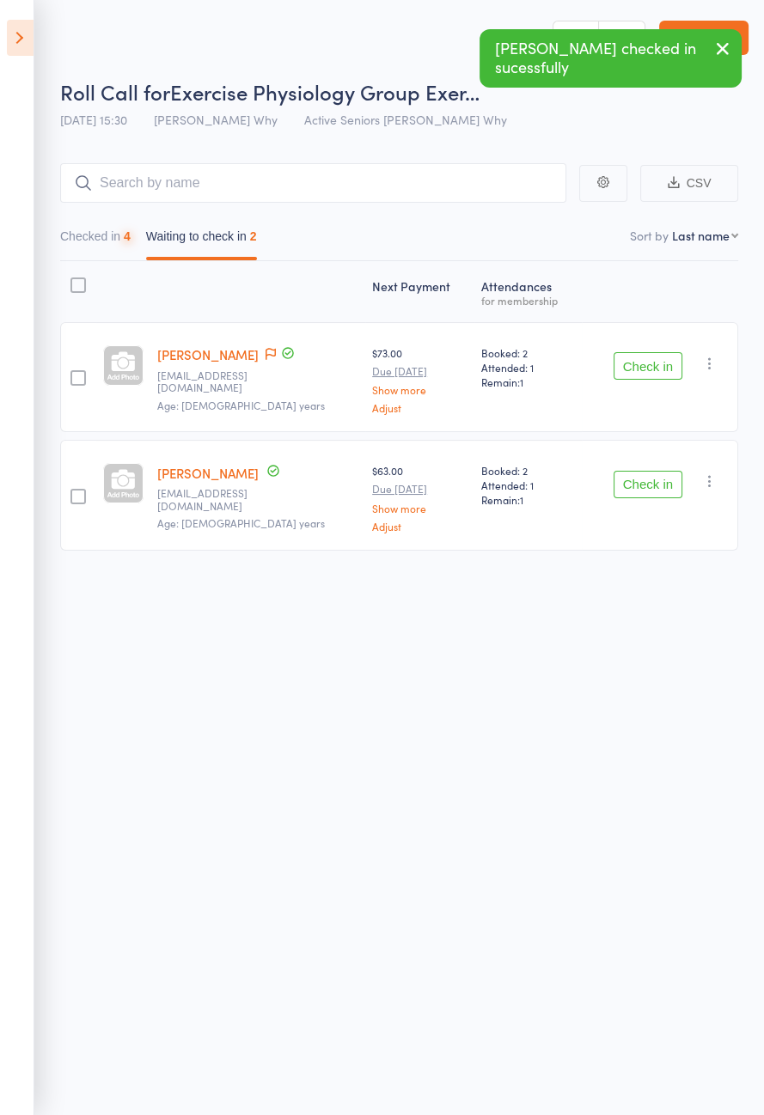
click at [670, 487] on button "Check in" at bounding box center [647, 484] width 69 height 27
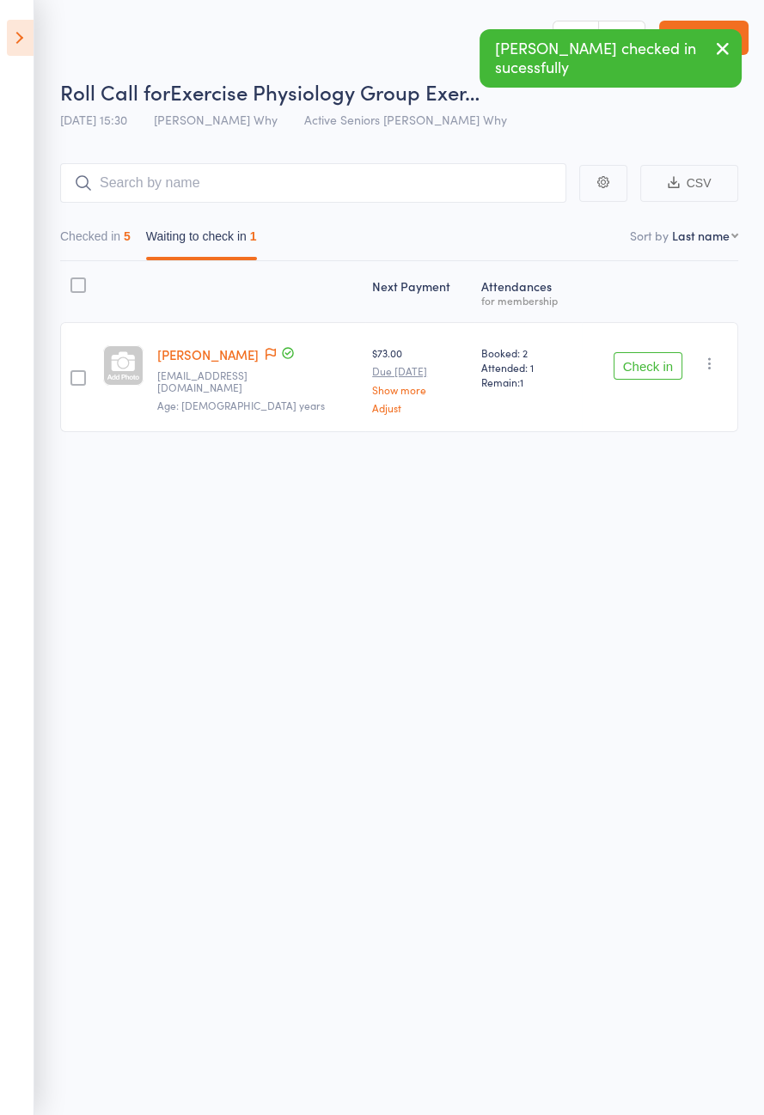
click at [265, 353] on icon at bounding box center [270, 354] width 10 height 12
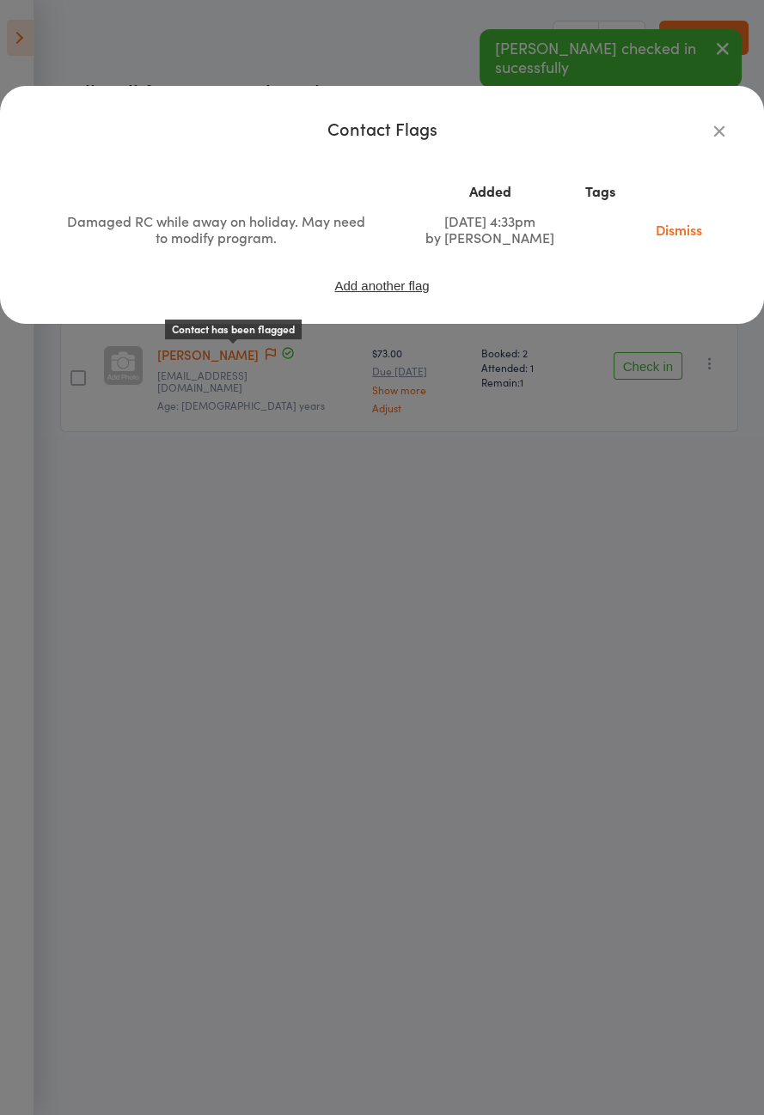
click at [713, 132] on icon "button" at bounding box center [719, 130] width 19 height 19
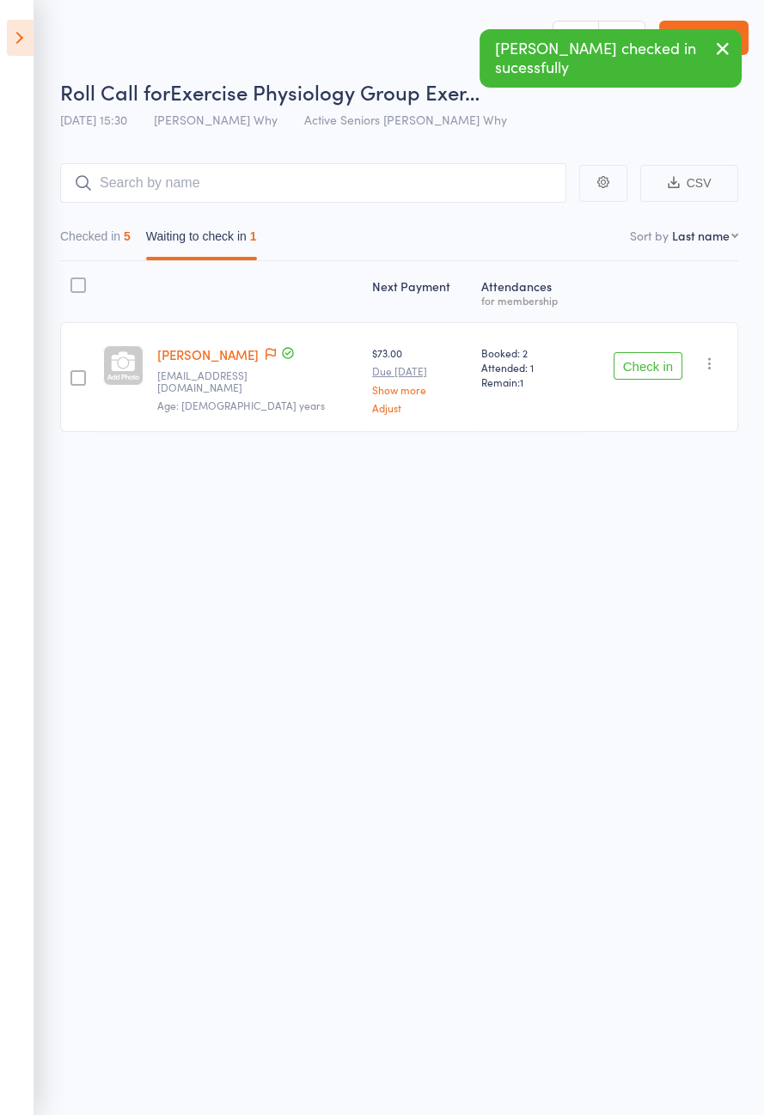
click at [665, 372] on button "Check in" at bounding box center [647, 365] width 69 height 27
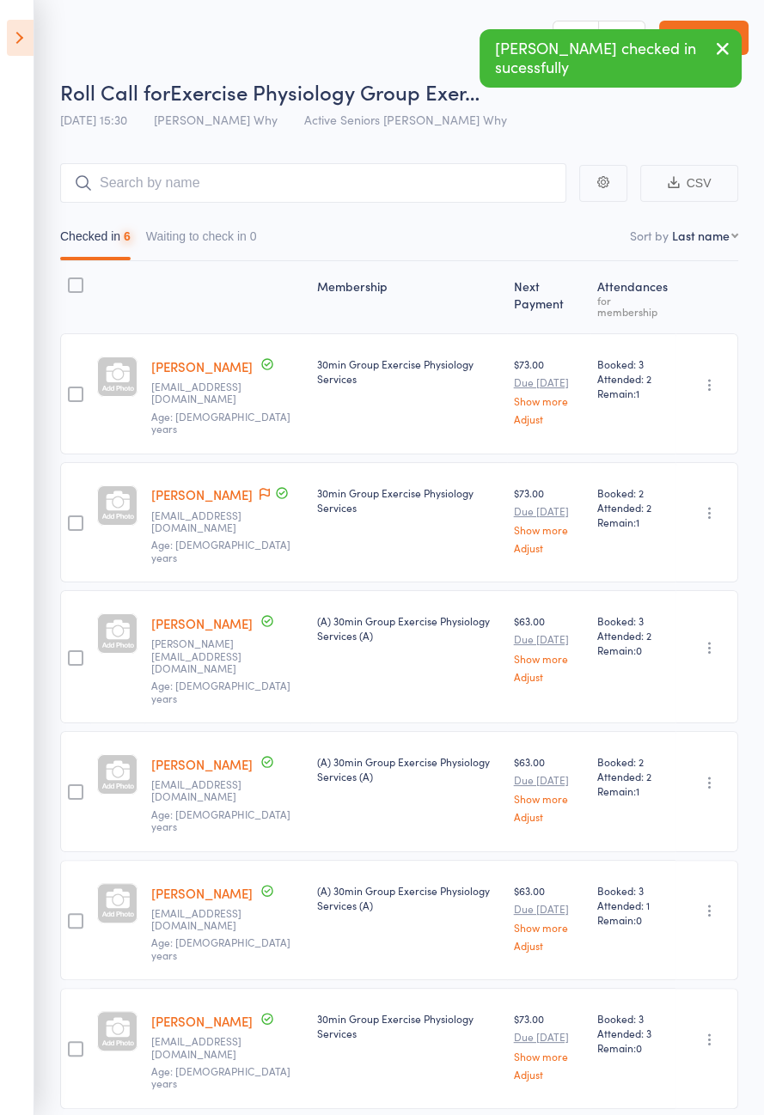
click at [15, 34] on icon at bounding box center [20, 38] width 27 height 36
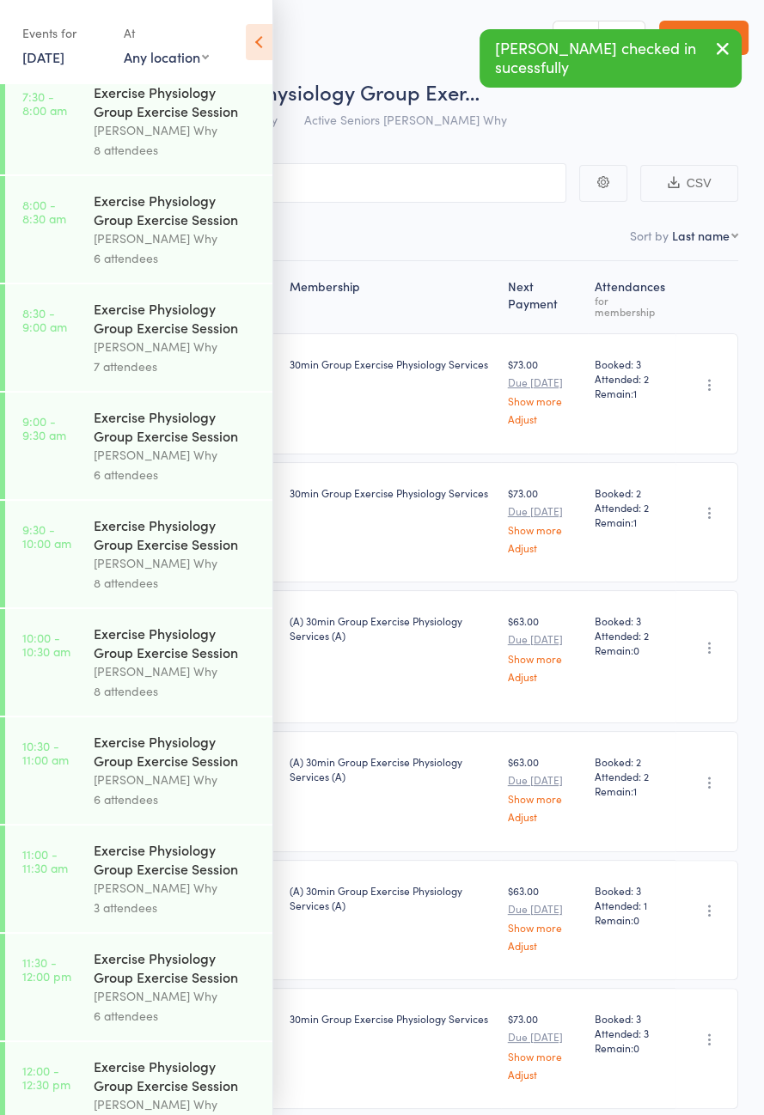
scroll to position [875, 0]
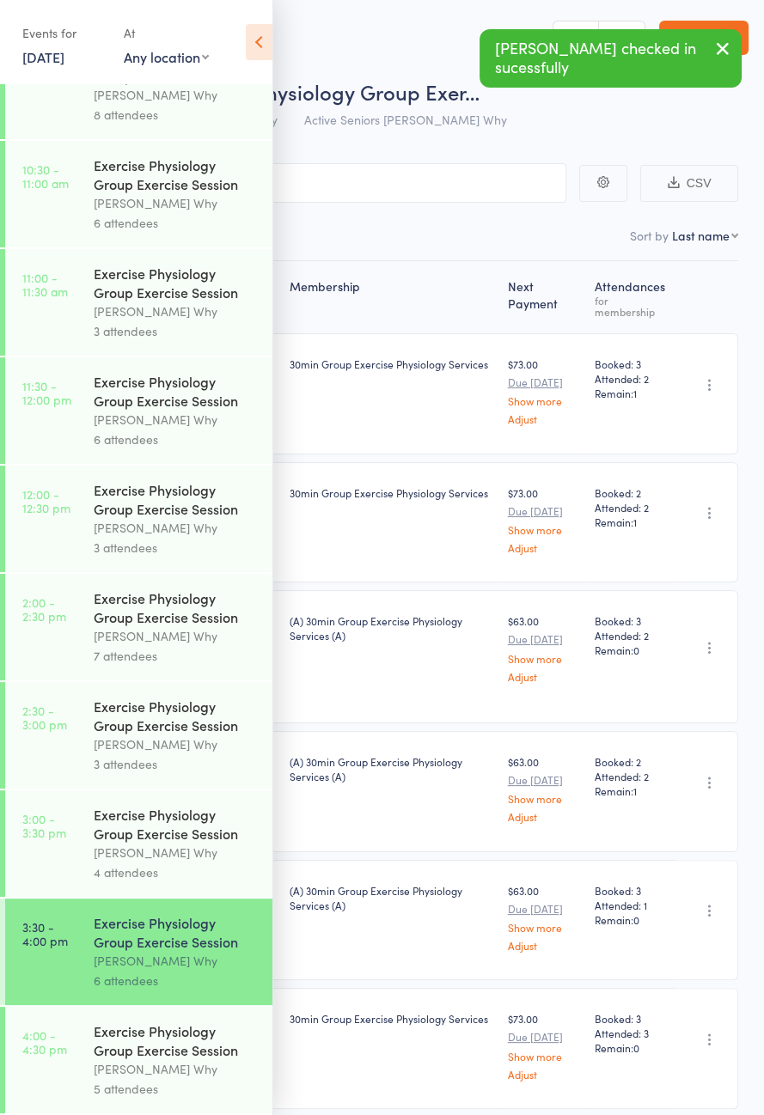
click at [179, 1054] on div "Exercise Physiology Group Exercise Session" at bounding box center [176, 1040] width 164 height 38
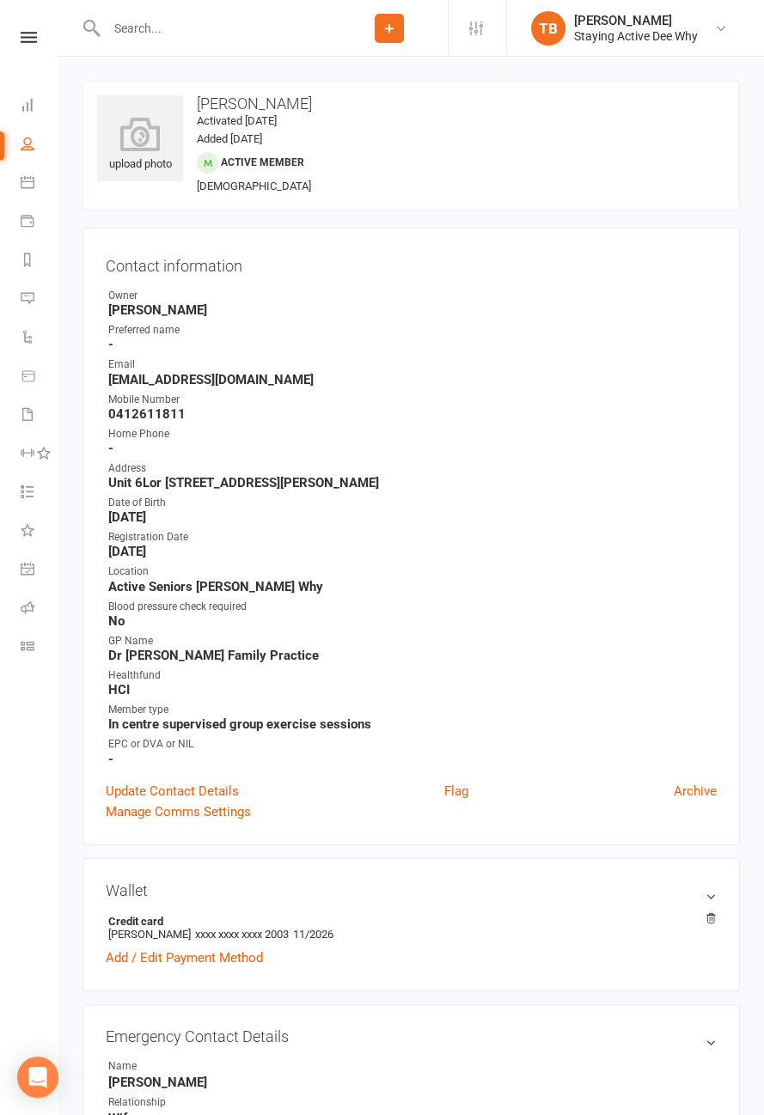
scroll to position [181, 0]
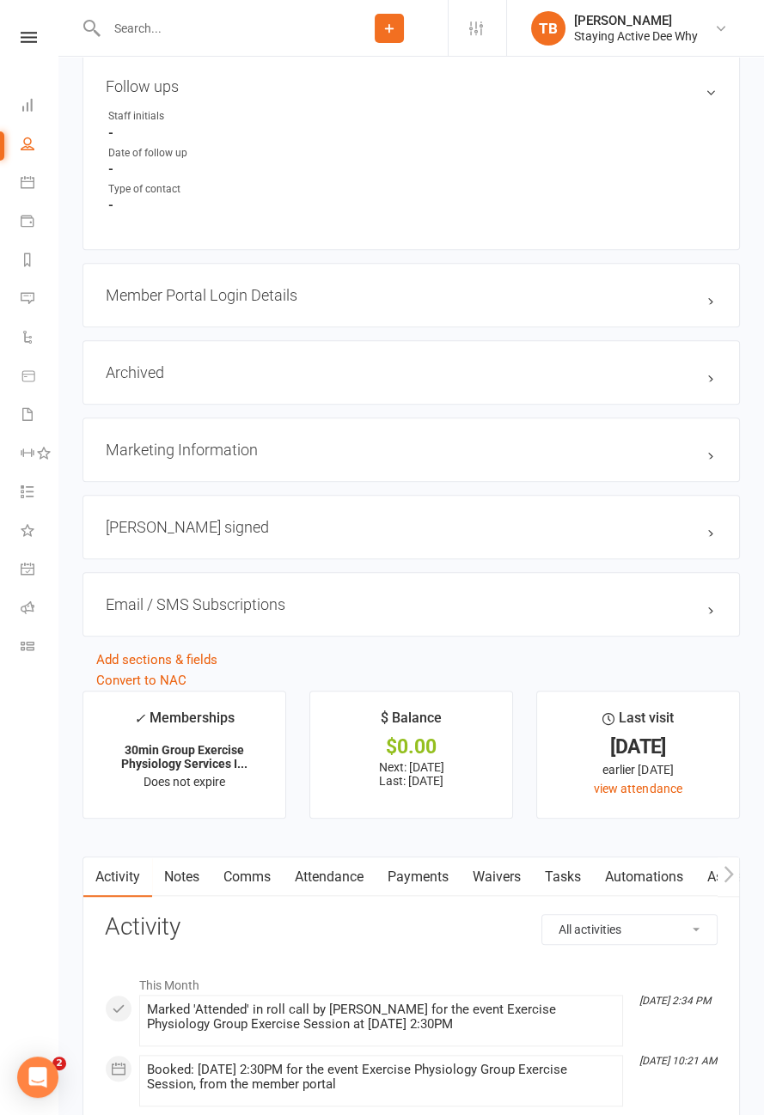
click at [193, 878] on link "Notes" at bounding box center [181, 877] width 59 height 40
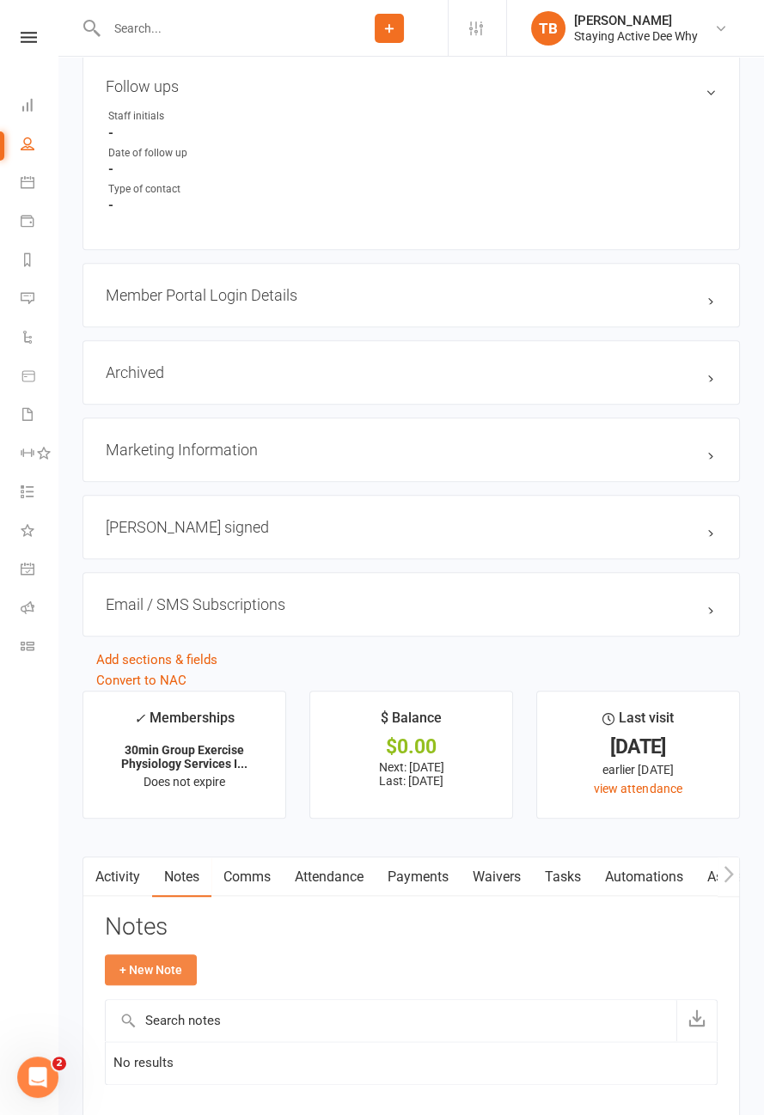
click at [172, 967] on button "+ New Note" at bounding box center [151, 969] width 92 height 31
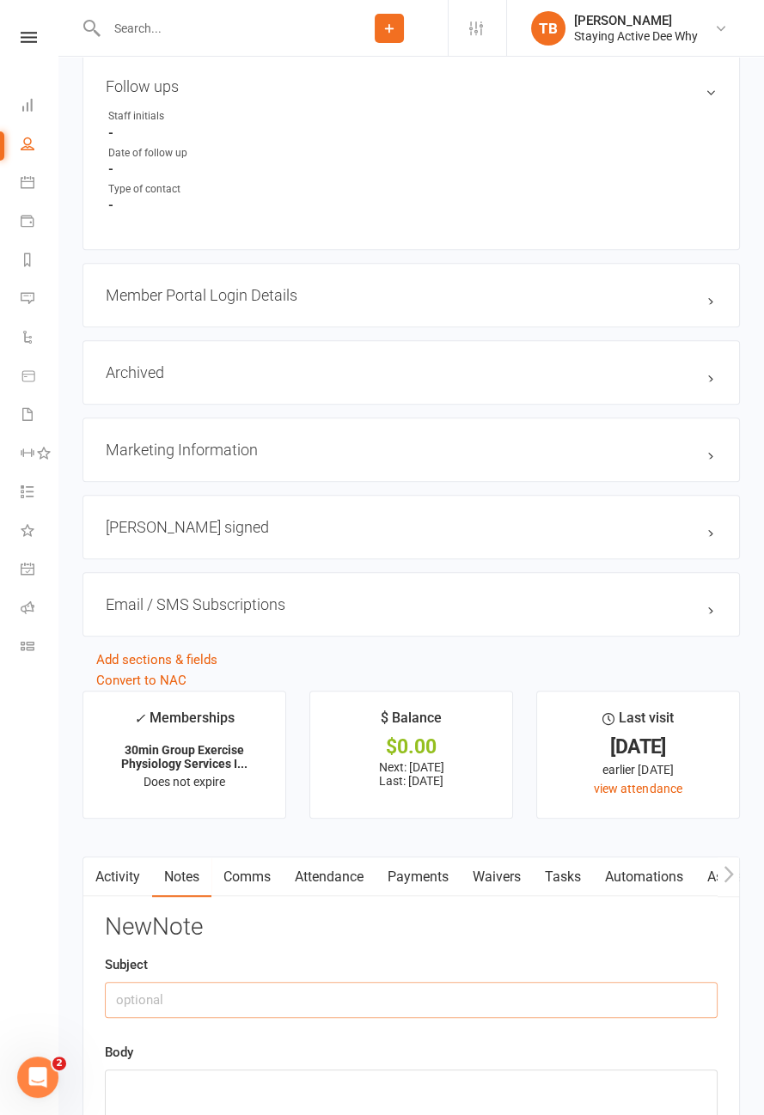
click at [275, 994] on input "text" at bounding box center [411, 1000] width 613 height 36
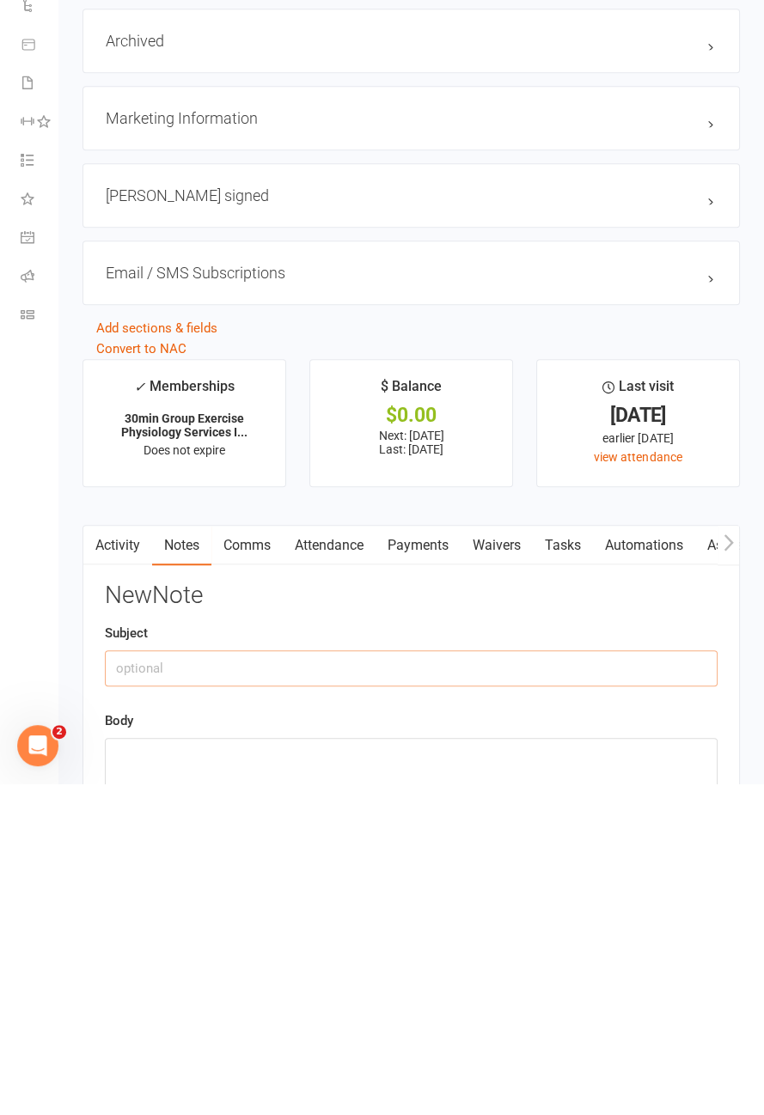
scroll to position [1673, 0]
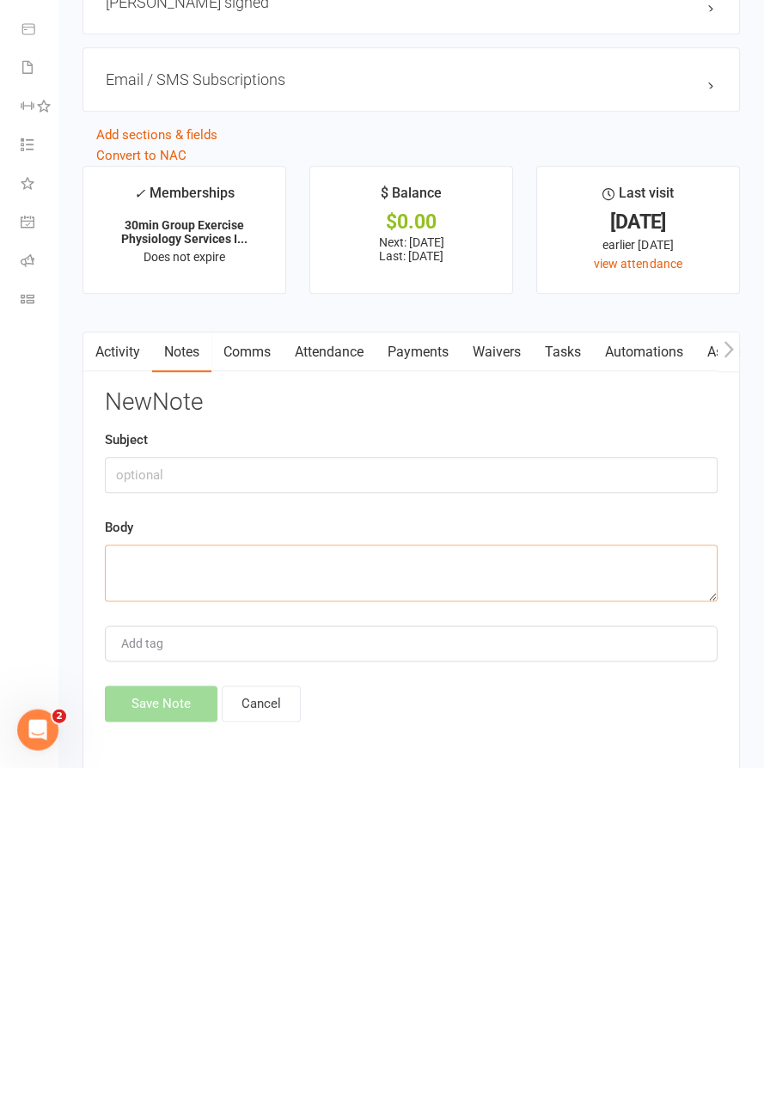
click at [277, 907] on textarea at bounding box center [411, 921] width 613 height 57
type textarea "L5/6 degeneration - causing px in RDL. Having an assessment next week."
click at [143, 1048] on button "Save Note" at bounding box center [161, 1051] width 113 height 36
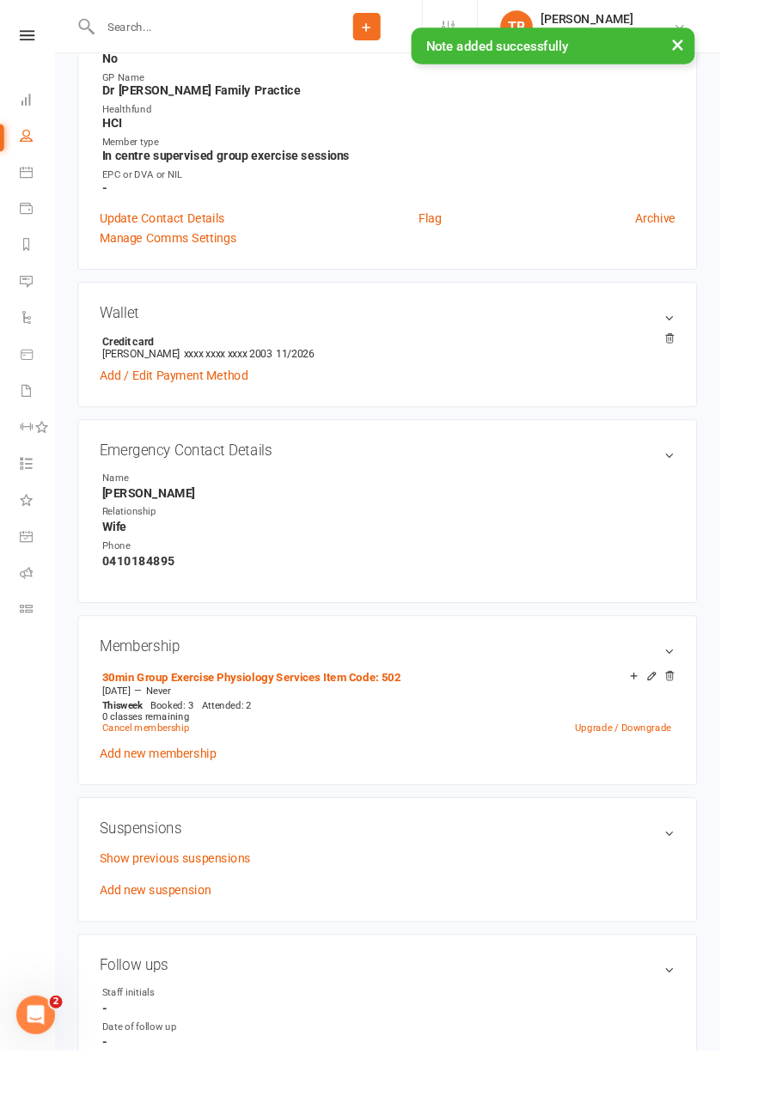
scroll to position [0, 0]
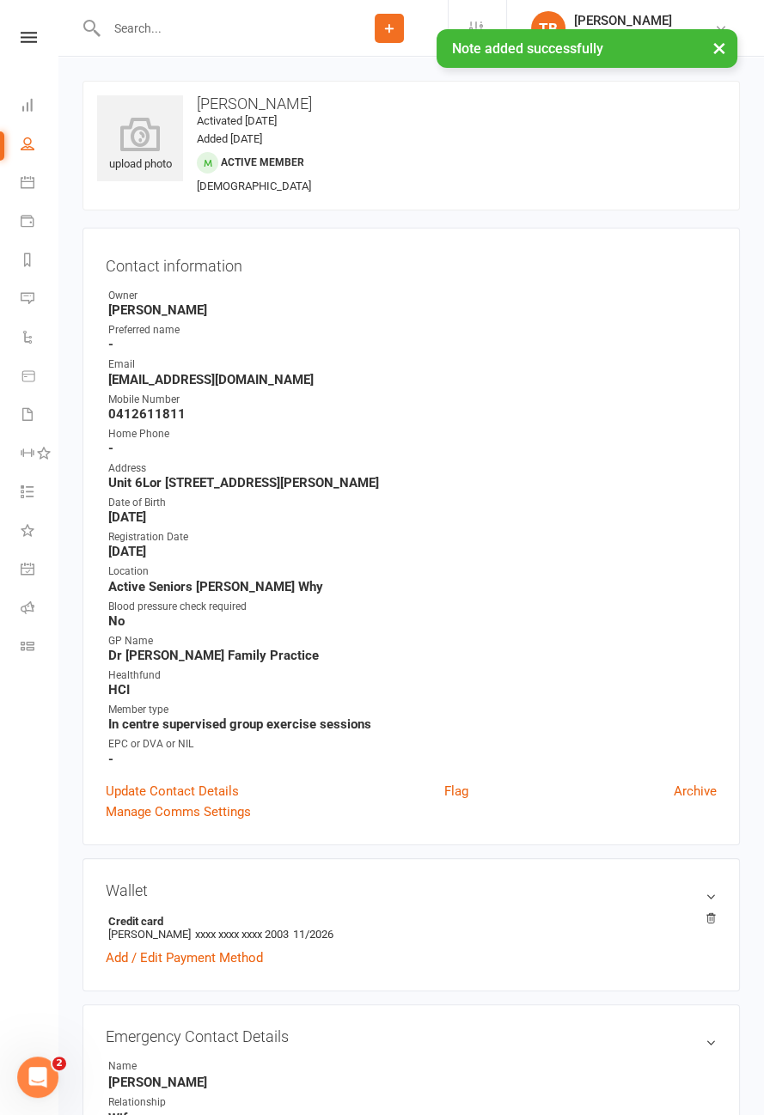
click at [459, 791] on link "Flag" at bounding box center [456, 791] width 24 height 21
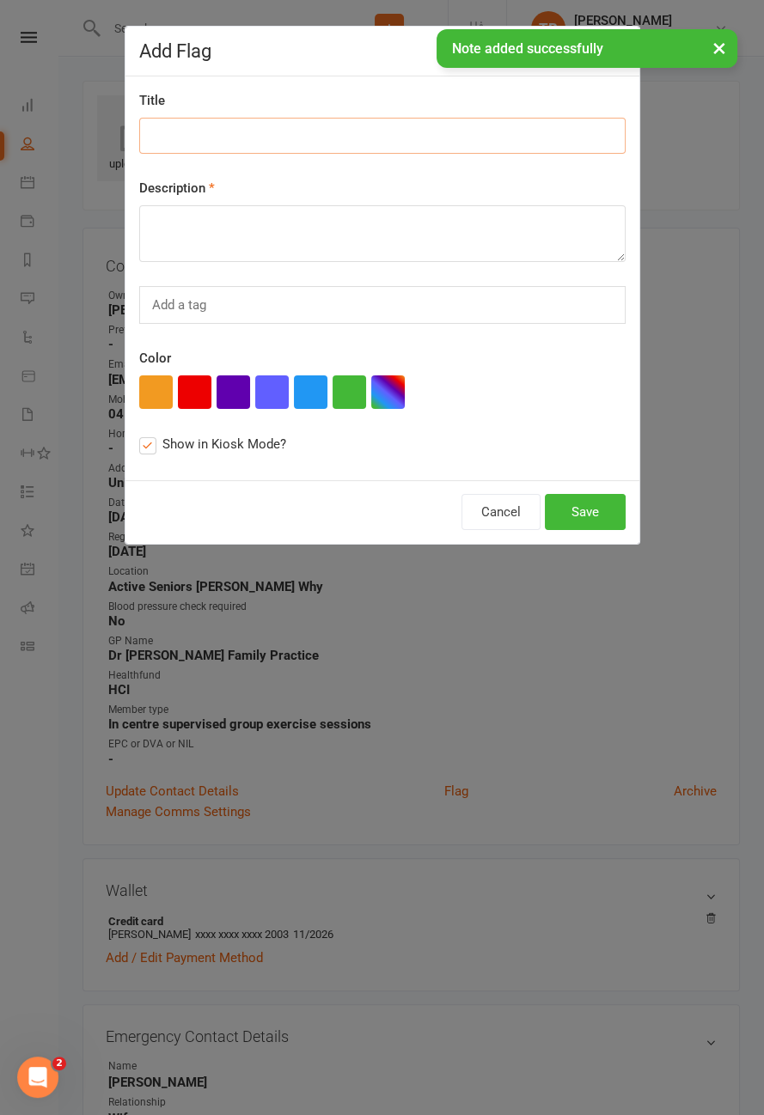
click at [373, 149] on input at bounding box center [382, 136] width 486 height 36
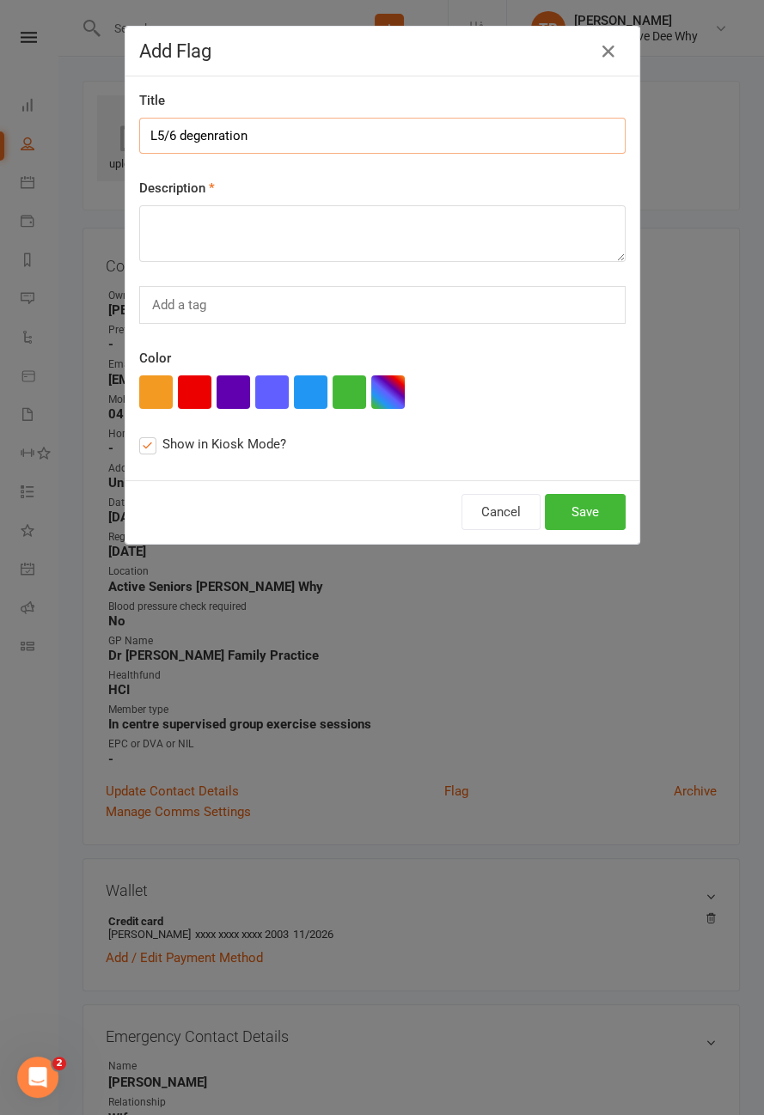
type input "L5/6 degenration"
click at [504, 230] on textarea at bounding box center [382, 233] width 486 height 57
type textarea "Not doing RDL as causing px. Reassessment next week."
click at [578, 515] on button "Save" at bounding box center [585, 512] width 81 height 36
